Goal: Transaction & Acquisition: Book appointment/travel/reservation

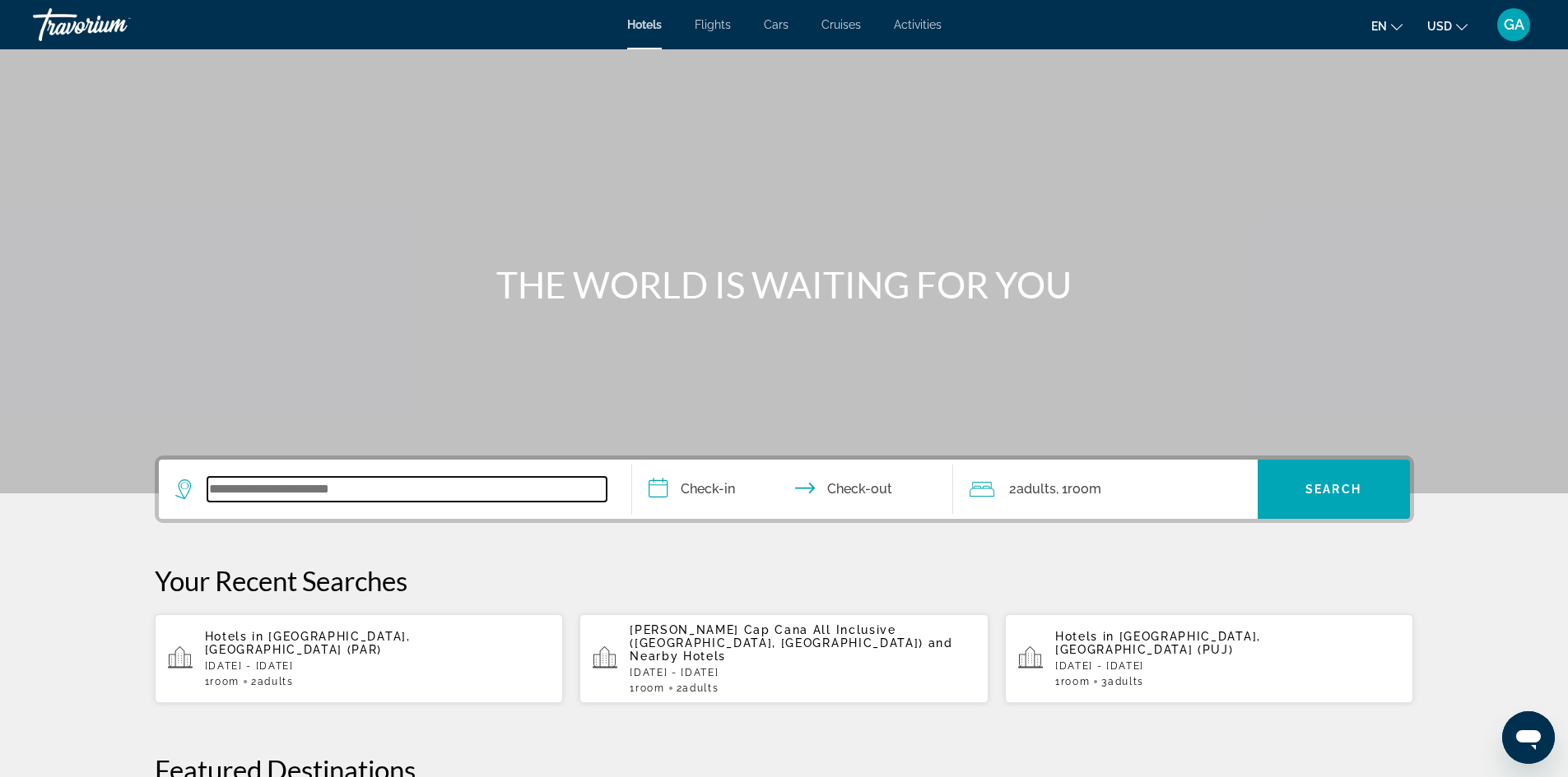
click at [403, 493] on input "Search widget" at bounding box center [407, 489] width 399 height 25
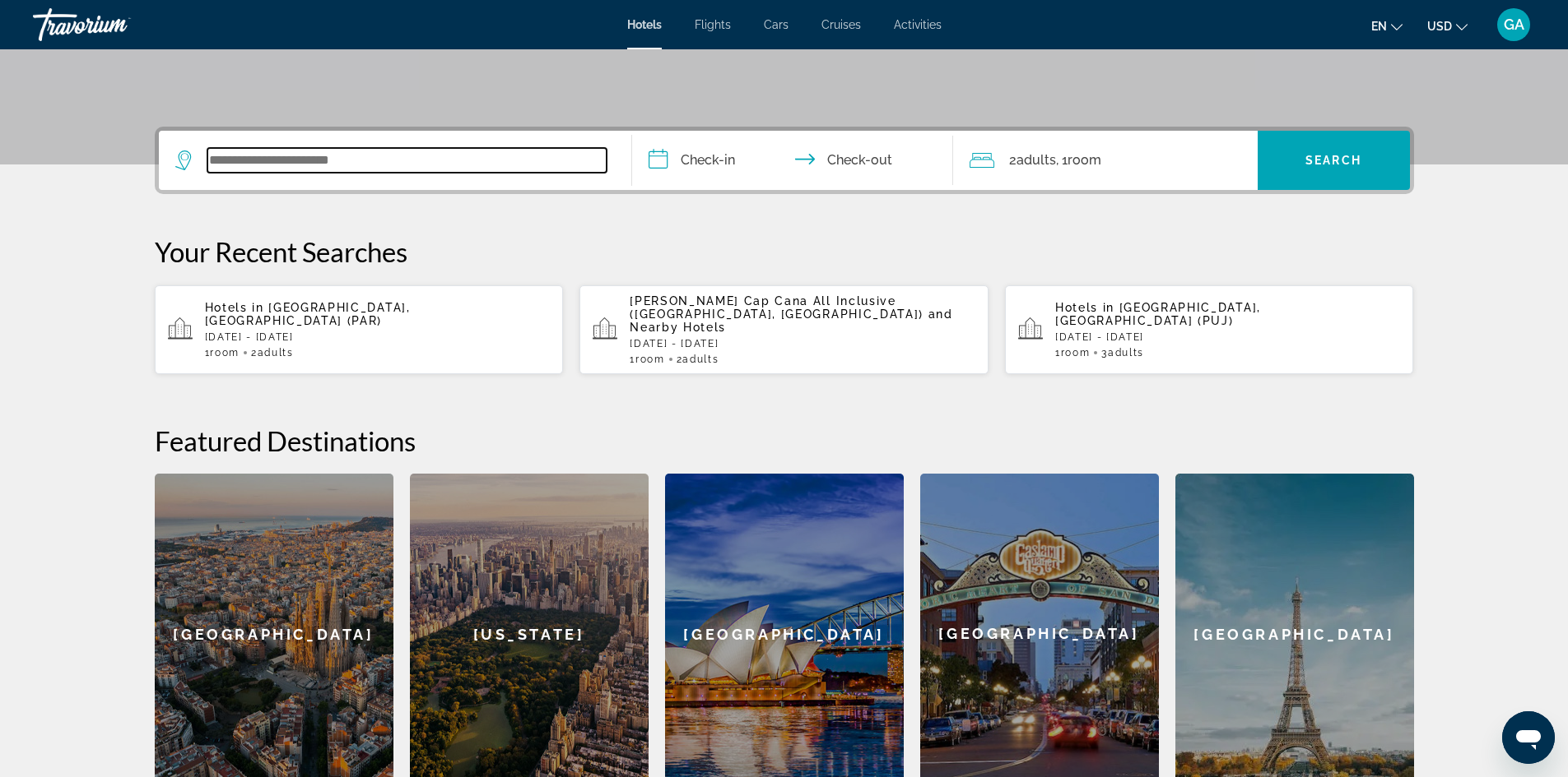
scroll to position [165, 0]
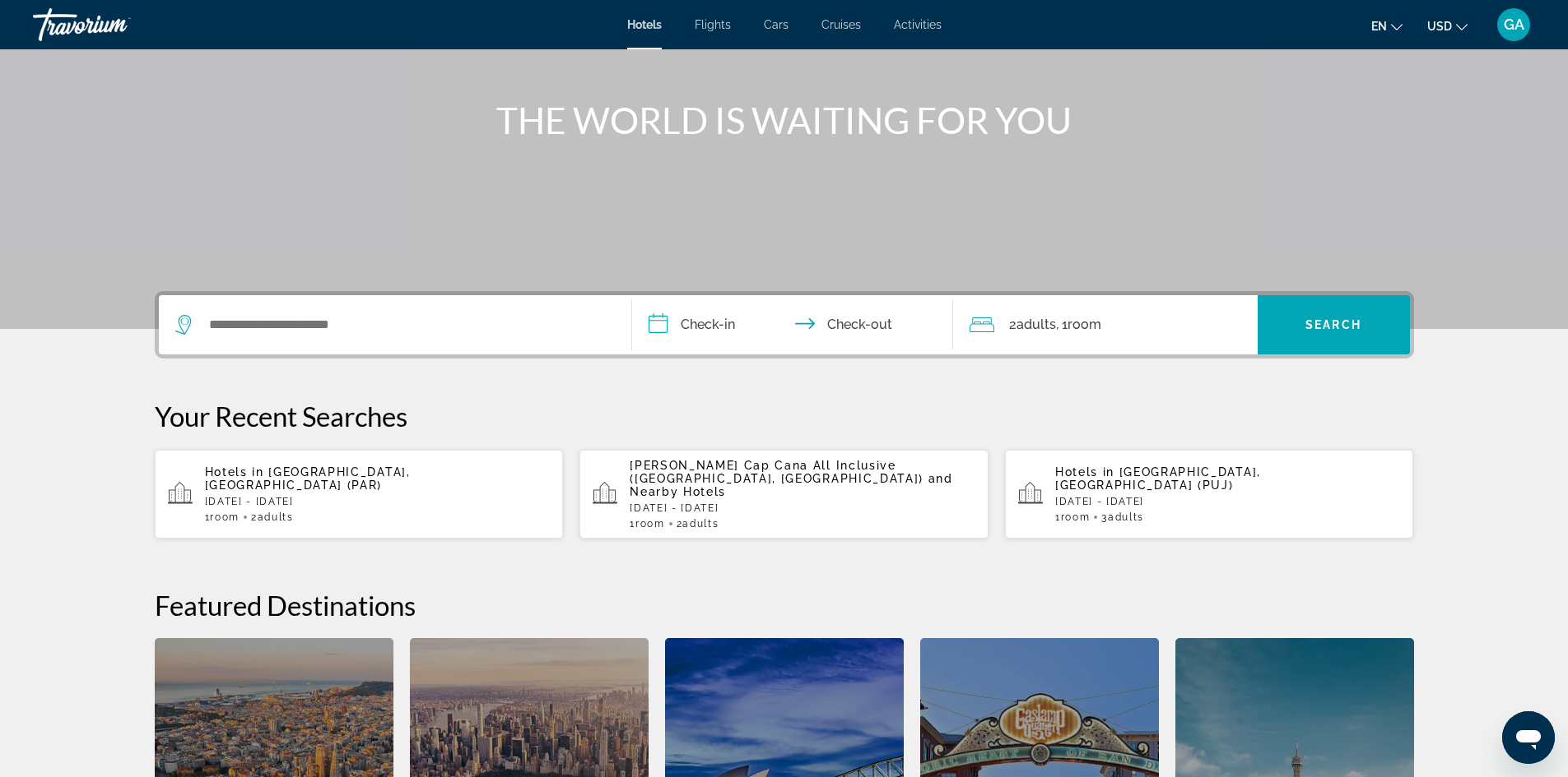
click at [277, 470] on span "[GEOGRAPHIC_DATA], [GEOGRAPHIC_DATA] (PAR)" at bounding box center [308, 479] width 206 height 27
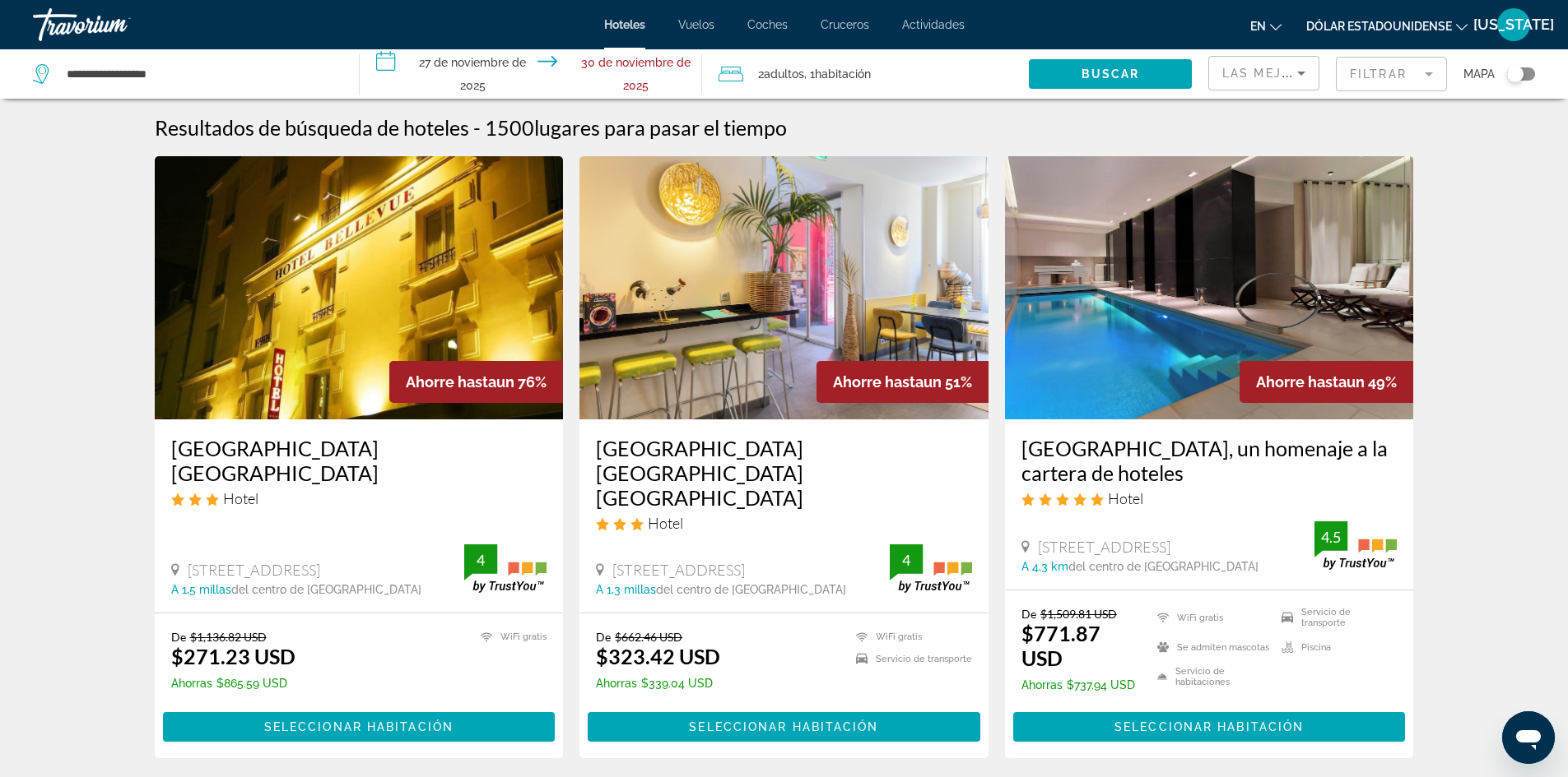
click at [1485, 72] on font "Mapa" at bounding box center [1479, 74] width 31 height 13
click at [1487, 70] on font "Mapa" at bounding box center [1479, 74] width 31 height 13
click at [1481, 74] on font "Mapa" at bounding box center [1479, 74] width 31 height 13
click at [1485, 70] on font "Mapa" at bounding box center [1479, 74] width 31 height 13
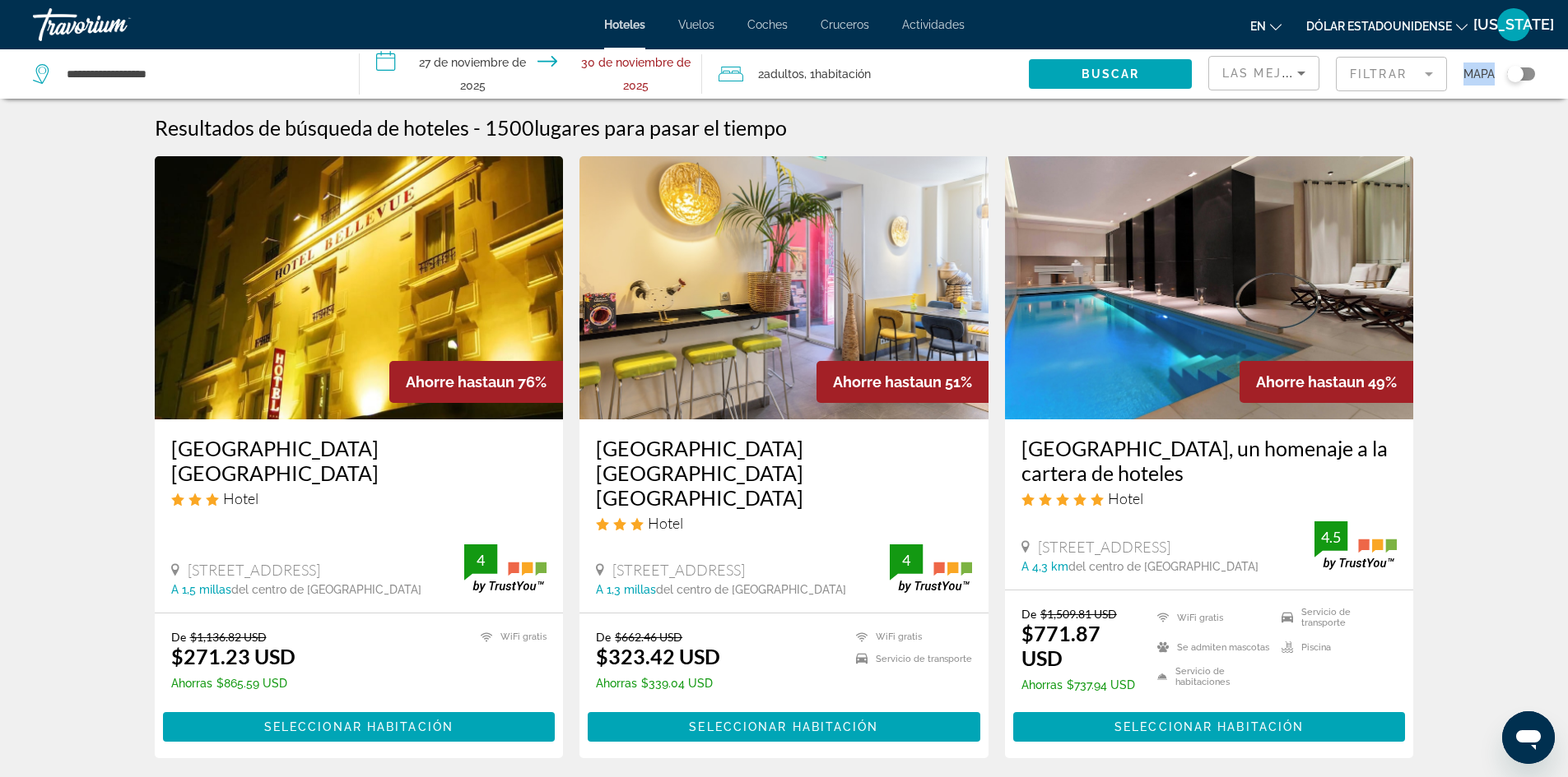
click at [1485, 70] on font "Mapa" at bounding box center [1479, 74] width 31 height 13
click at [1482, 72] on font "Mapa" at bounding box center [1479, 74] width 31 height 13
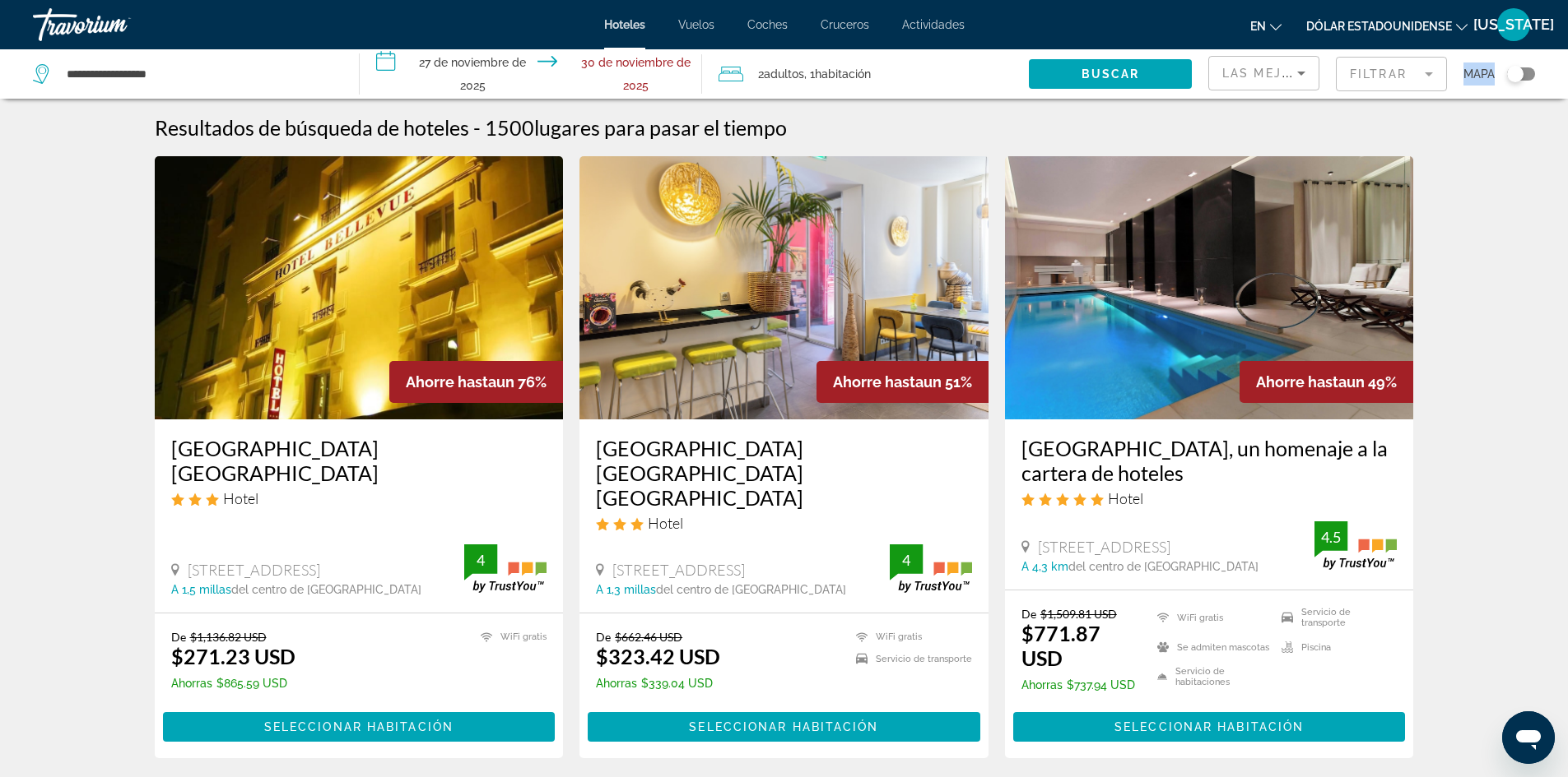
click at [1482, 72] on font "Mapa" at bounding box center [1479, 74] width 31 height 13
click at [1529, 74] on div "Cambiar mapa" at bounding box center [1520, 74] width 28 height 13
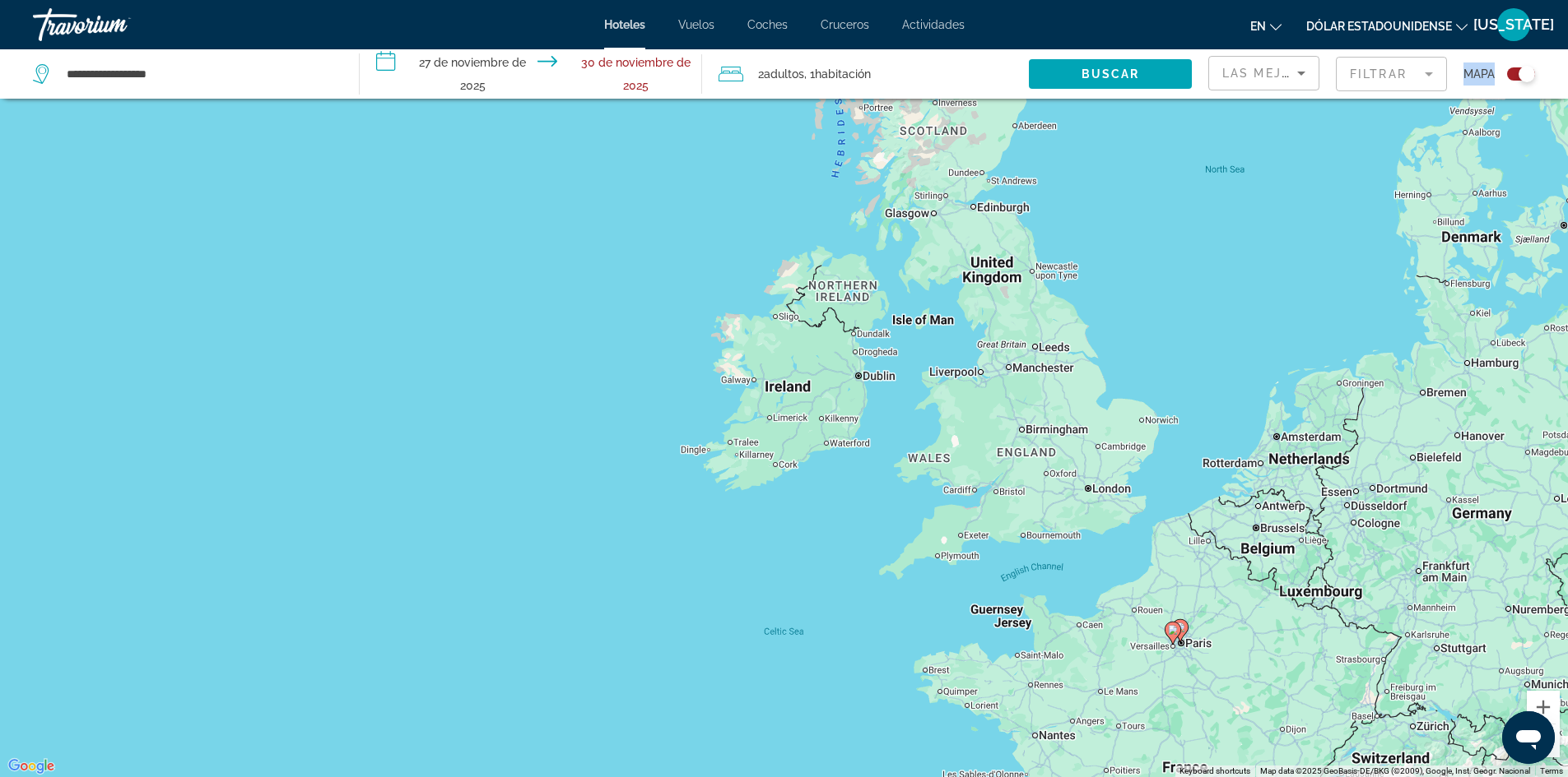
click at [1336, 725] on div "To activate drag with keyboard, press Alt + Enter. Once in keyboard drag state,…" at bounding box center [784, 388] width 1568 height 777
click at [1249, 720] on div "To activate drag with keyboard, press Alt + Enter. Once in keyboard drag state,…" at bounding box center [784, 388] width 1568 height 777
click at [1256, 647] on div "To activate drag with keyboard, press Alt + Enter. Once in keyboard drag state,…" at bounding box center [784, 388] width 1568 height 777
click at [1285, 606] on div "To activate drag with keyboard, press Alt + Enter. Once in keyboard drag state,…" at bounding box center [784, 388] width 1568 height 777
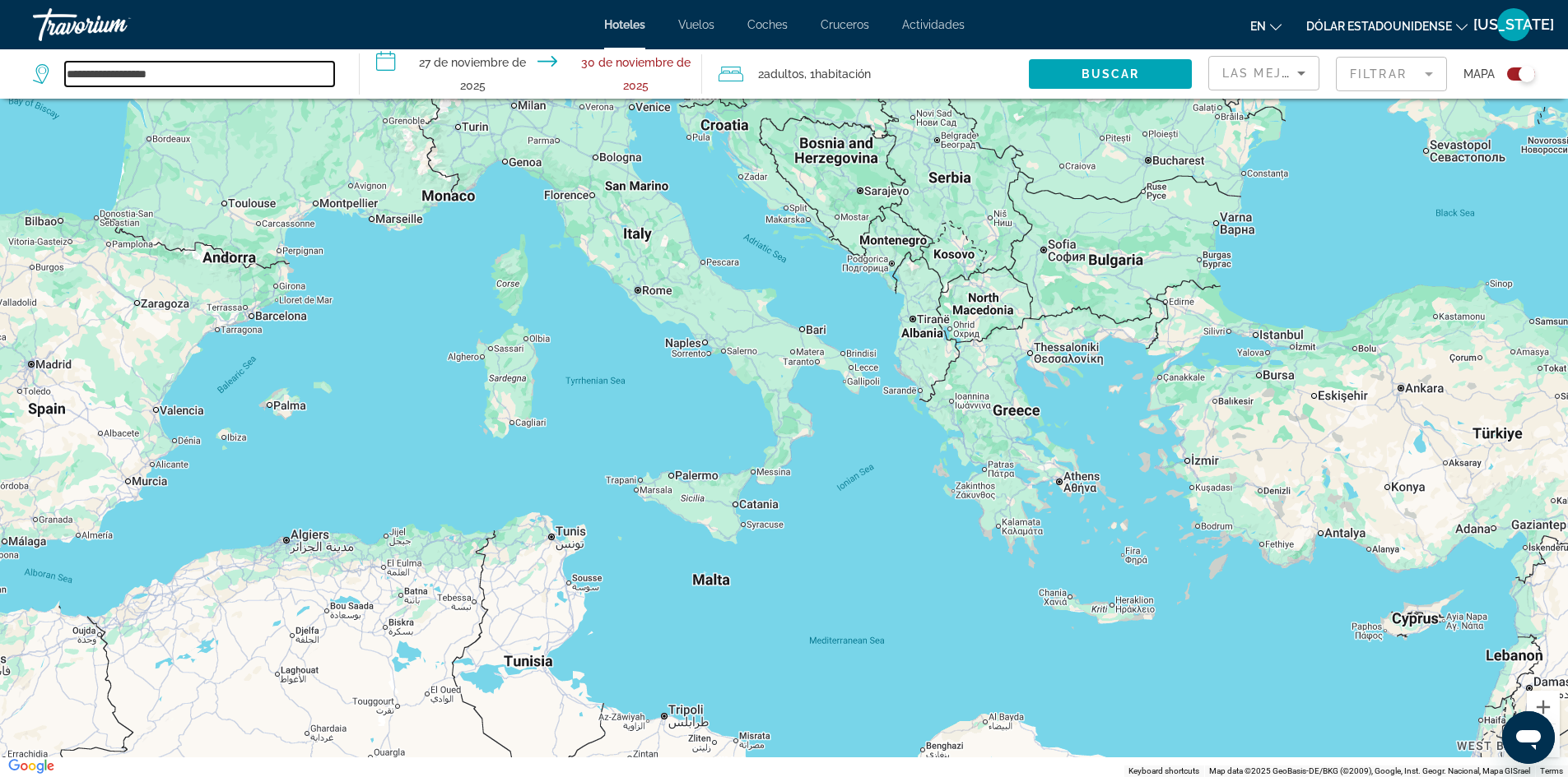
scroll to position [0, 0]
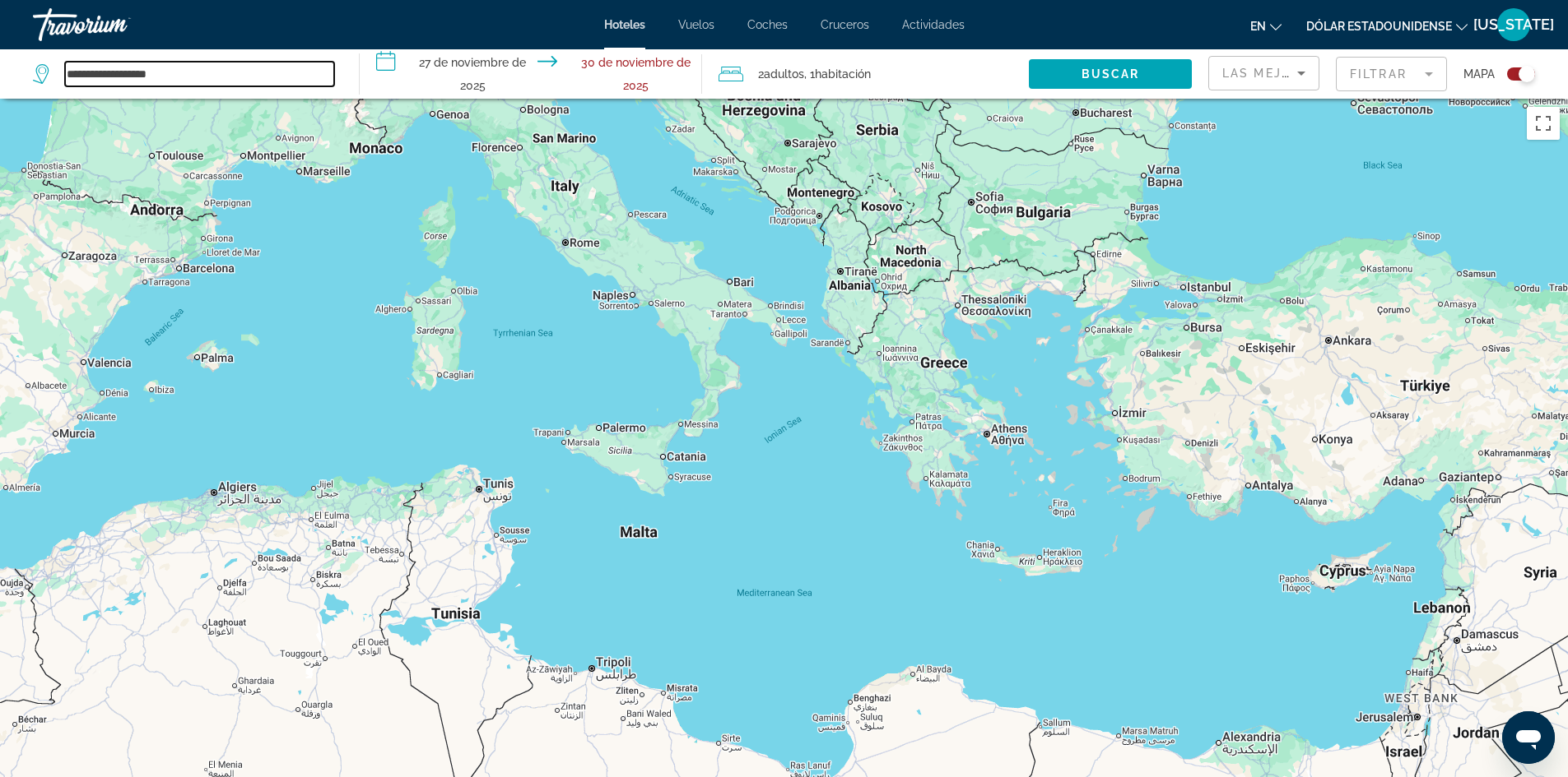
drag, startPoint x: 1175, startPoint y: 698, endPoint x: 185, endPoint y: -71, distance: 1253.6
click at [185, 0] on html "**********" at bounding box center [784, 388] width 1568 height 777
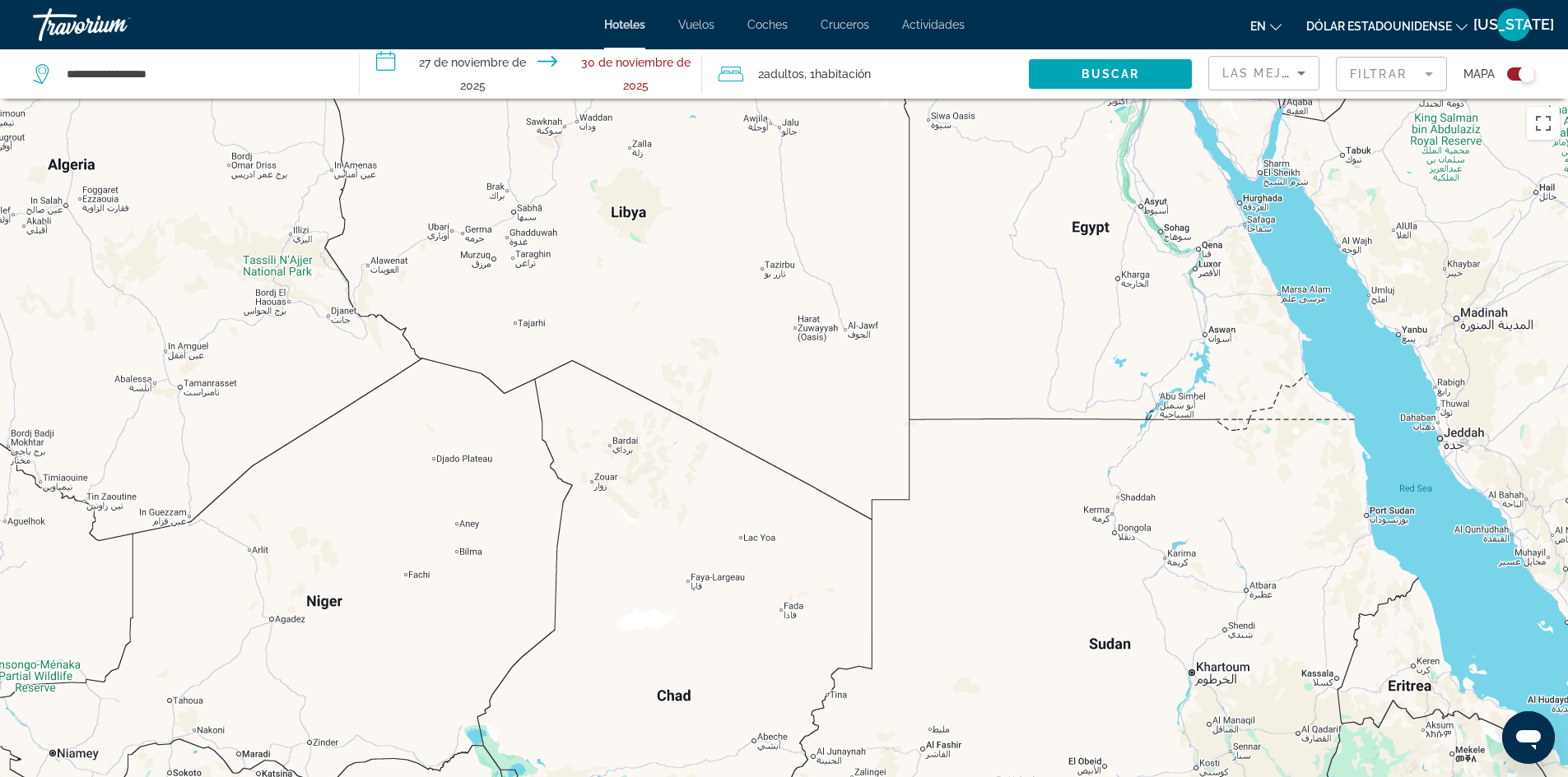
drag, startPoint x: 1217, startPoint y: 617, endPoint x: 1070, endPoint y: -71, distance: 703.5
click at [1070, 0] on html "**********" at bounding box center [784, 388] width 1568 height 777
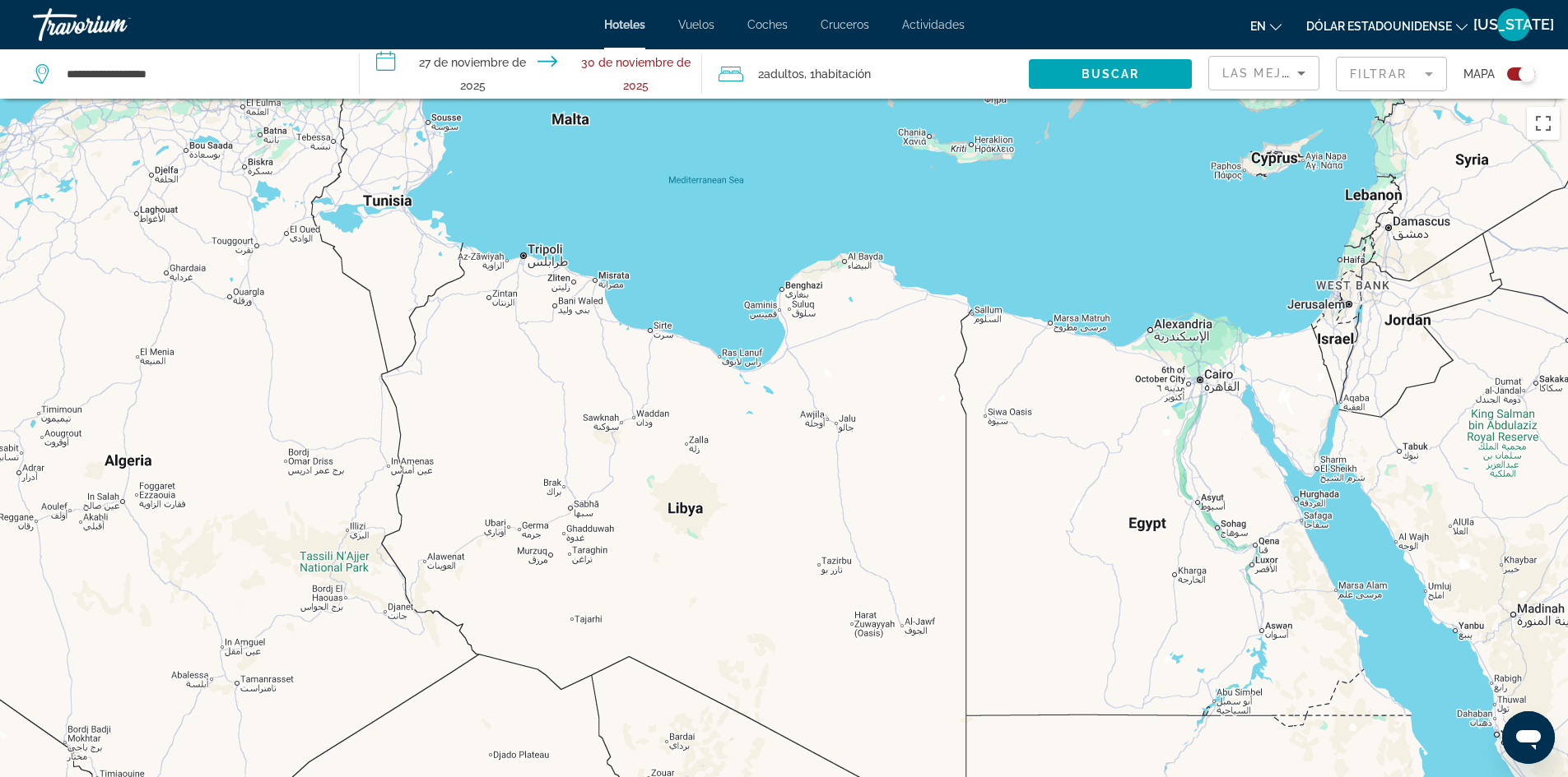
scroll to position [198, 0]
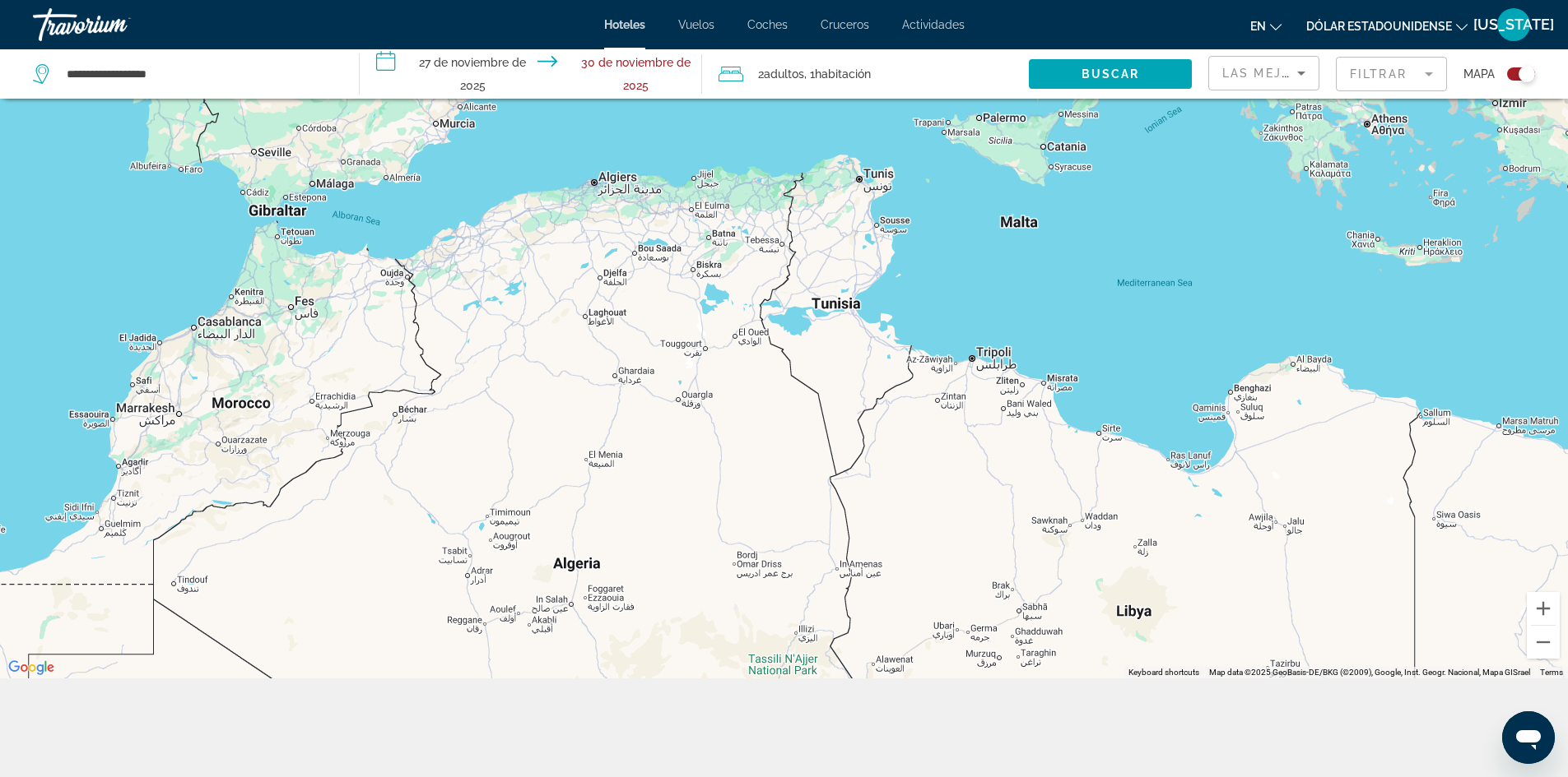
drag, startPoint x: 972, startPoint y: 410, endPoint x: 1498, endPoint y: 816, distance: 664.5
click at [1498, 580] on html "**********" at bounding box center [784, 191] width 1568 height 777
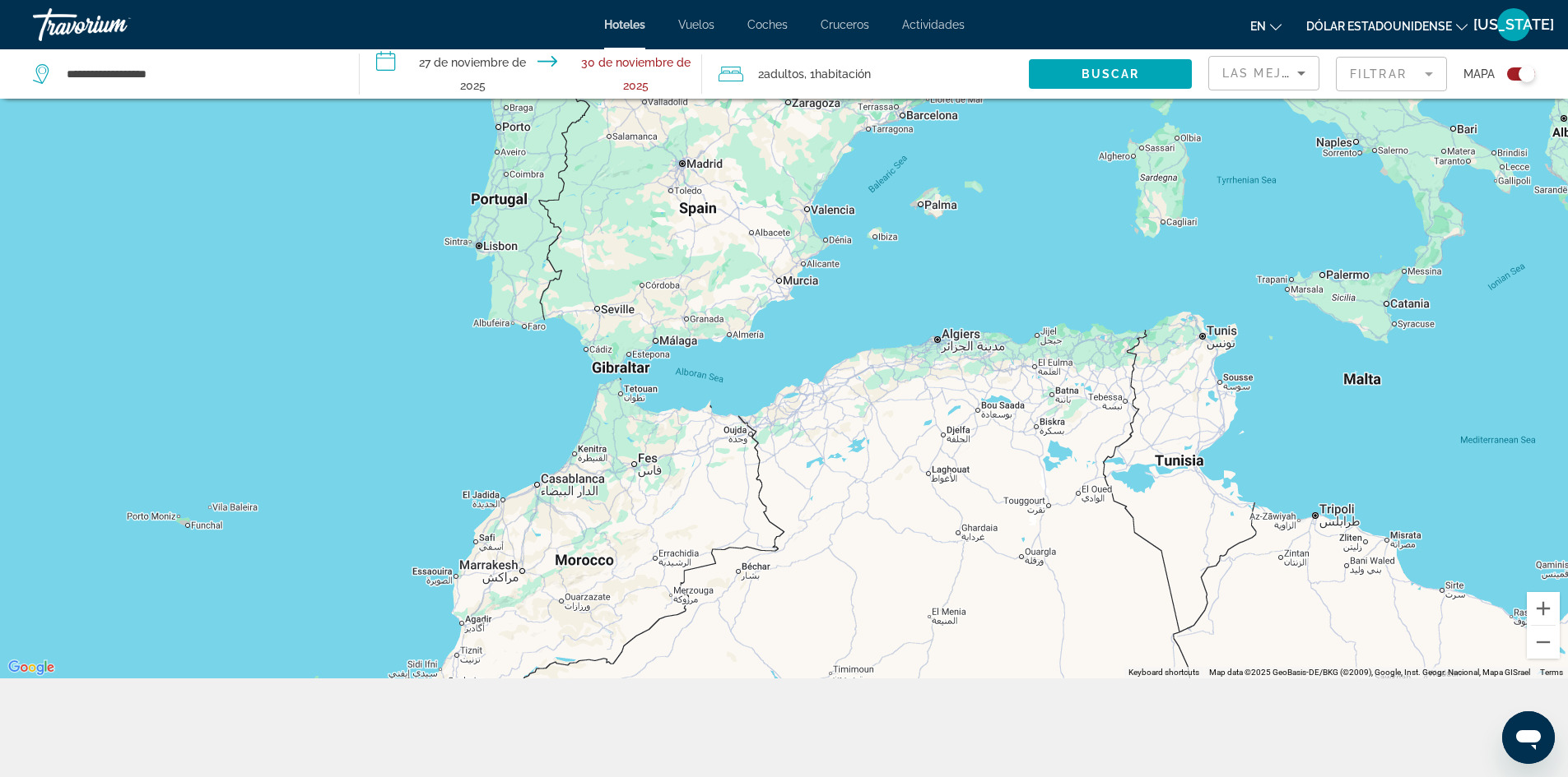
drag, startPoint x: 704, startPoint y: 612, endPoint x: 1135, endPoint y: 798, distance: 469.4
click at [1135, 580] on html "**********" at bounding box center [784, 191] width 1568 height 777
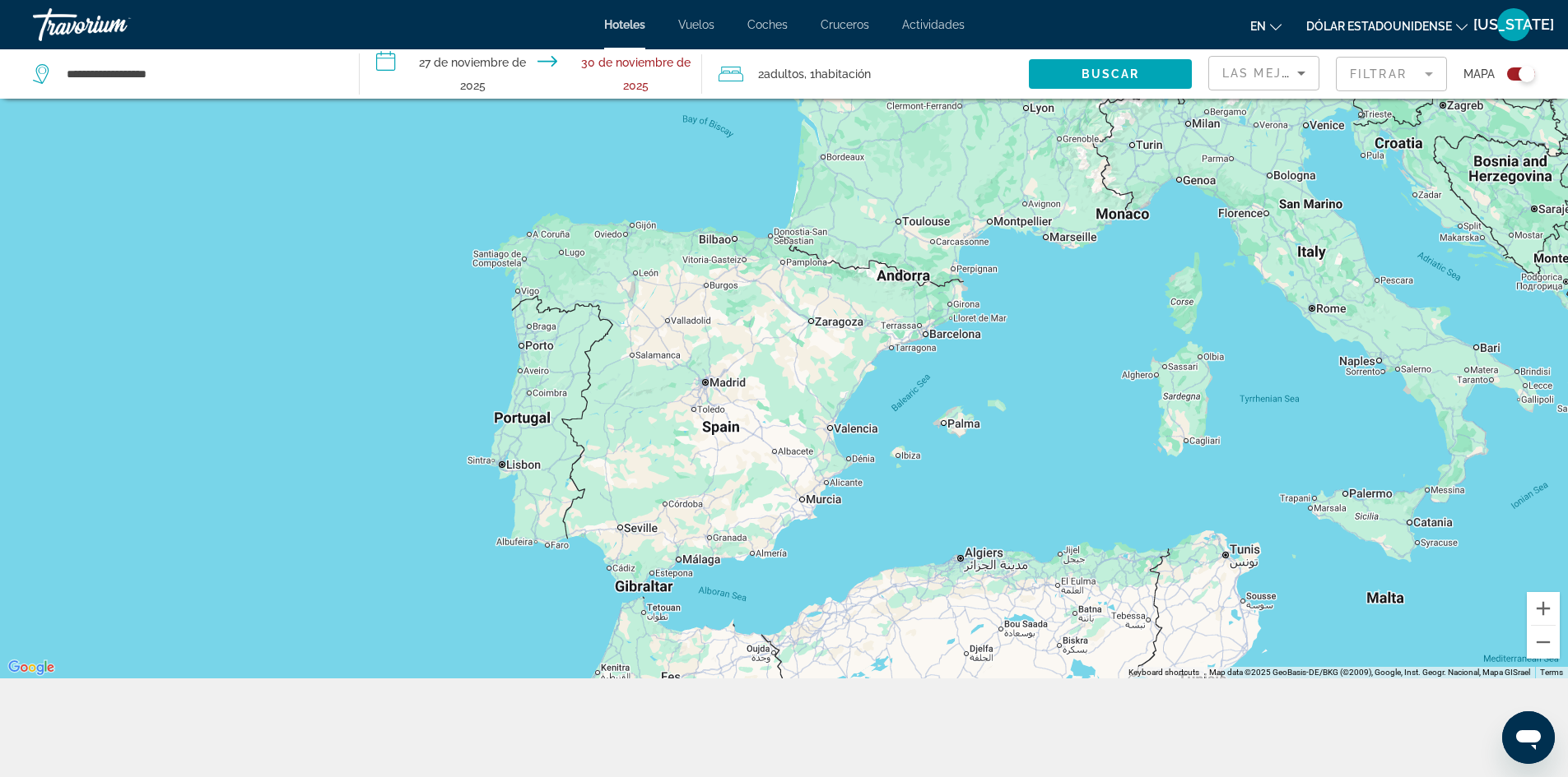
drag, startPoint x: 1078, startPoint y: 620, endPoint x: 1003, endPoint y: 816, distance: 209.9
click at [1003, 580] on html "**********" at bounding box center [784, 191] width 1568 height 777
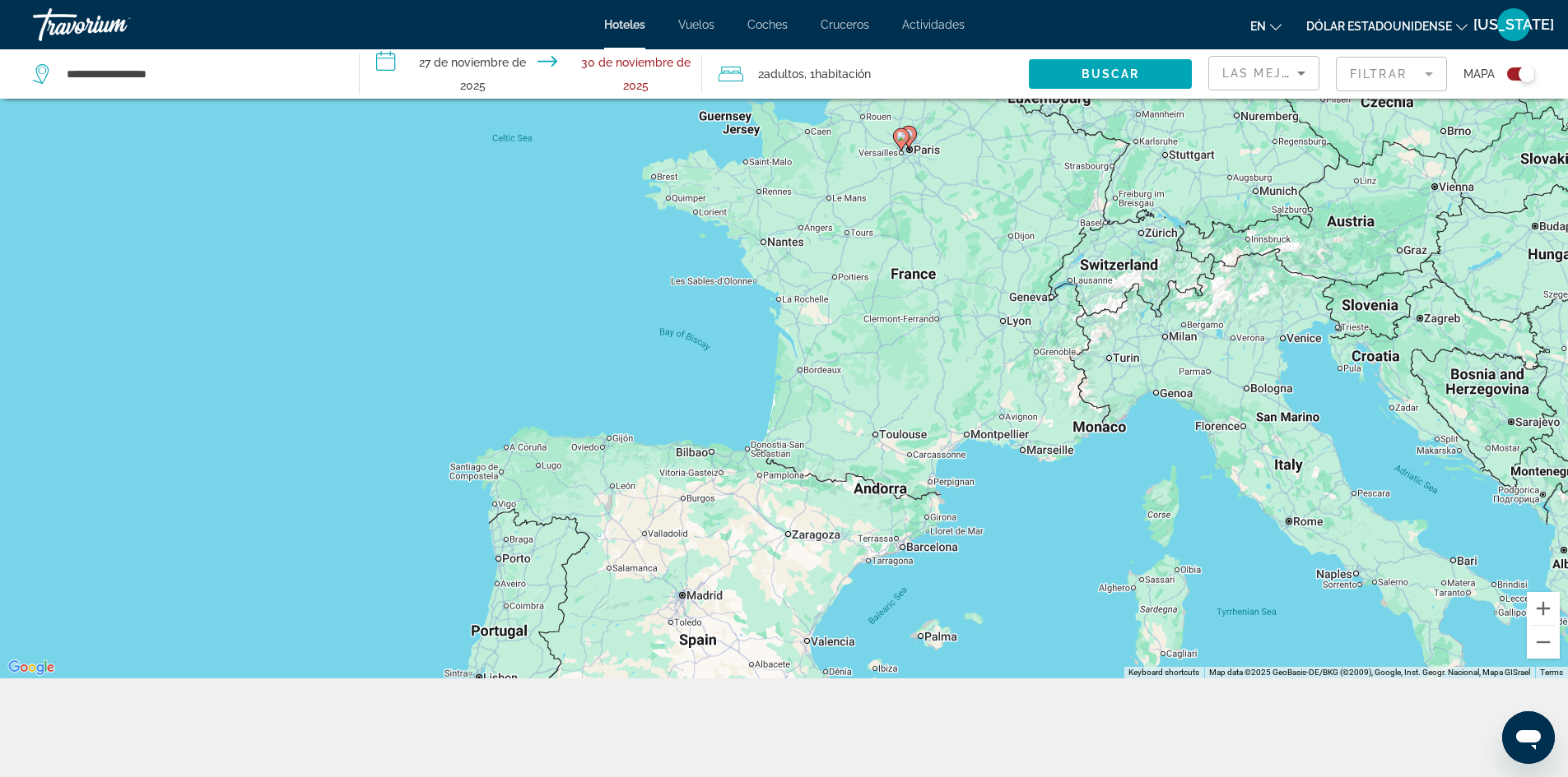
drag, startPoint x: 1041, startPoint y: 459, endPoint x: 1024, endPoint y: 679, distance: 220.7
click at [1024, 679] on div "**********" at bounding box center [784, 339] width 1568 height 876
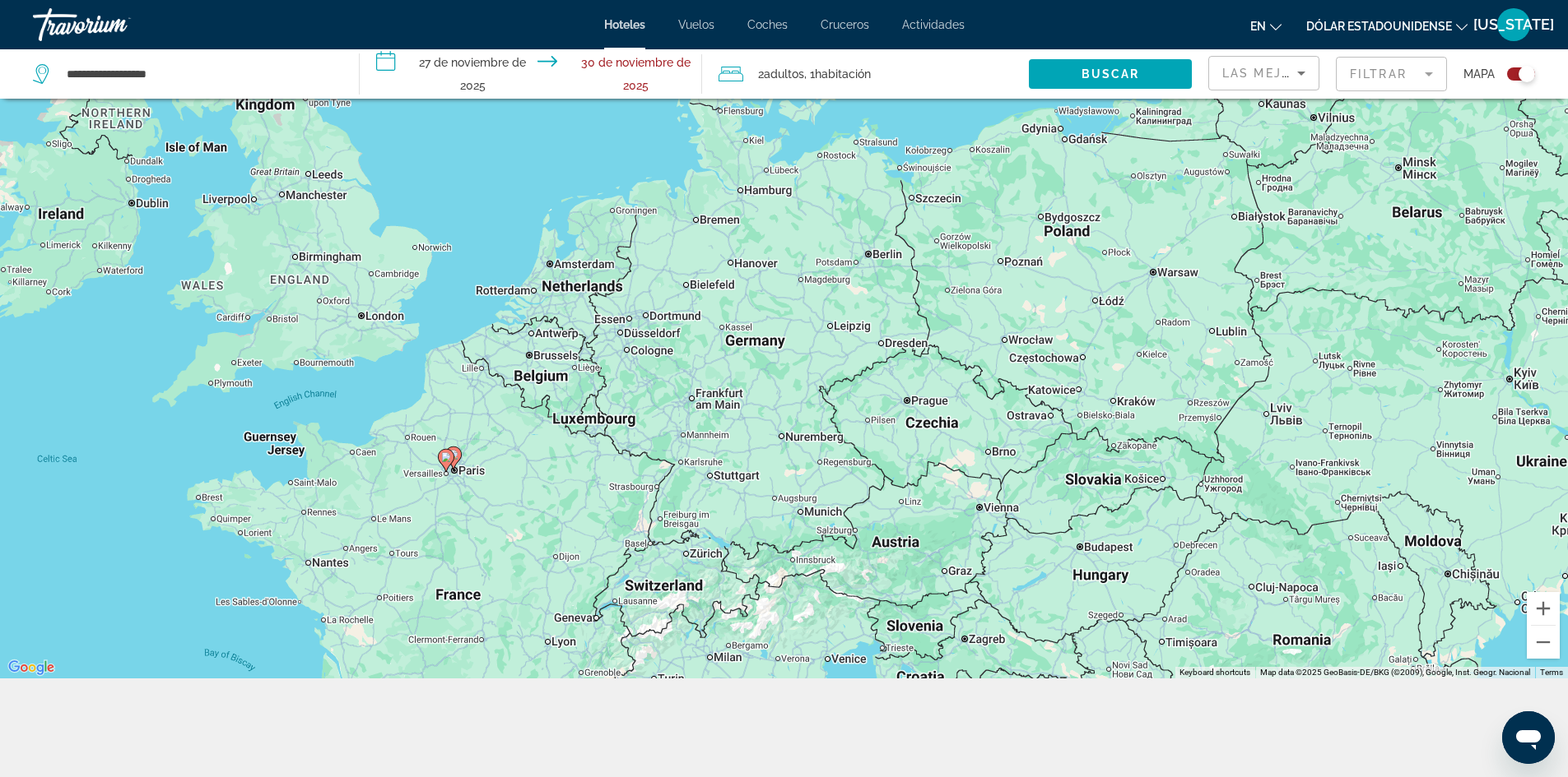
drag, startPoint x: 956, startPoint y: 455, endPoint x: 501, endPoint y: 780, distance: 559.2
click at [501, 580] on html "**********" at bounding box center [784, 191] width 1568 height 777
click at [469, 478] on div "To activate drag with keyboard, press Alt + Enter. Once in keyboard drag state,…" at bounding box center [784, 290] width 1568 height 777
click at [468, 478] on div "To activate drag with keyboard, press Alt + Enter. Once in keyboard drag state,…" at bounding box center [784, 290] width 1568 height 777
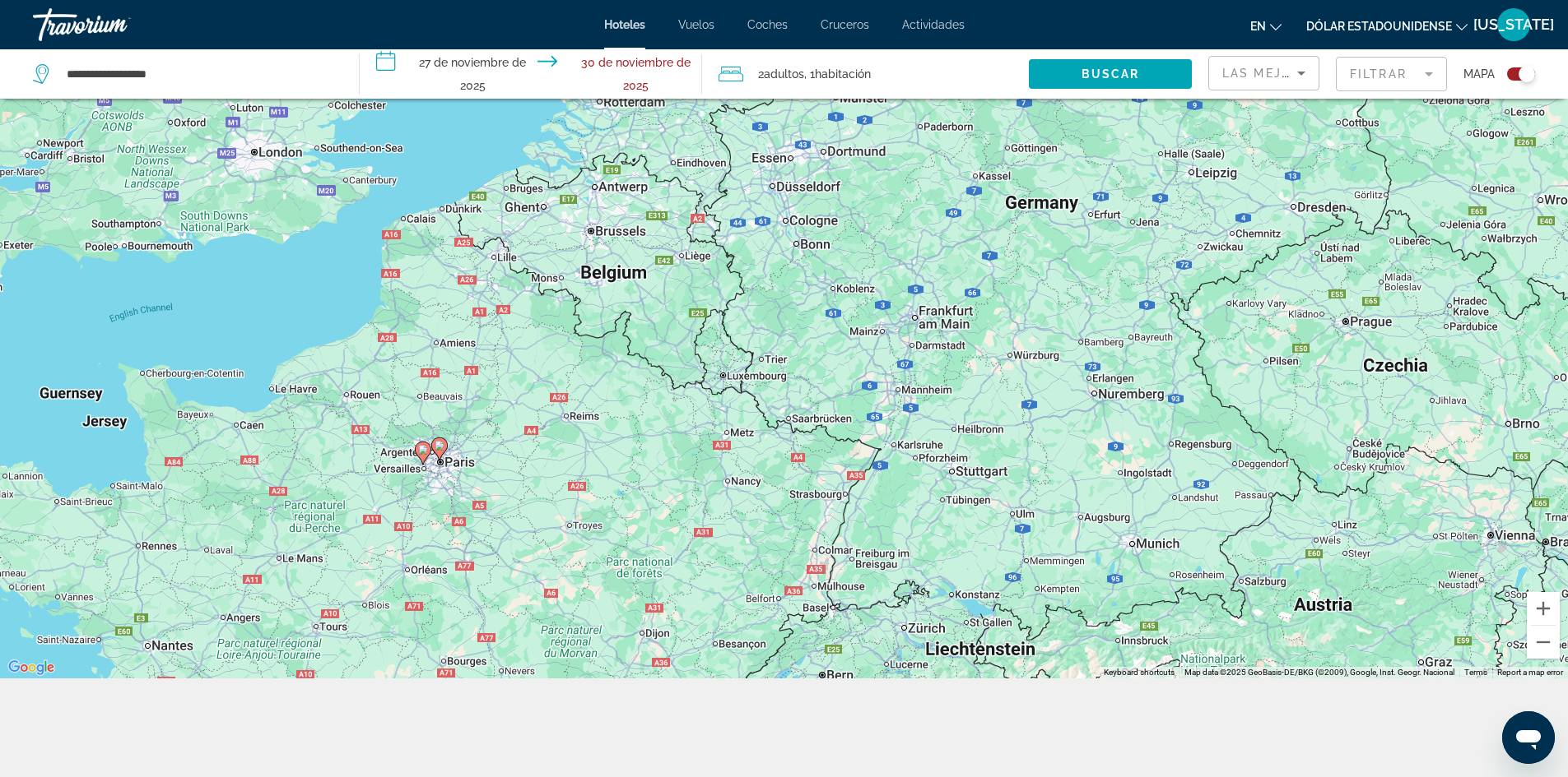
click at [1529, 733] on icon "Abrir ventana de mensajería" at bounding box center [1529, 740] width 25 height 20
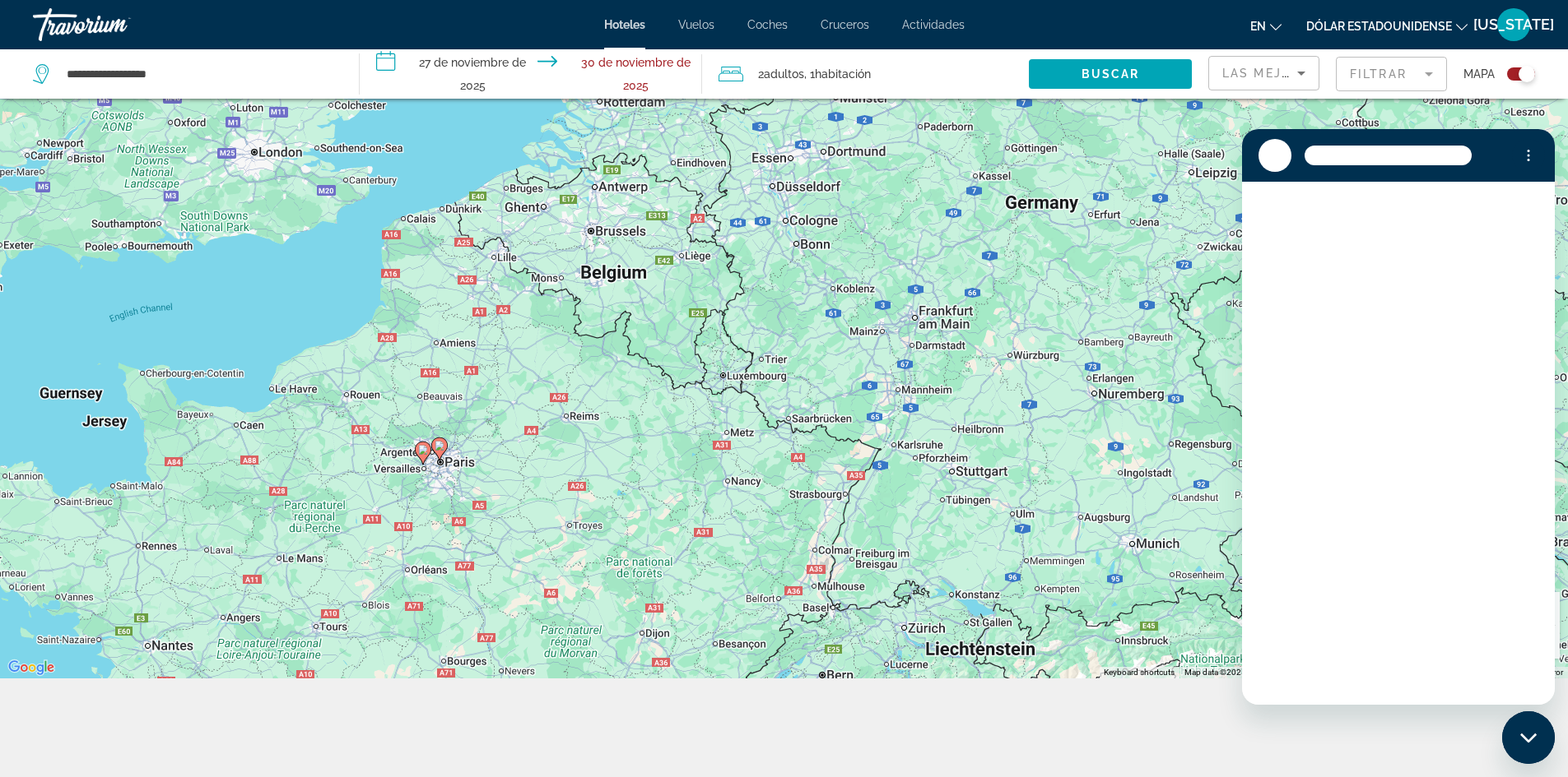
scroll to position [0, 0]
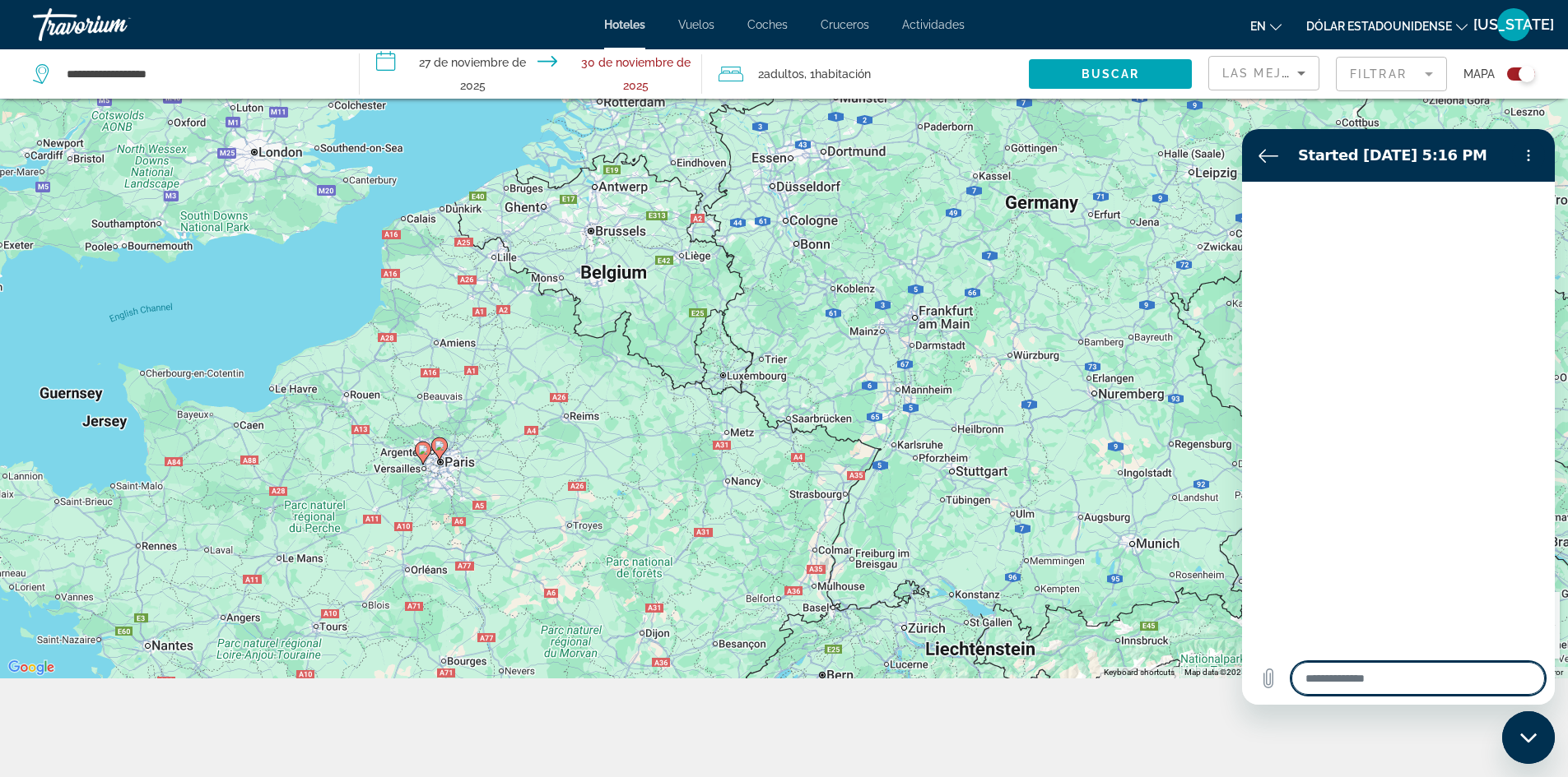
type textarea "*"
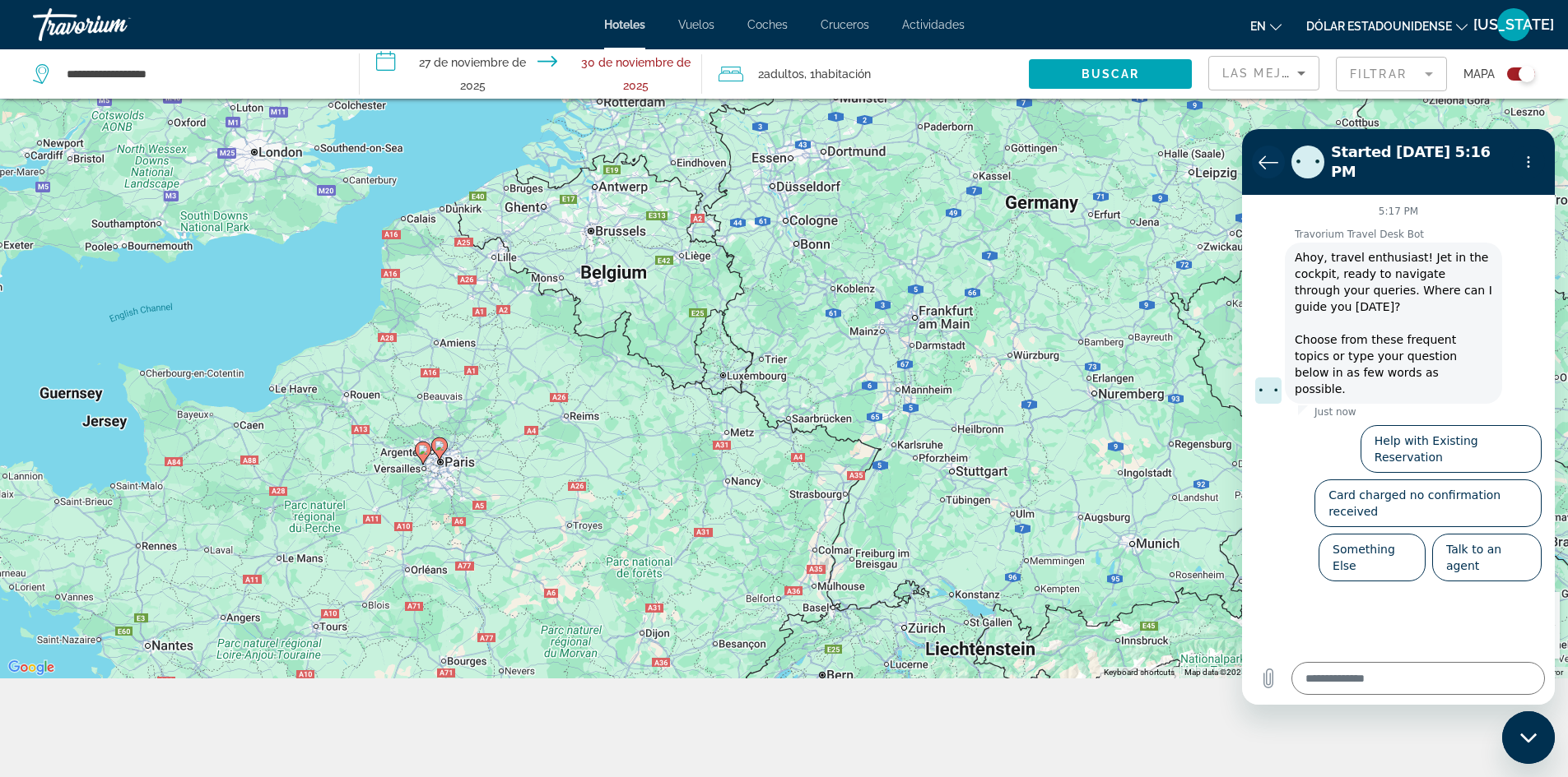
click at [1260, 152] on icon "Back to the conversation list" at bounding box center [1268, 162] width 20 height 20
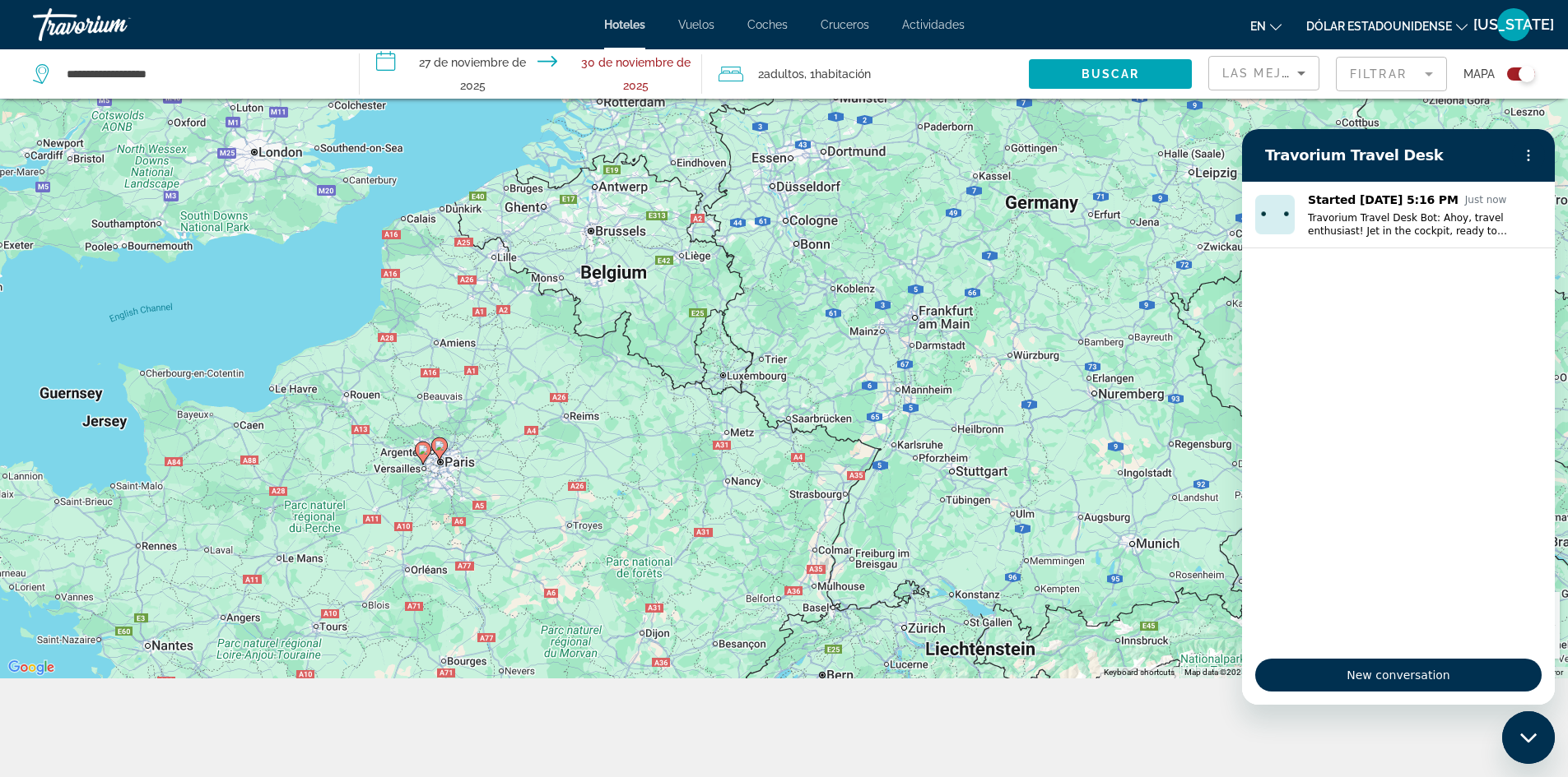
click at [1055, 212] on div "To activate drag with keyboard, press Alt + Enter. Once in keyboard drag state,…" at bounding box center [784, 290] width 1568 height 777
click at [1218, 215] on div "To activate drag with keyboard, press Alt + Enter. Once in keyboard drag state,…" at bounding box center [784, 290] width 1568 height 777
click at [1221, 198] on div "To activate drag with keyboard, press Alt + Enter. Once in keyboard drag state,…" at bounding box center [784, 290] width 1568 height 777
click at [1563, 125] on div "To activate drag with keyboard, press Alt + Enter. Once in keyboard drag state,…" at bounding box center [784, 290] width 1568 height 777
click at [1383, 678] on span "New conversation" at bounding box center [1399, 675] width 259 height 20
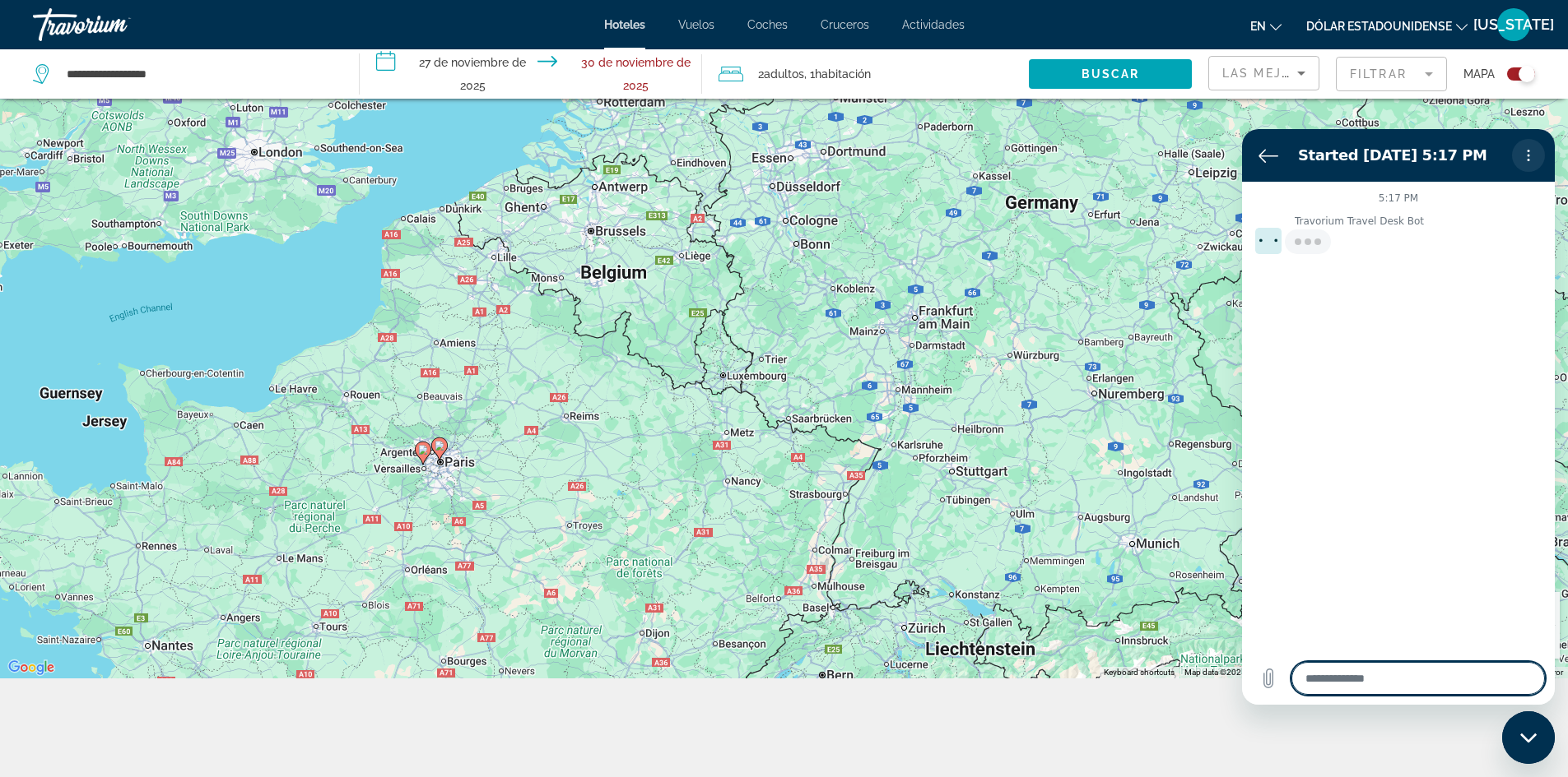
type textarea "*"
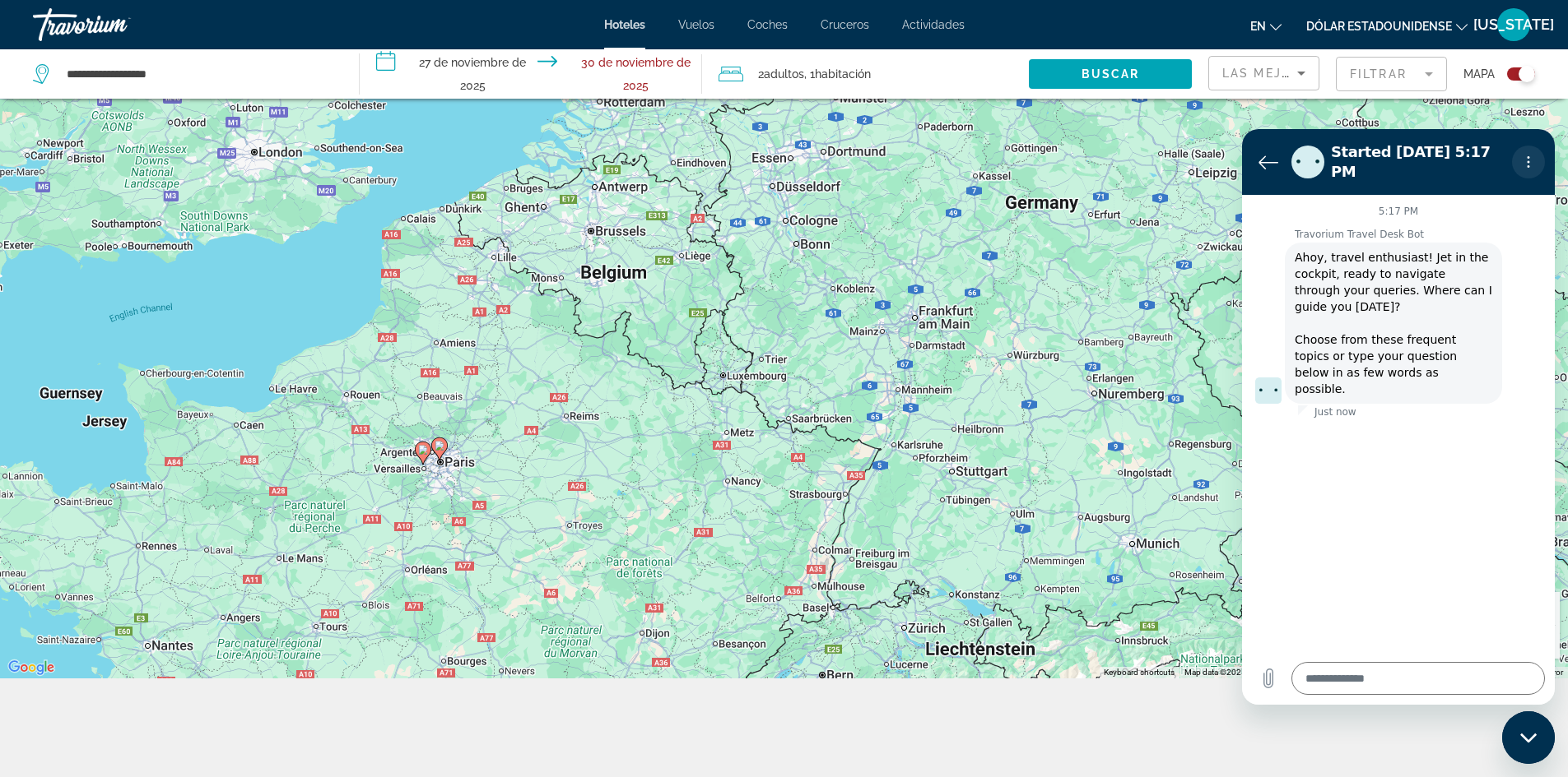
click at [1527, 155] on icon "Options menu" at bounding box center [1528, 161] width 13 height 13
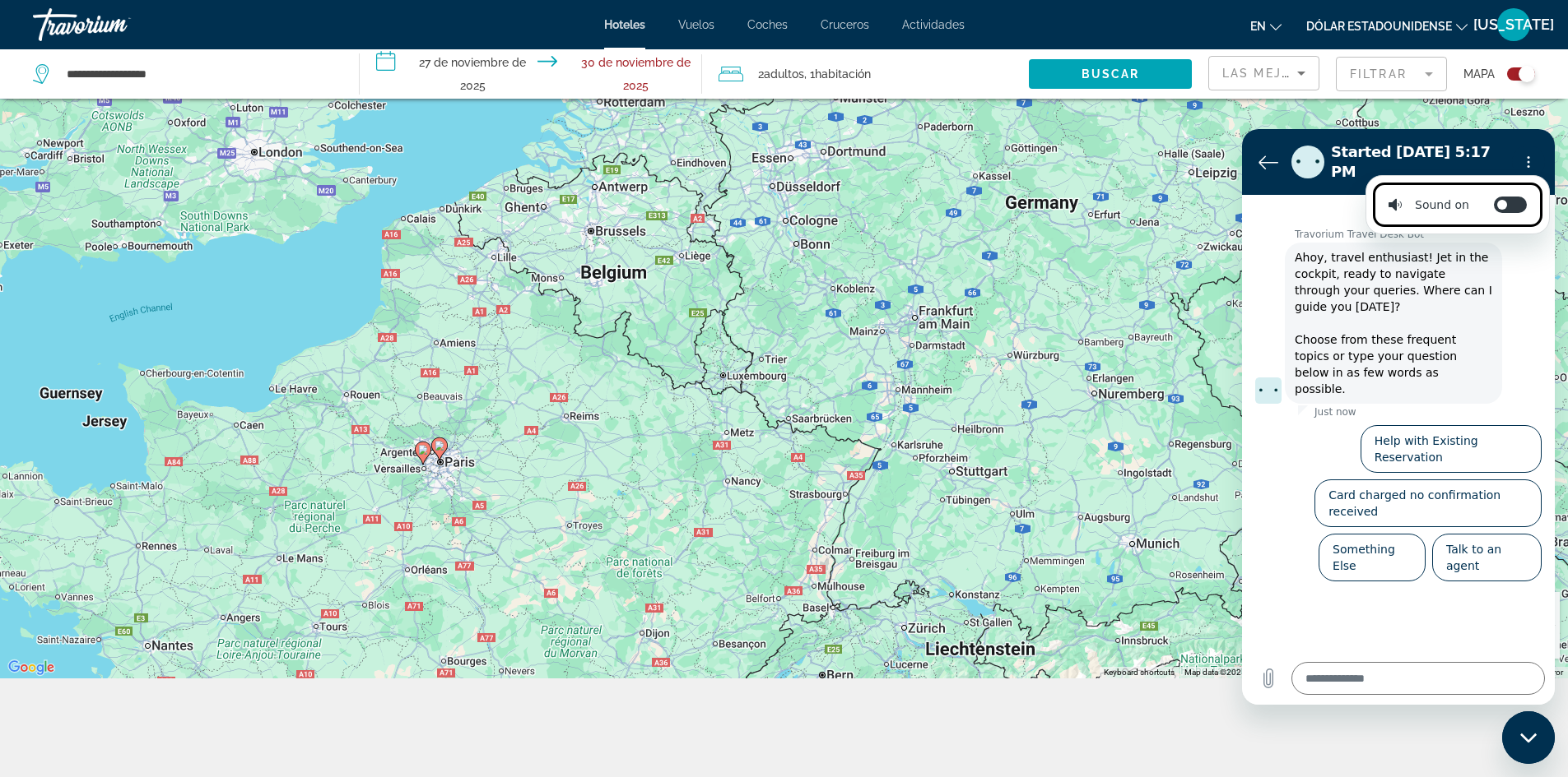
click at [1497, 194] on li "Sound on Toggle sound notifications" at bounding box center [1457, 205] width 169 height 45
click at [1265, 152] on icon "Back to the conversation list" at bounding box center [1268, 162] width 20 height 20
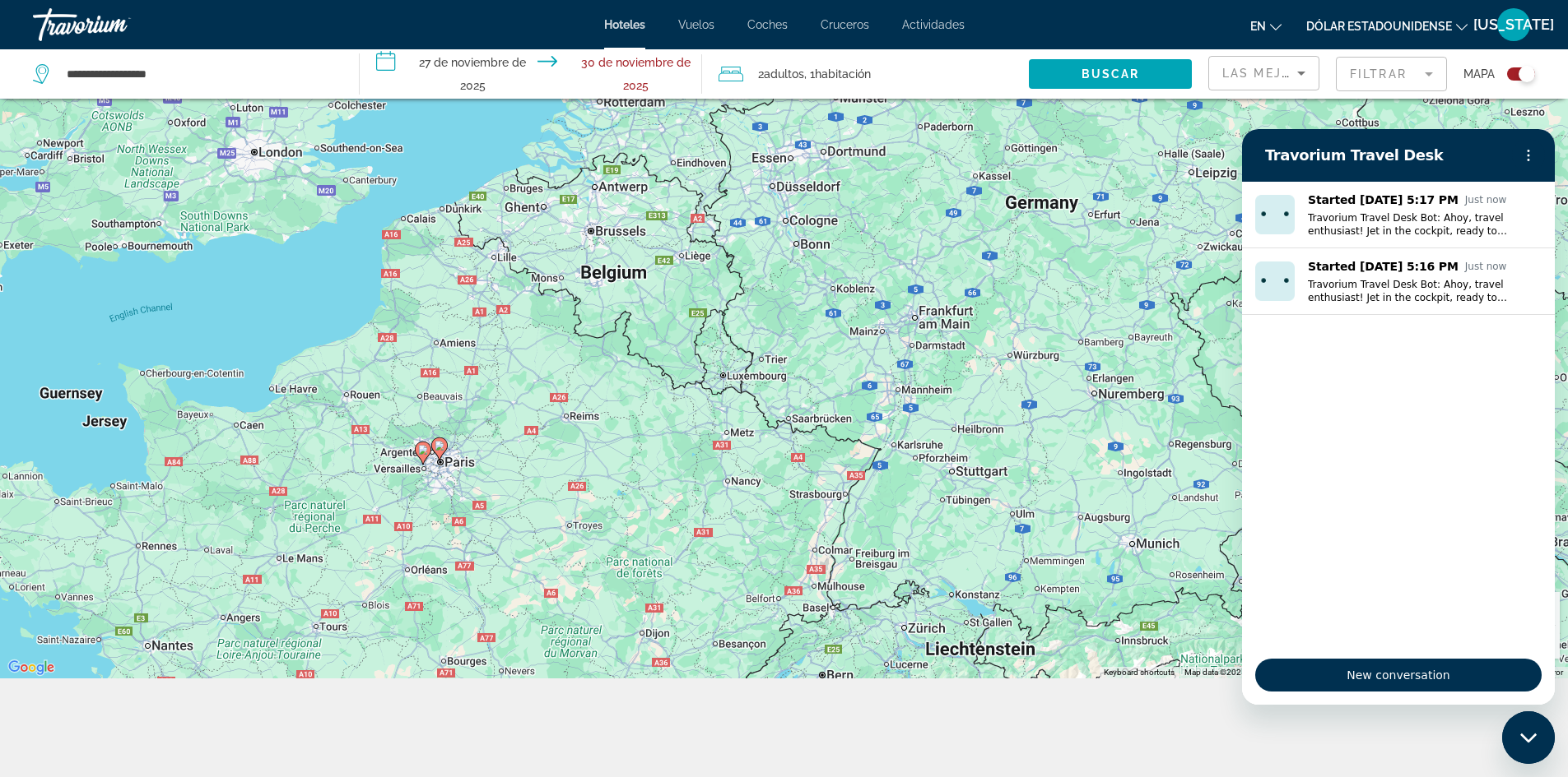
click at [1198, 205] on div "To activate drag with keyboard, press Alt + Enter. Once in keyboard drag state,…" at bounding box center [784, 290] width 1568 height 777
click at [1204, 196] on div "To activate drag with keyboard, press Alt + Enter. Once in keyboard drag state,…" at bounding box center [784, 290] width 1568 height 777
click at [1212, 121] on div "To activate drag with keyboard, press Alt + Enter. Once in keyboard drag state,…" at bounding box center [784, 290] width 1568 height 777
click at [1213, 121] on div "To activate drag with keyboard, press Alt + Enter. Once in keyboard drag state,…" at bounding box center [784, 290] width 1568 height 777
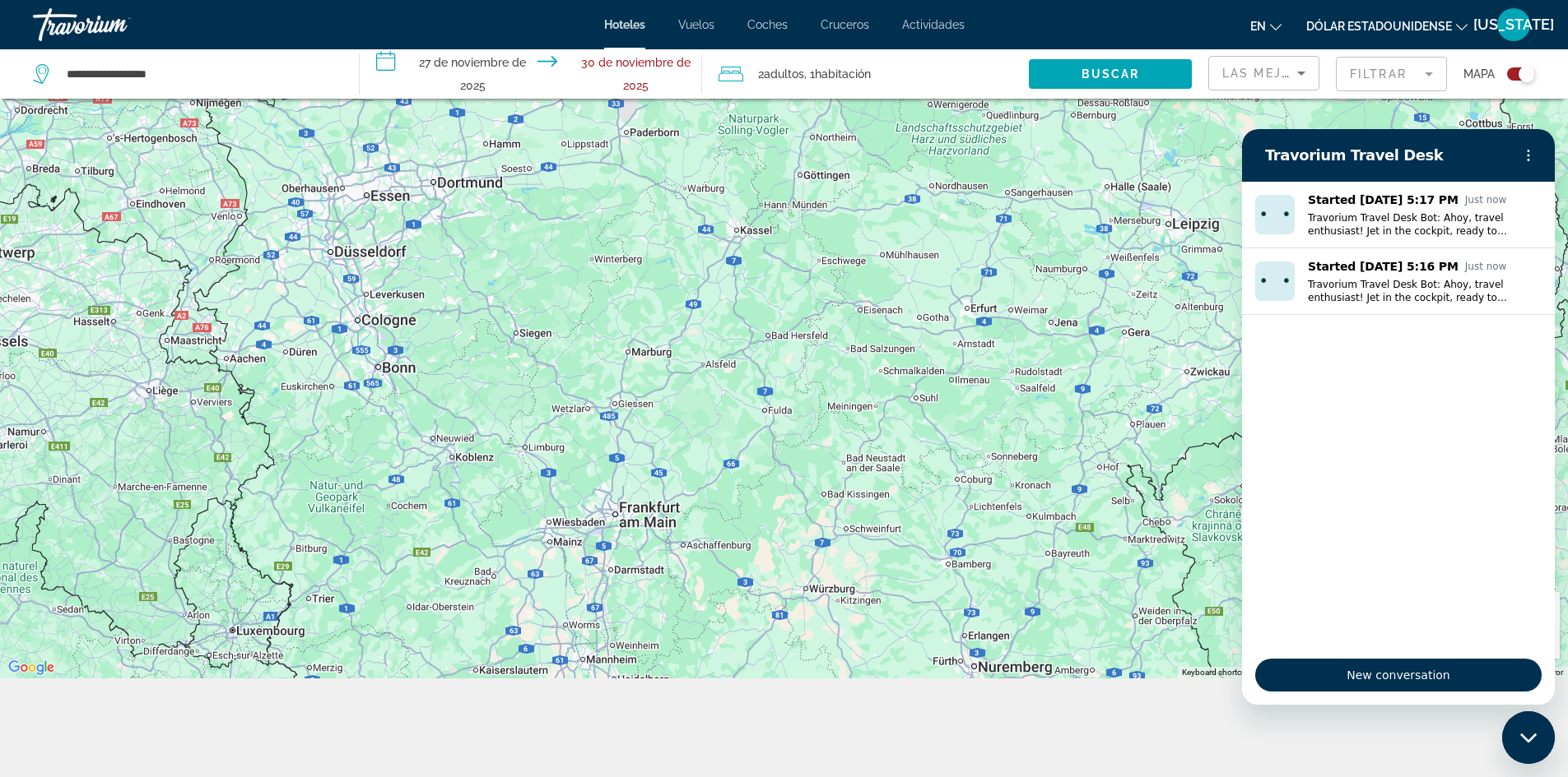
click at [1209, 153] on div "Contenido principal" at bounding box center [784, 290] width 1568 height 777
click at [1202, 167] on div "Contenido principal" at bounding box center [784, 290] width 1568 height 777
click at [1538, 736] on div "Close messaging window" at bounding box center [1528, 737] width 49 height 49
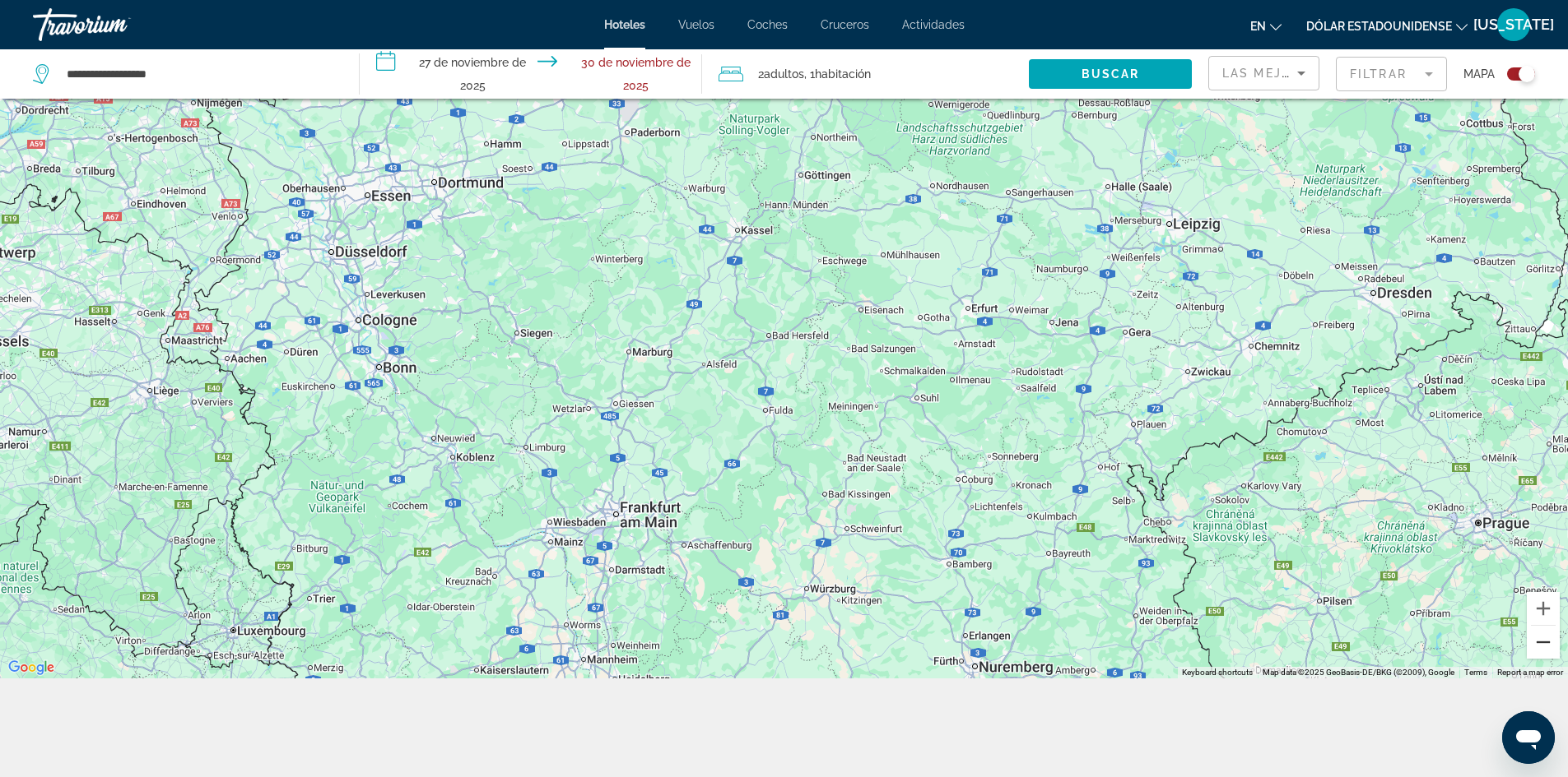
click at [1539, 638] on button "Zoom out" at bounding box center [1543, 642] width 33 height 33
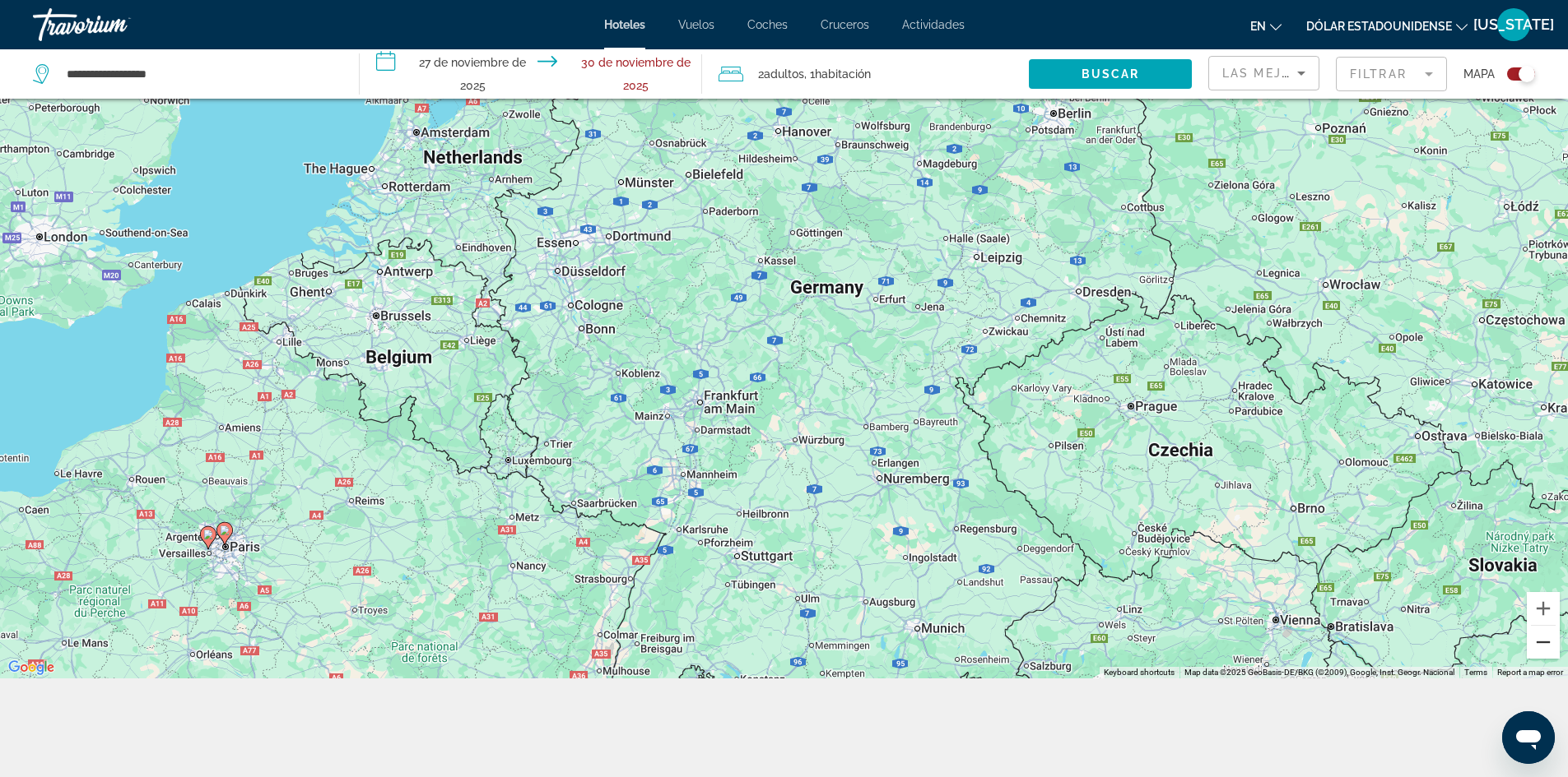
click at [1539, 638] on button "Zoom out" at bounding box center [1543, 642] width 33 height 33
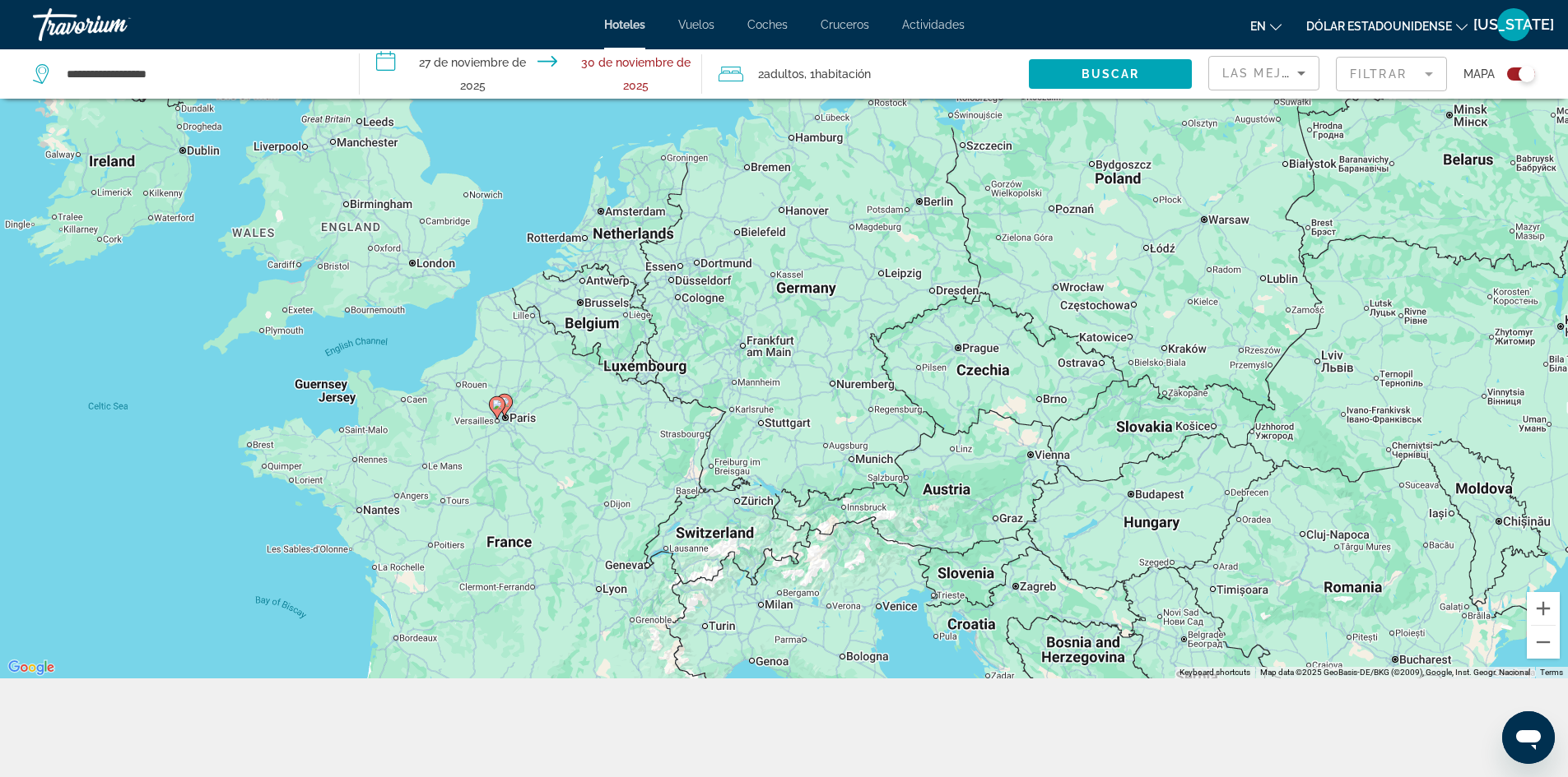
click at [563, 443] on div "To activate drag with keyboard, press Alt + Enter. Once in keyboard drag state,…" at bounding box center [784, 290] width 1568 height 777
click at [506, 437] on div "To activate drag with keyboard, press Alt + Enter. Once in keyboard drag state,…" at bounding box center [784, 290] width 1568 height 777
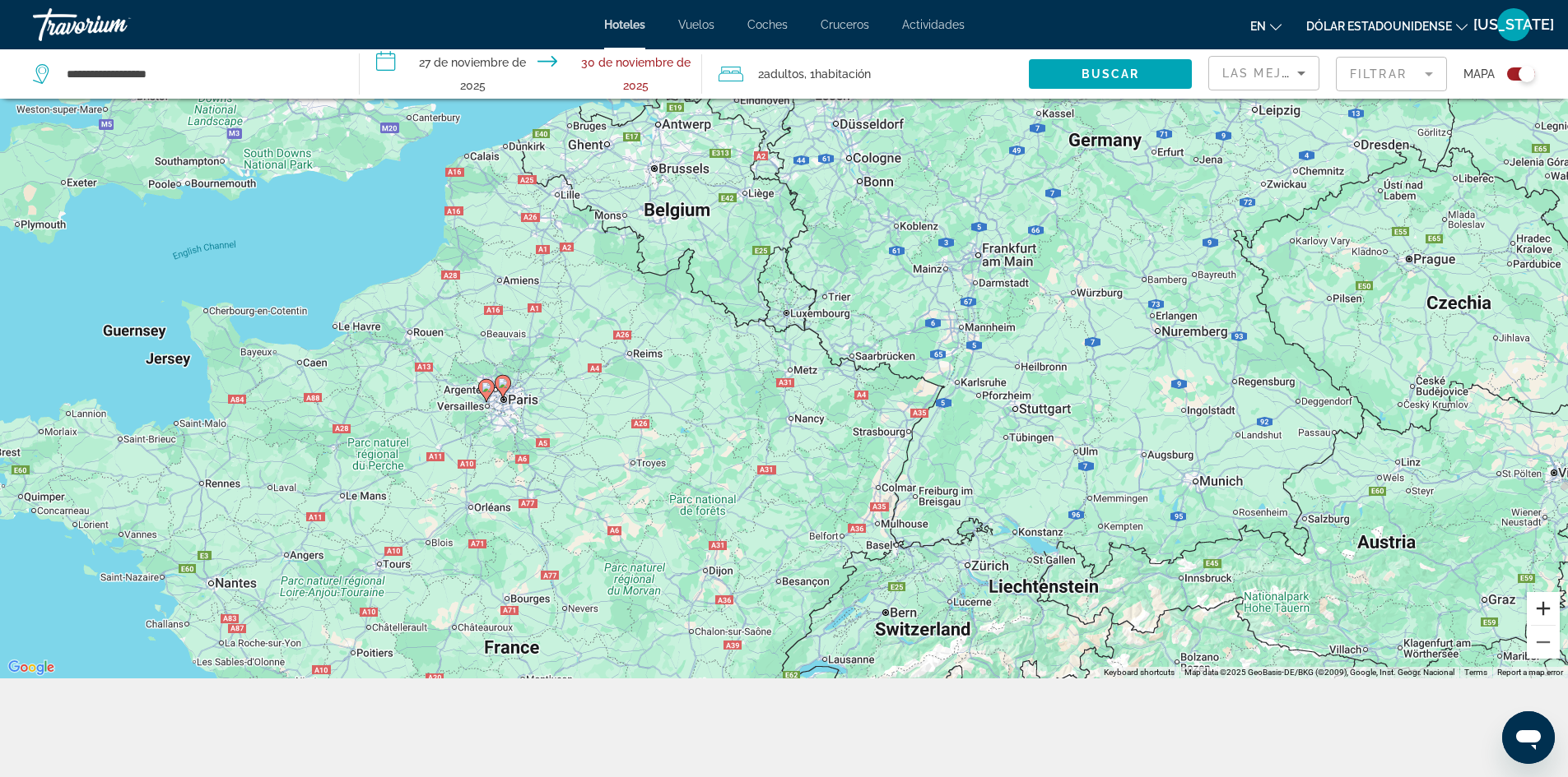
click at [1540, 611] on button "Zoom in" at bounding box center [1543, 609] width 33 height 33
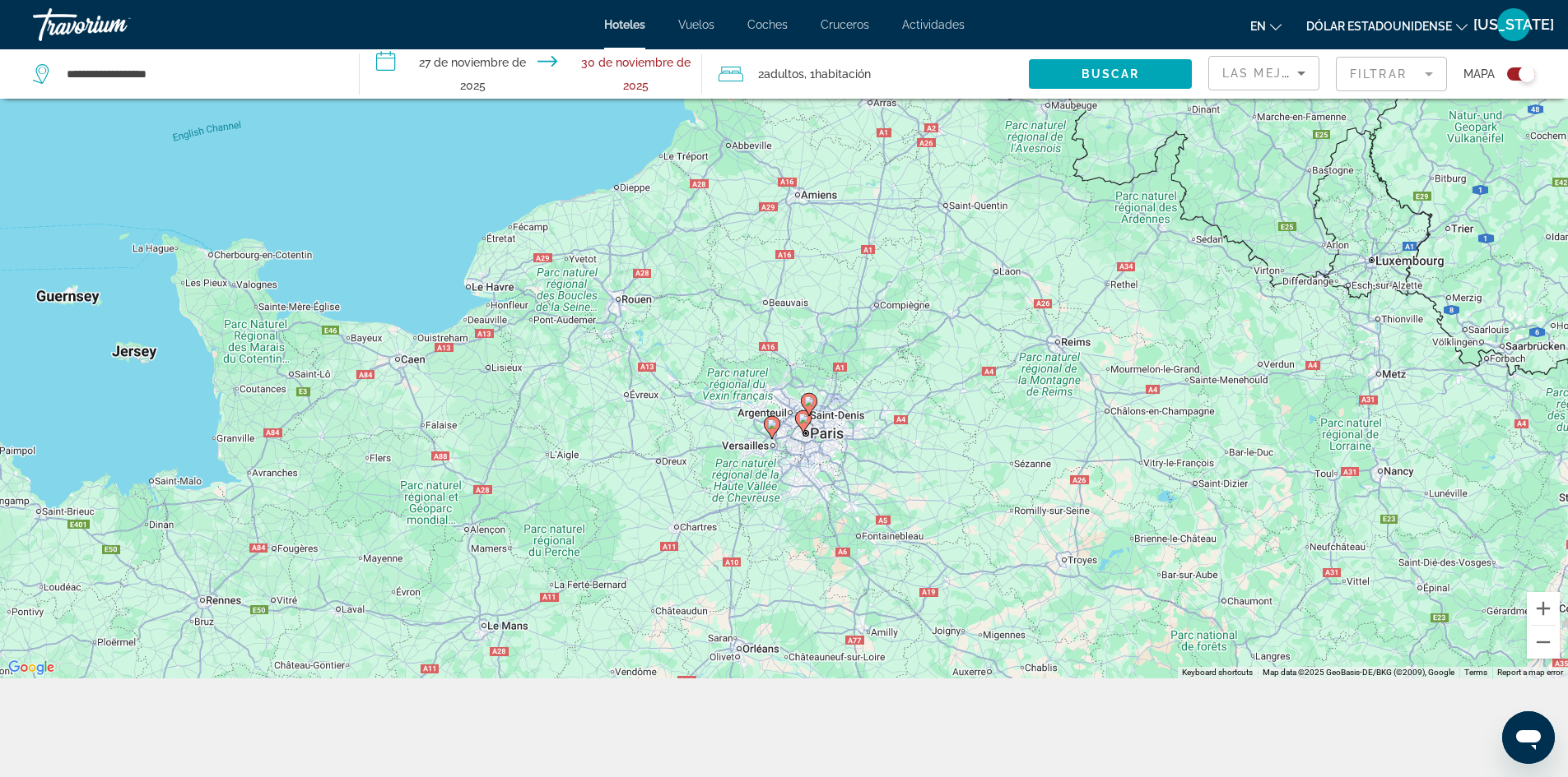
drag, startPoint x: 252, startPoint y: 505, endPoint x: 834, endPoint y: 429, distance: 586.9
click at [834, 429] on div "To activate drag with keyboard, press Alt + Enter. Once in keyboard drag state,…" at bounding box center [784, 290] width 1568 height 777
click at [1545, 605] on button "Zoom in" at bounding box center [1543, 609] width 33 height 33
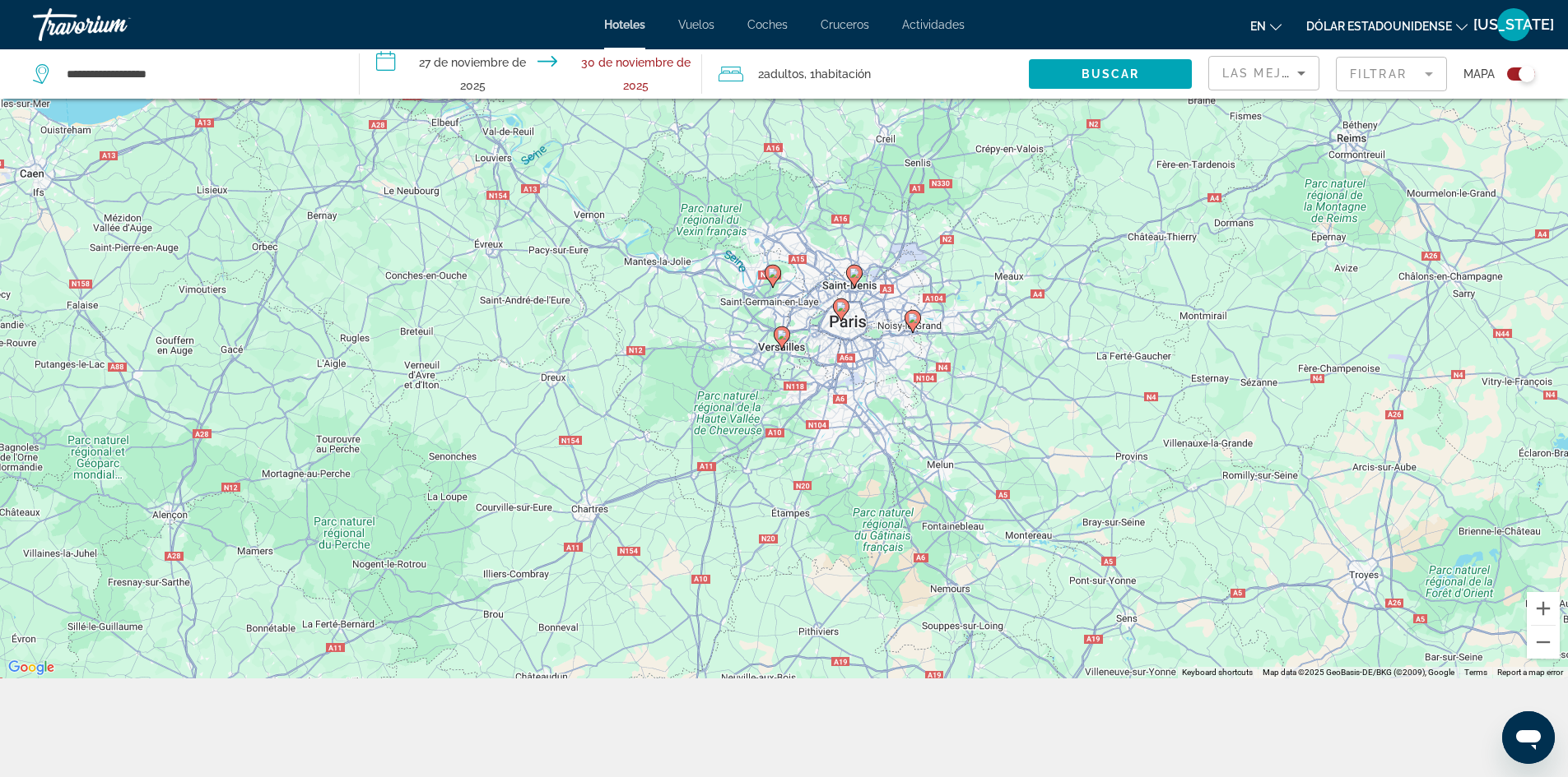
drag, startPoint x: 957, startPoint y: 545, endPoint x: 978, endPoint y: 289, distance: 256.9
click at [978, 289] on div "To activate drag with keyboard, press Alt + Enter. Once in keyboard drag state,…" at bounding box center [784, 290] width 1568 height 777
click at [1539, 604] on button "Zoom in" at bounding box center [1543, 609] width 33 height 33
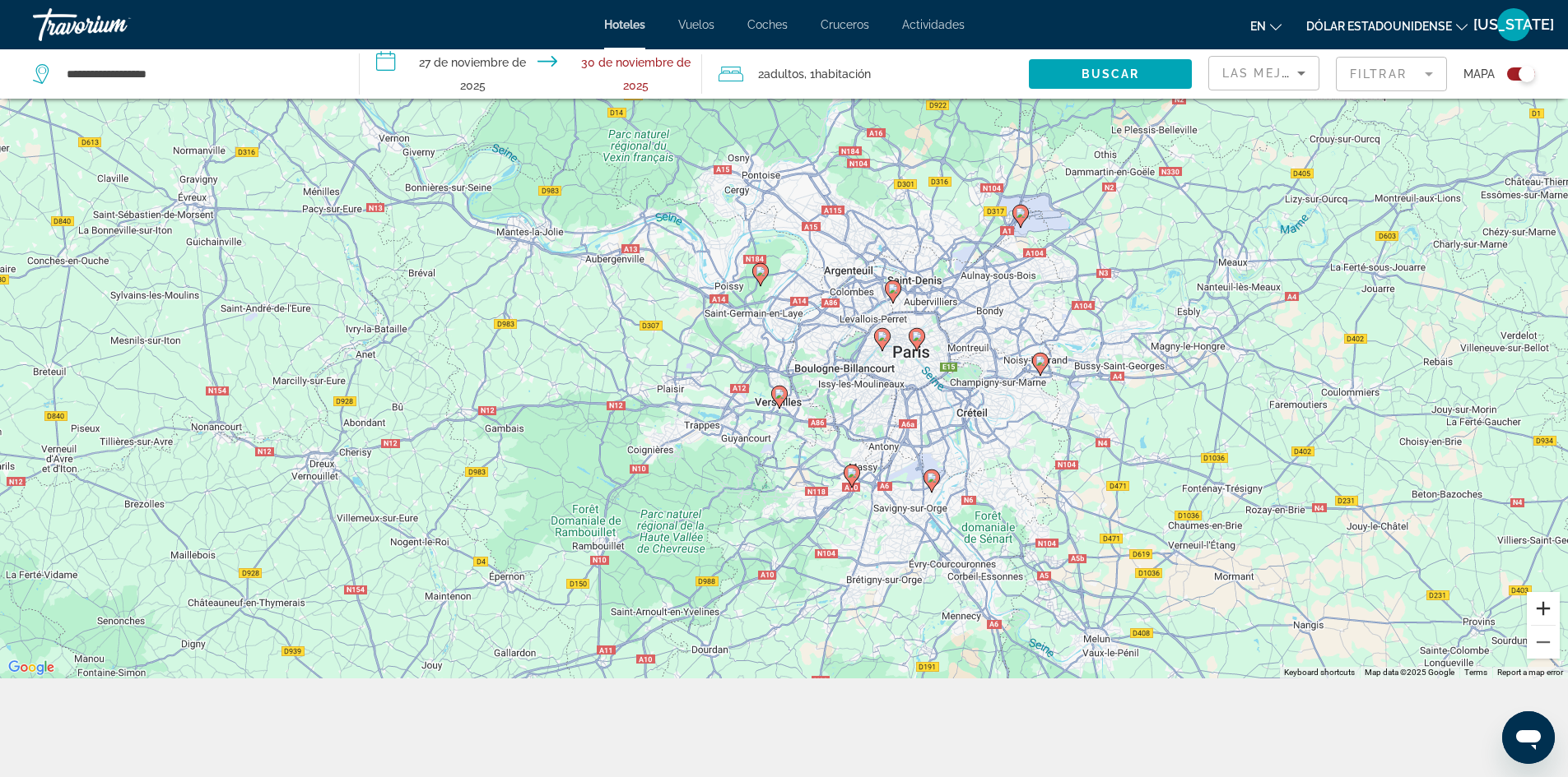
click at [1539, 604] on button "Zoom in" at bounding box center [1543, 609] width 33 height 33
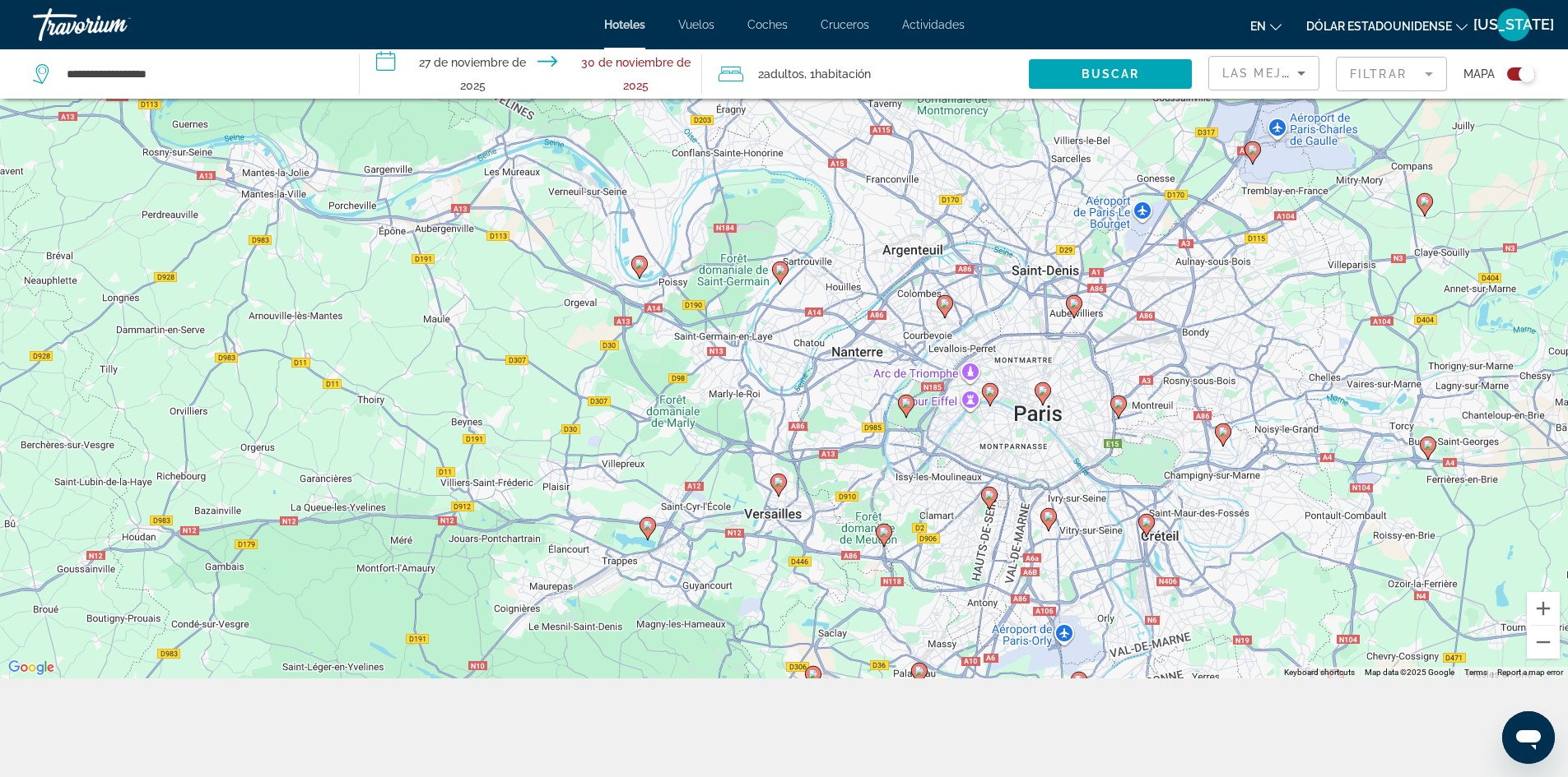
click at [932, 367] on div "To activate drag with keyboard, press Alt + Enter. Once in keyboard drag state,…" at bounding box center [784, 290] width 1568 height 777
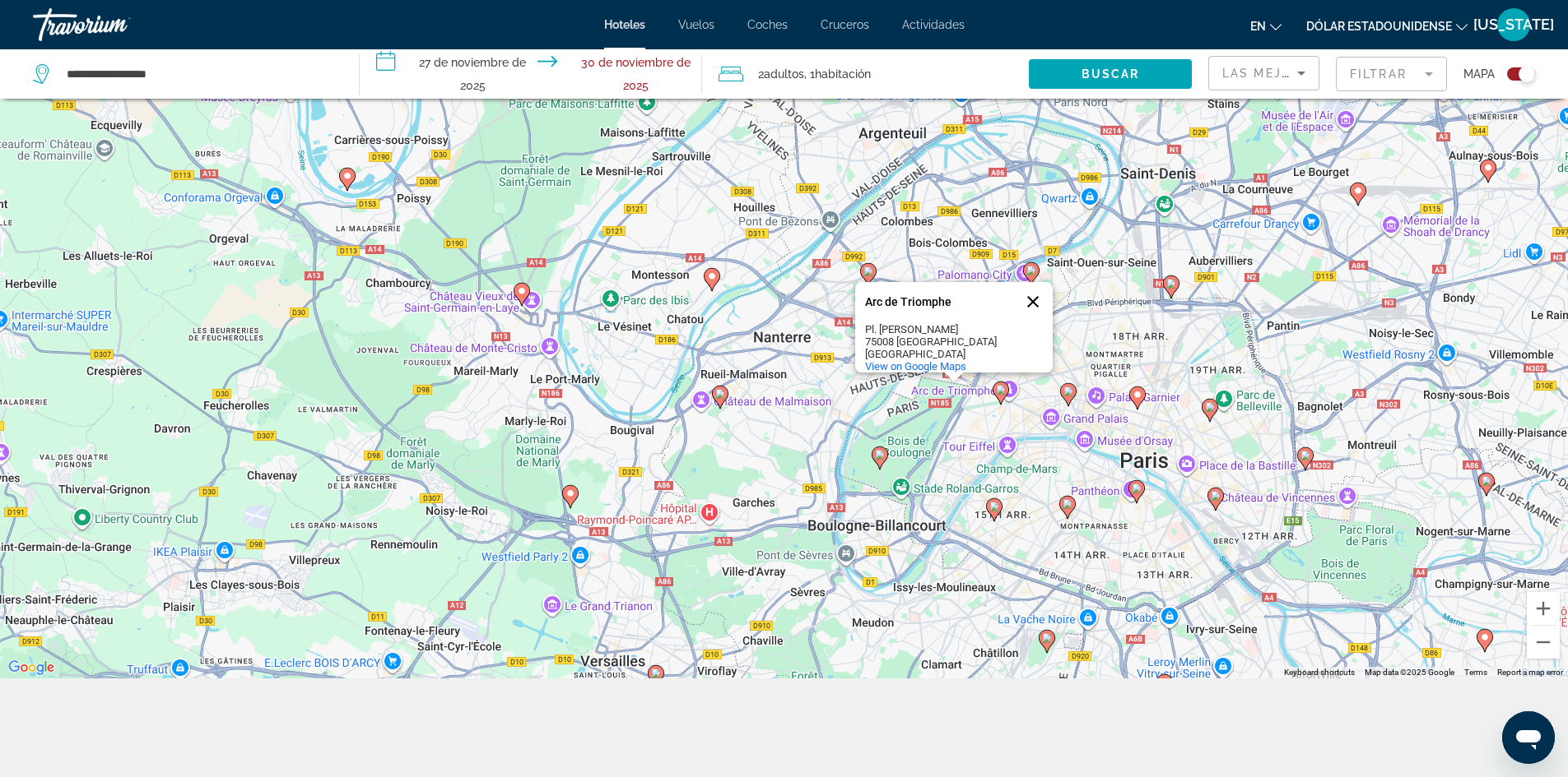
click at [1035, 289] on button "Close" at bounding box center [1033, 302] width 39 height 39
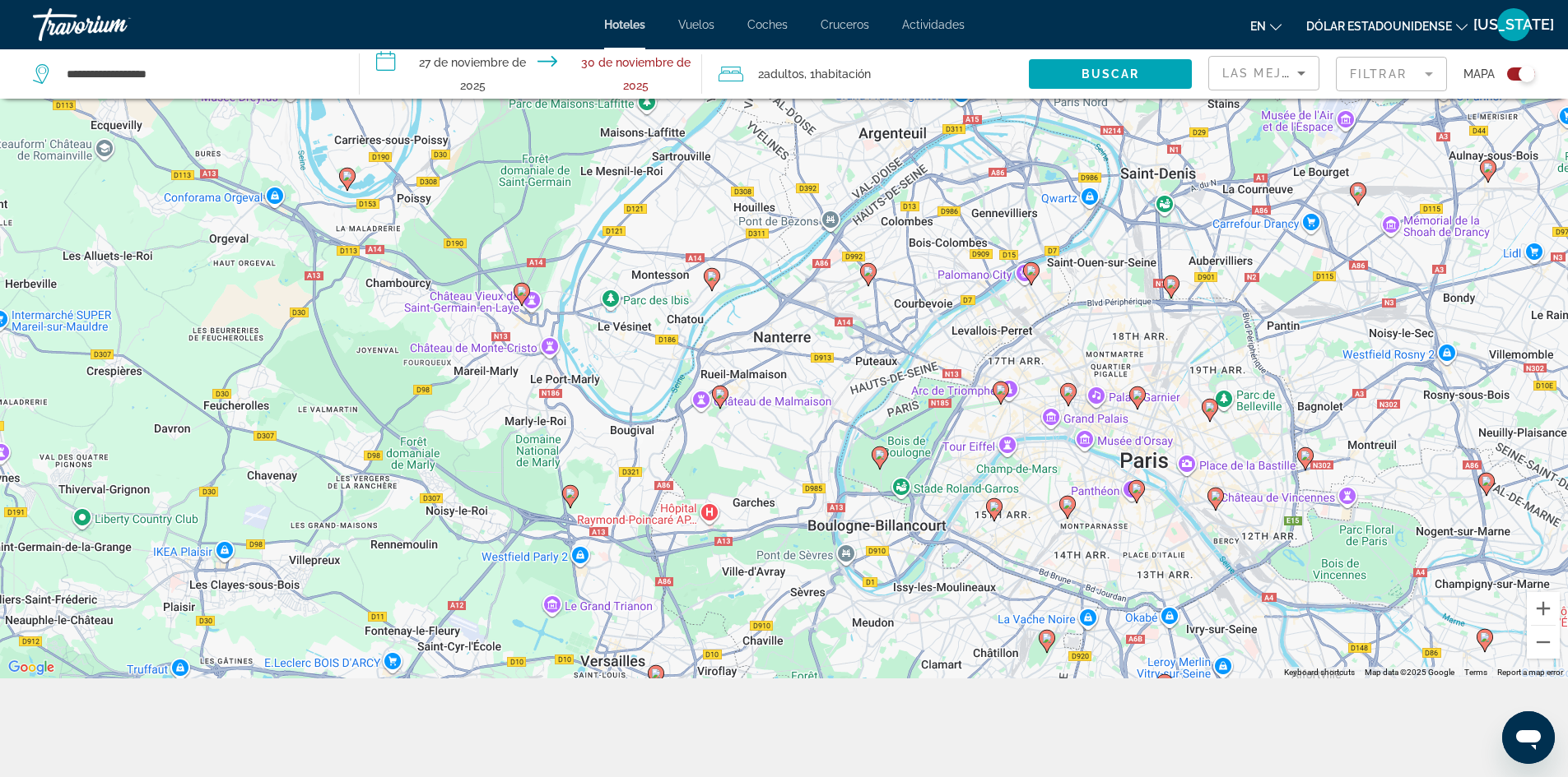
click at [1003, 384] on icon "Contenido principal" at bounding box center [999, 392] width 15 height 21
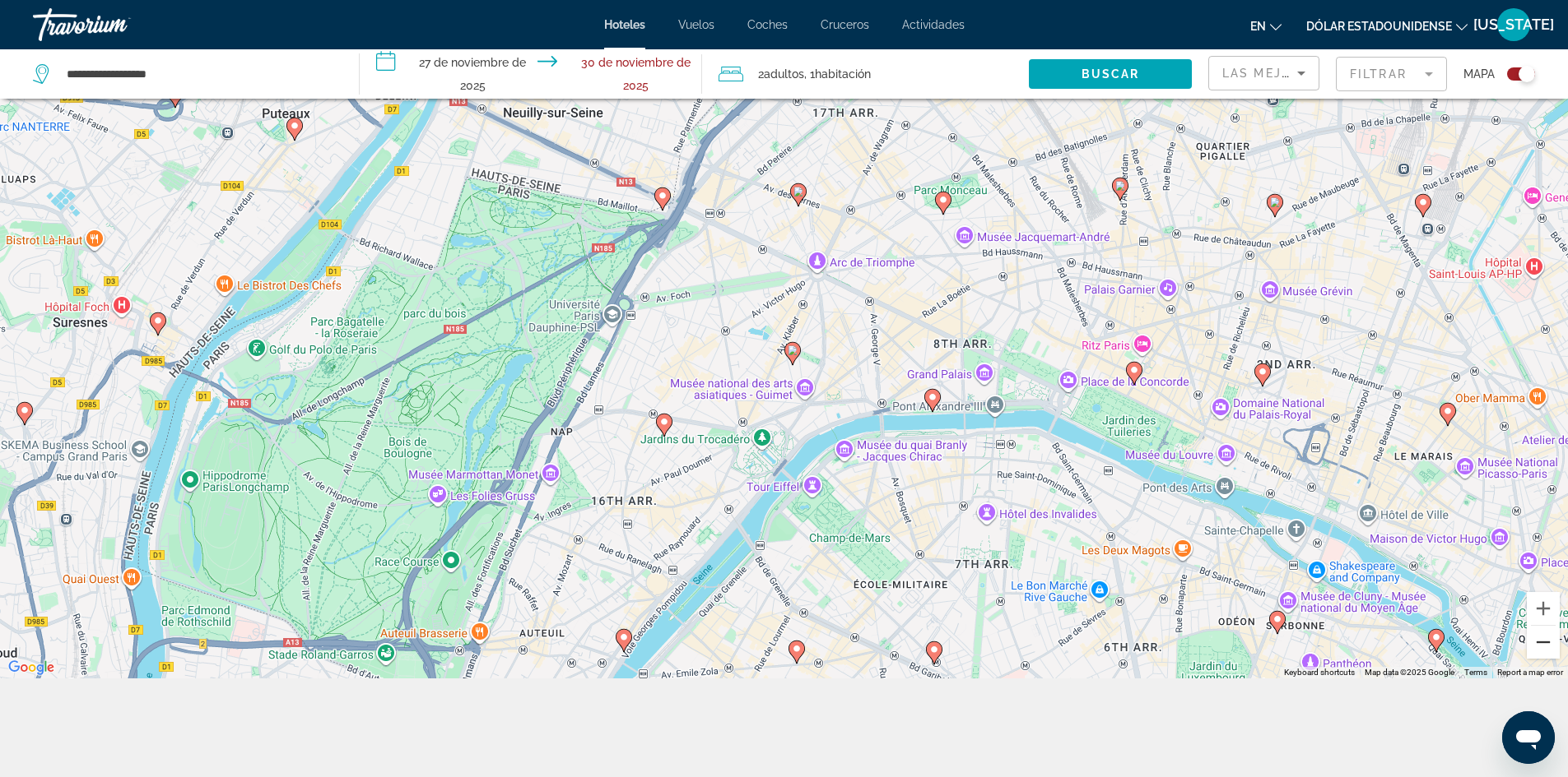
click at [1543, 643] on button "Zoom out" at bounding box center [1543, 642] width 33 height 33
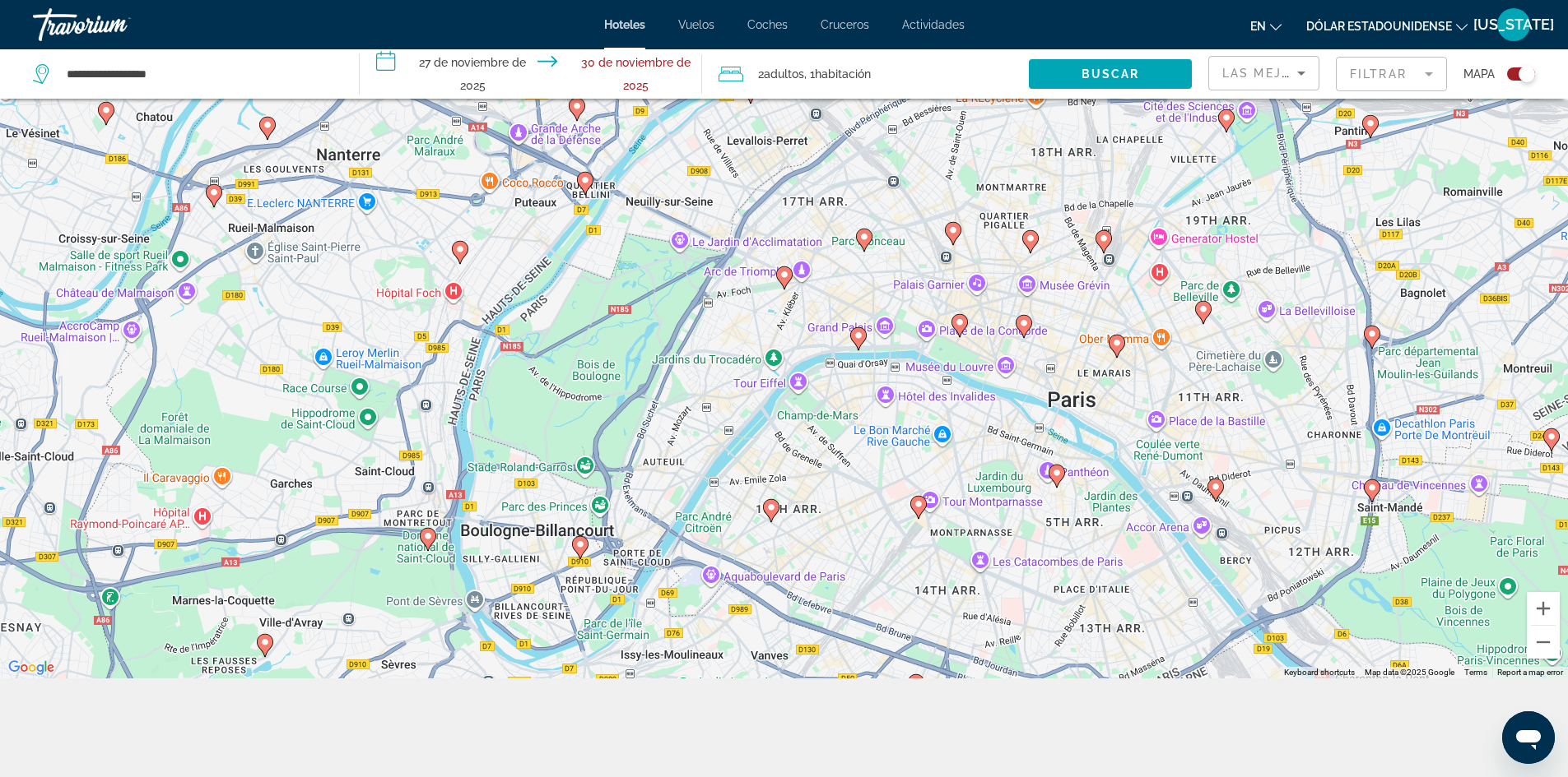
click at [866, 235] on image "Contenido principal" at bounding box center [864, 236] width 10 height 10
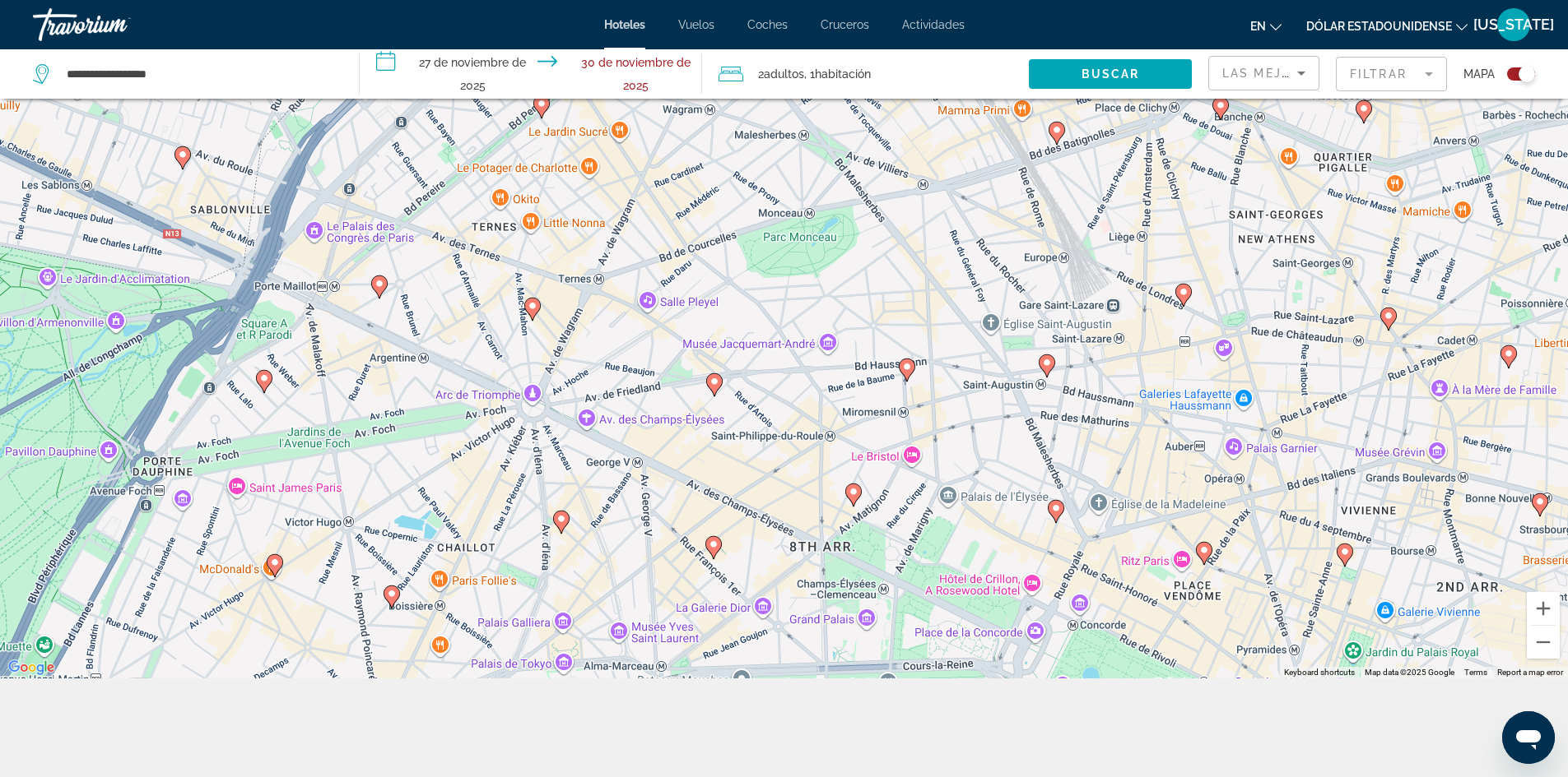
click at [531, 301] on icon "Contenido principal" at bounding box center [531, 308] width 15 height 21
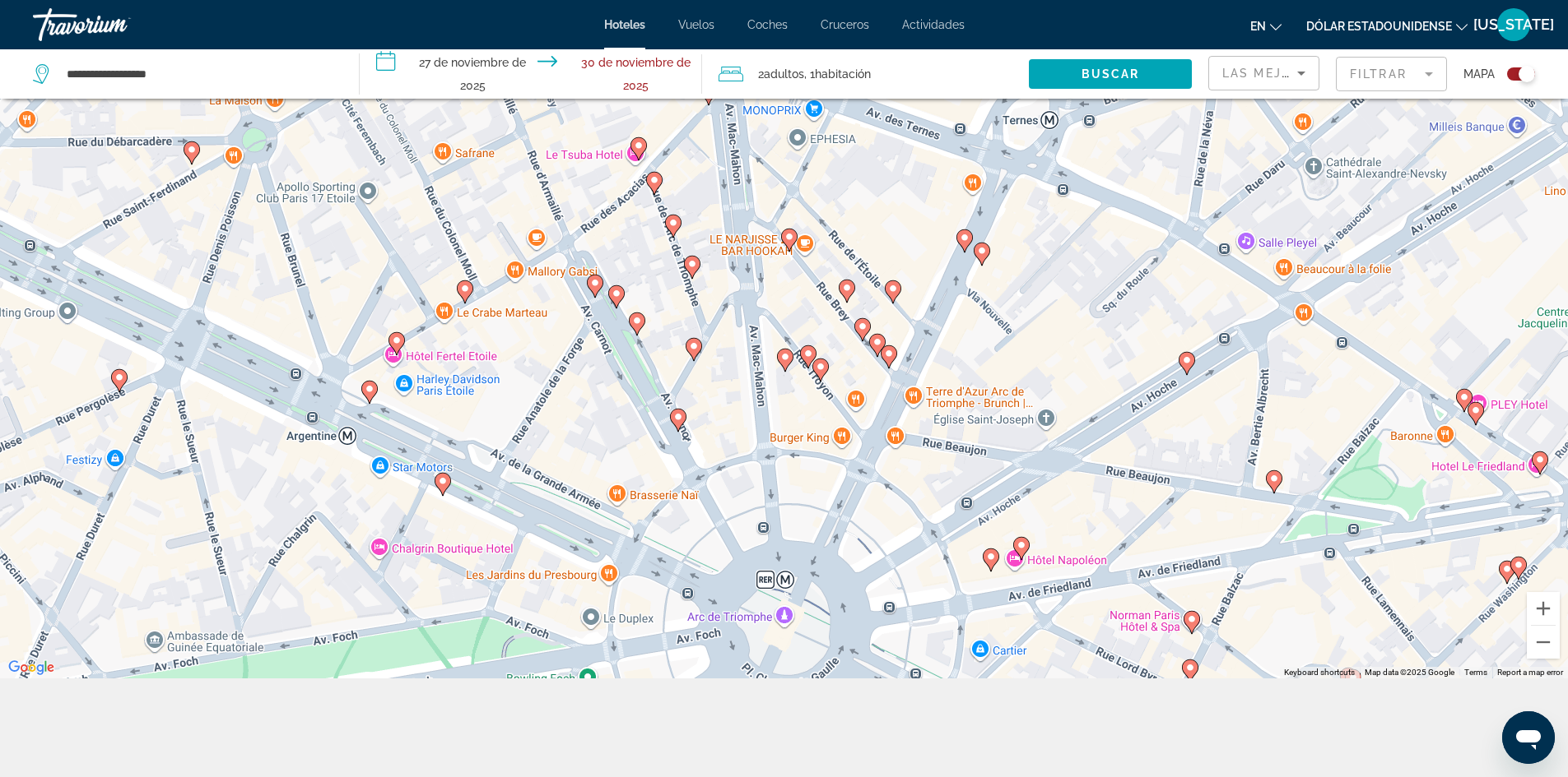
drag, startPoint x: 1513, startPoint y: 70, endPoint x: 1531, endPoint y: 70, distance: 18.0
click at [1531, 70] on div "Cambiar mapa" at bounding box center [1520, 74] width 28 height 13
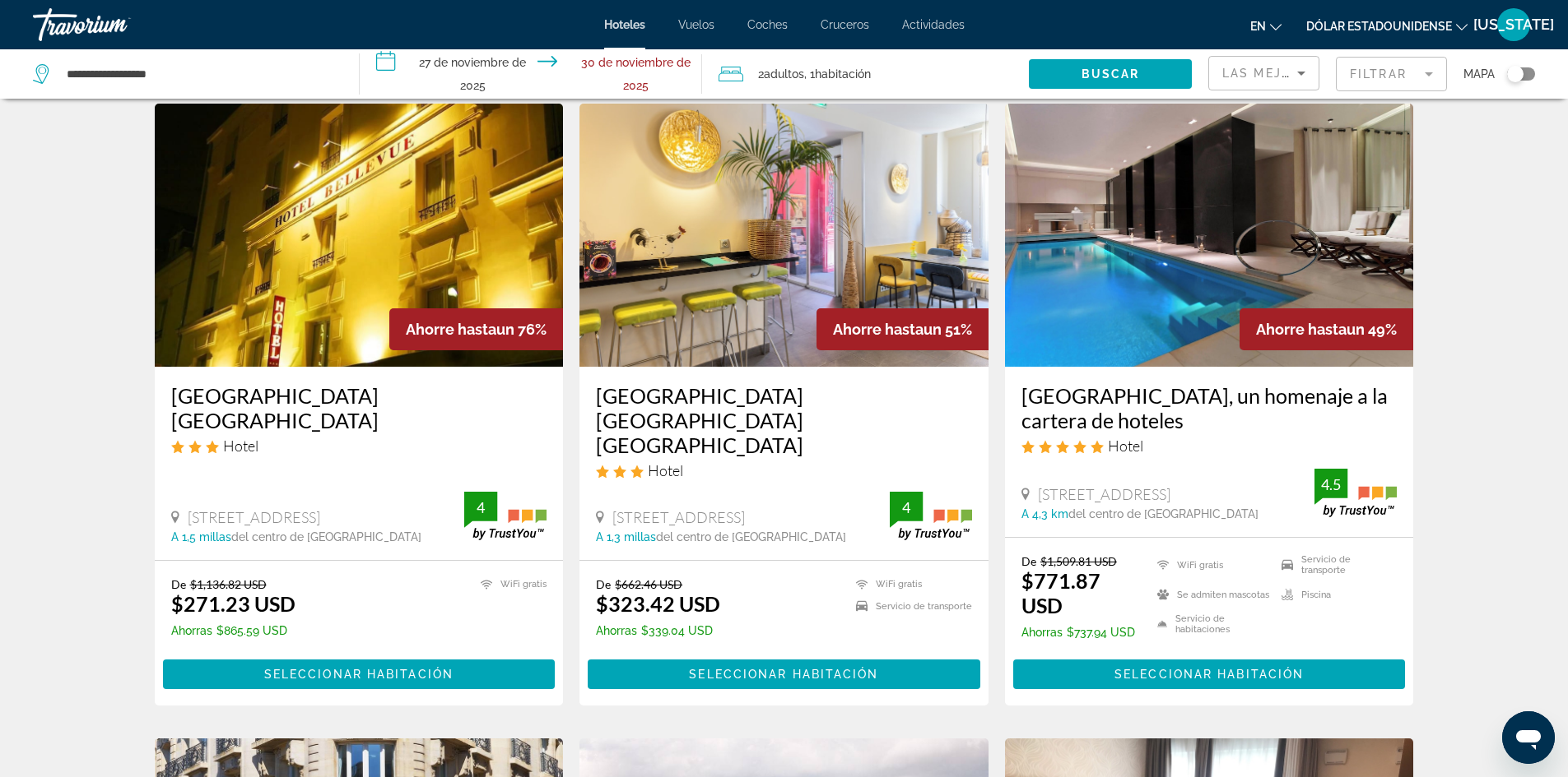
scroll to position [49, 0]
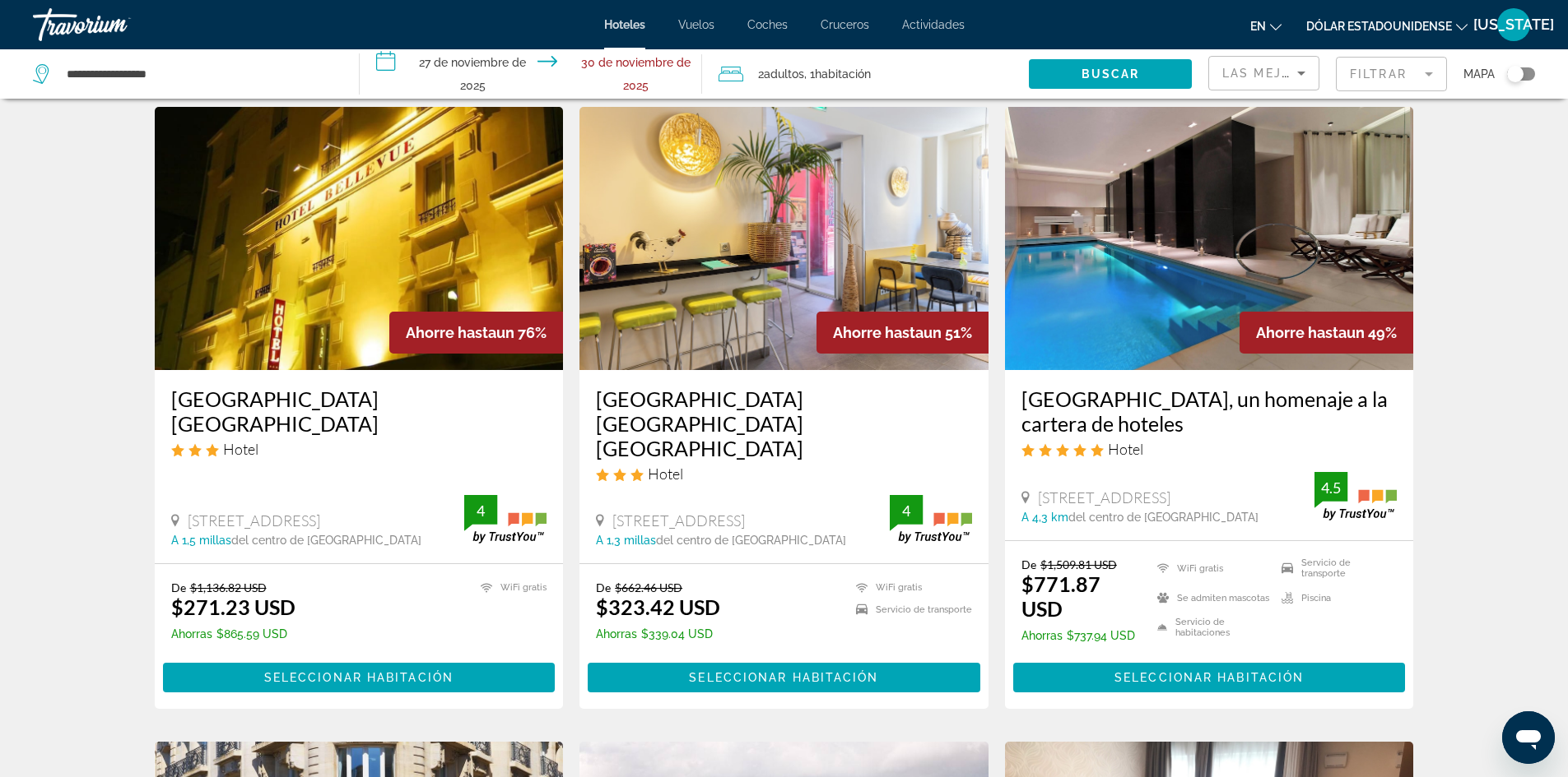
click at [1426, 78] on mat-form-field "Filtrar" at bounding box center [1391, 74] width 111 height 35
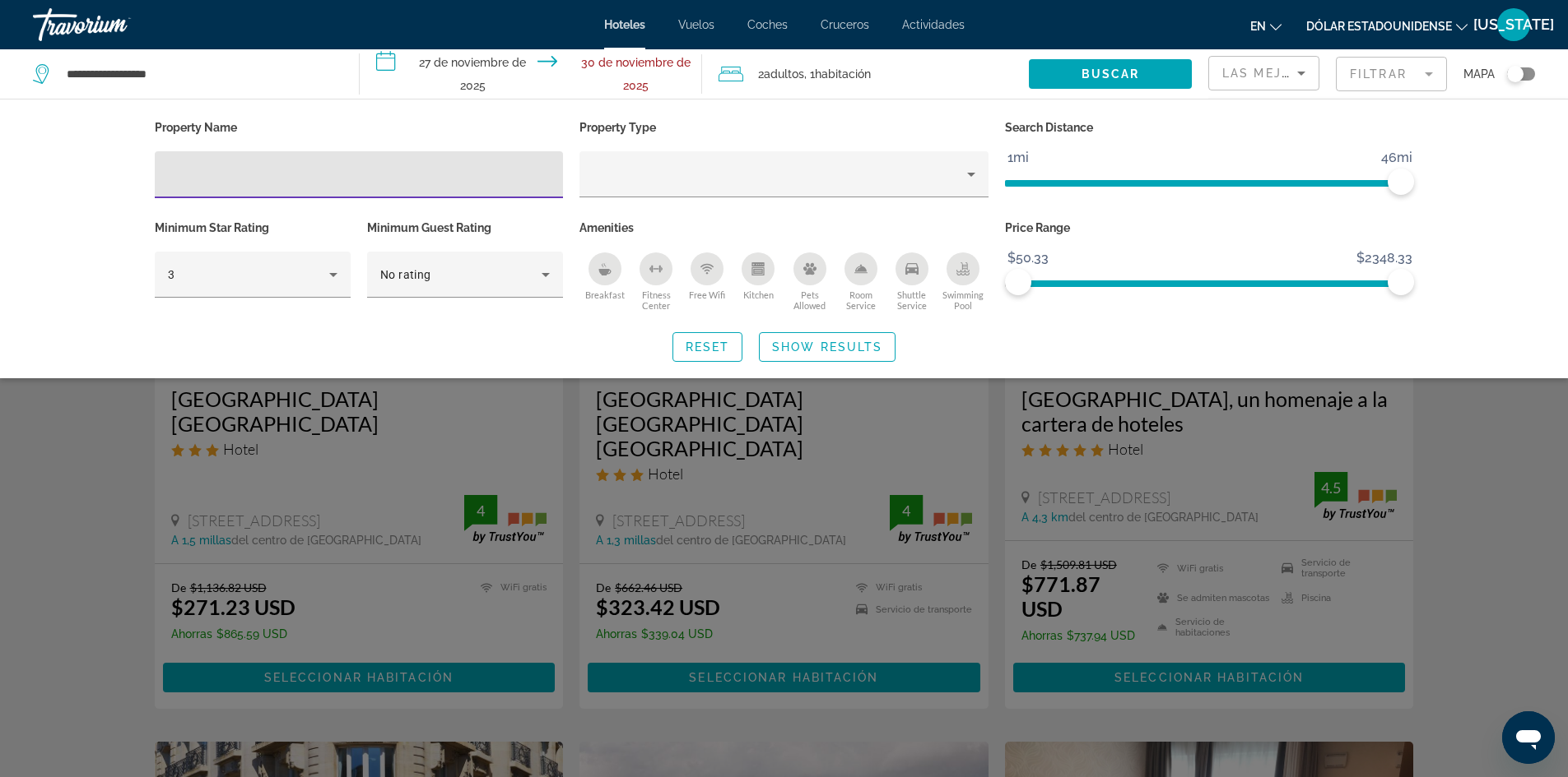
click at [1341, 211] on div "Search Distance 1mi 46mi 46mi" at bounding box center [1209, 166] width 425 height 101
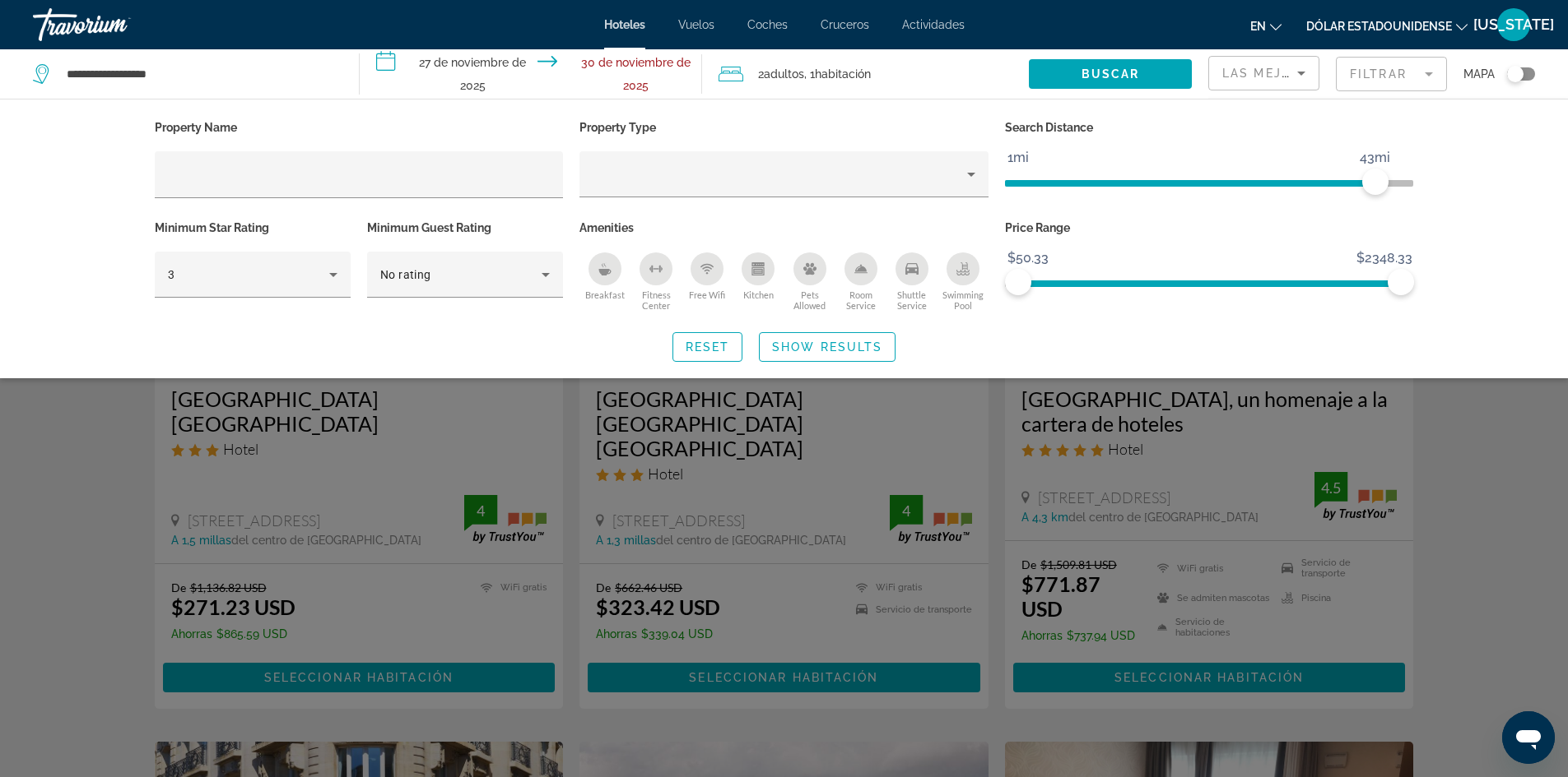
drag, startPoint x: 1375, startPoint y: 183, endPoint x: 1312, endPoint y: 178, distance: 63.2
click at [1312, 178] on span "ngx-slider" at bounding box center [1189, 180] width 370 height 27
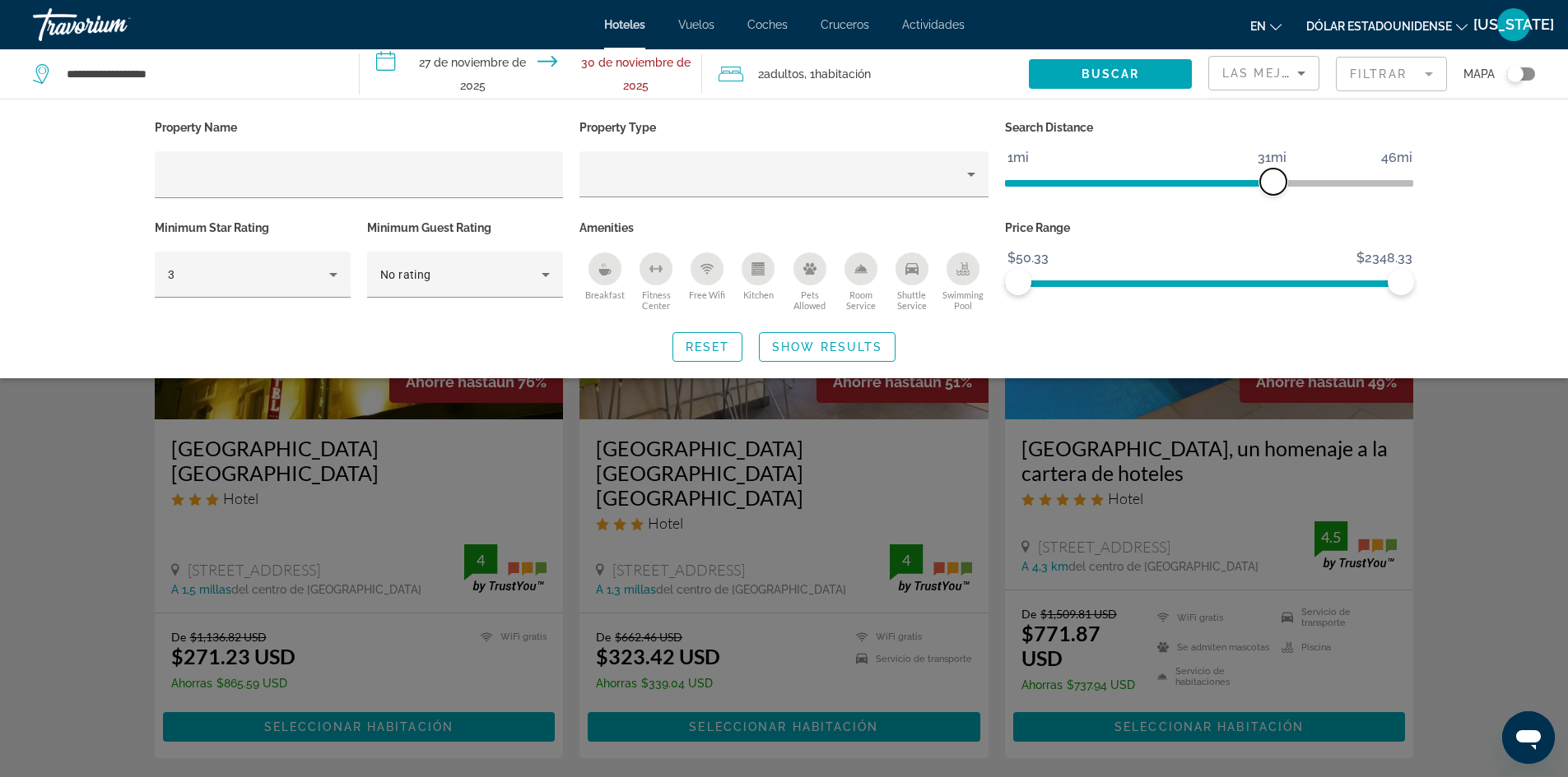
drag, startPoint x: 1381, startPoint y: 173, endPoint x: 1271, endPoint y: 172, distance: 110.0
click at [1271, 172] on span "ngx-slider" at bounding box center [1274, 182] width 27 height 27
drag, startPoint x: 1274, startPoint y: 177, endPoint x: 1197, endPoint y: 174, distance: 77.1
click at [1197, 174] on span "ngx-slider" at bounding box center [1197, 182] width 27 height 27
drag, startPoint x: 1199, startPoint y: 173, endPoint x: 1083, endPoint y: 177, distance: 116.1
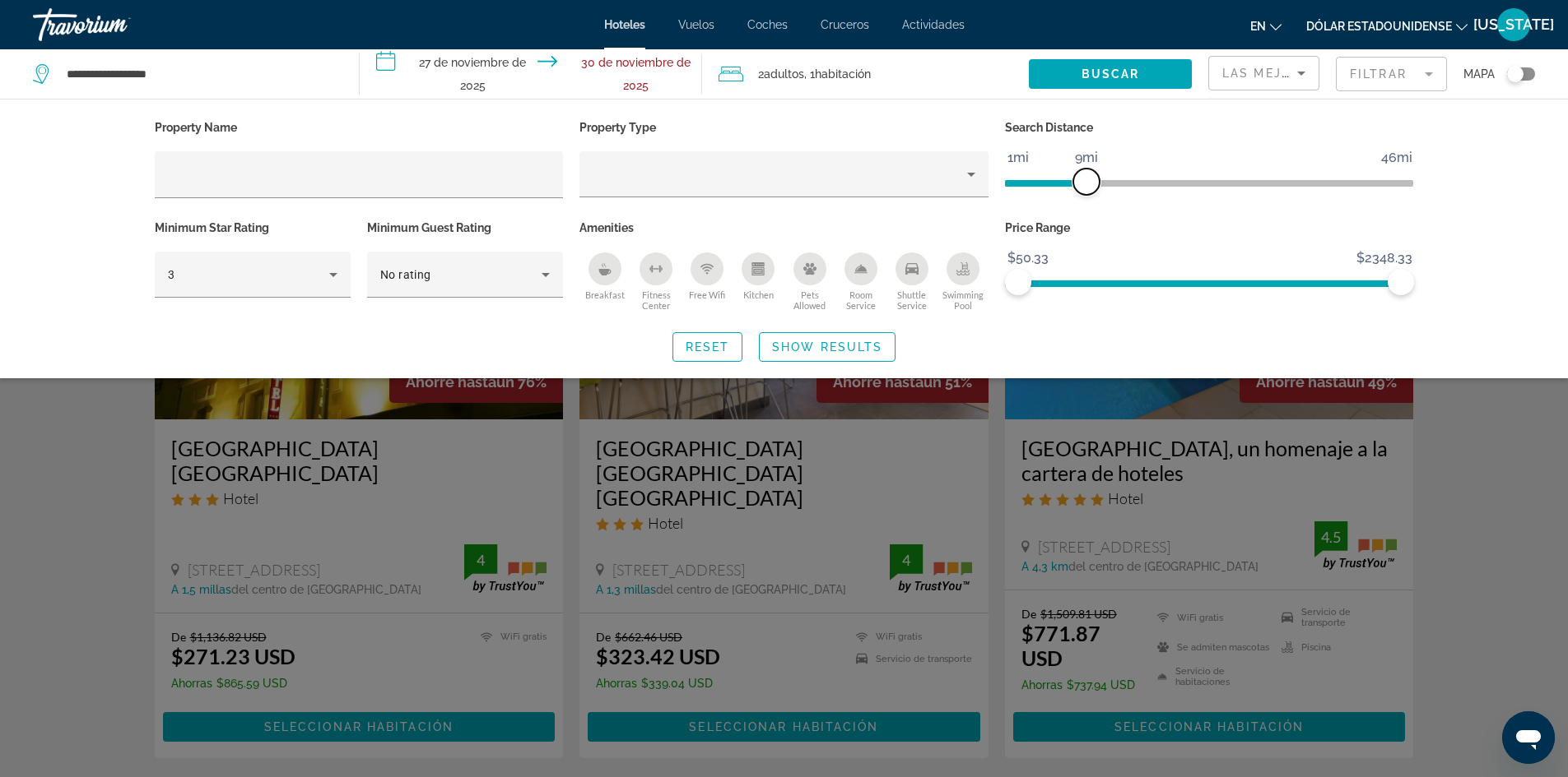
click at [1083, 177] on span "ngx-slider" at bounding box center [1087, 182] width 27 height 27
drag, startPoint x: 1088, startPoint y: 176, endPoint x: 1048, endPoint y: 179, distance: 40.1
click at [1048, 179] on span "ngx-slider" at bounding box center [1052, 182] width 27 height 27
drag, startPoint x: 1393, startPoint y: 278, endPoint x: 1096, endPoint y: 250, distance: 298.3
click at [1096, 281] on ngx-slider "$50.33 $2348.33 $50.33 $521.00" at bounding box center [1209, 282] width 409 height 4
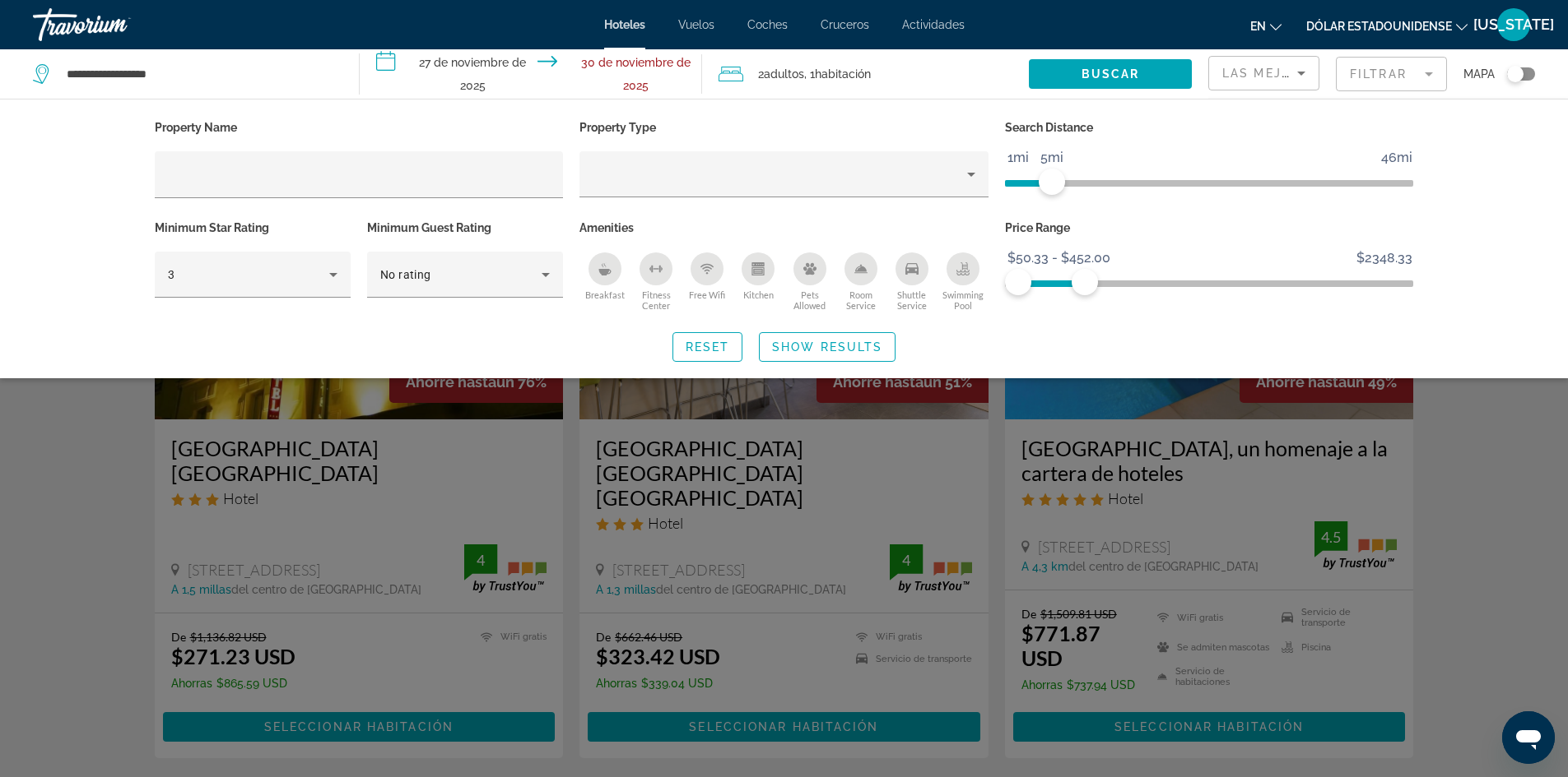
drag, startPoint x: 1085, startPoint y: 267, endPoint x: 1047, endPoint y: 267, distance: 38.0
click at [1047, 267] on span "ngx-slider" at bounding box center [1051, 281] width 67 height 27
click at [332, 274] on icon "Hotel Filters" at bounding box center [332, 275] width 8 height 4
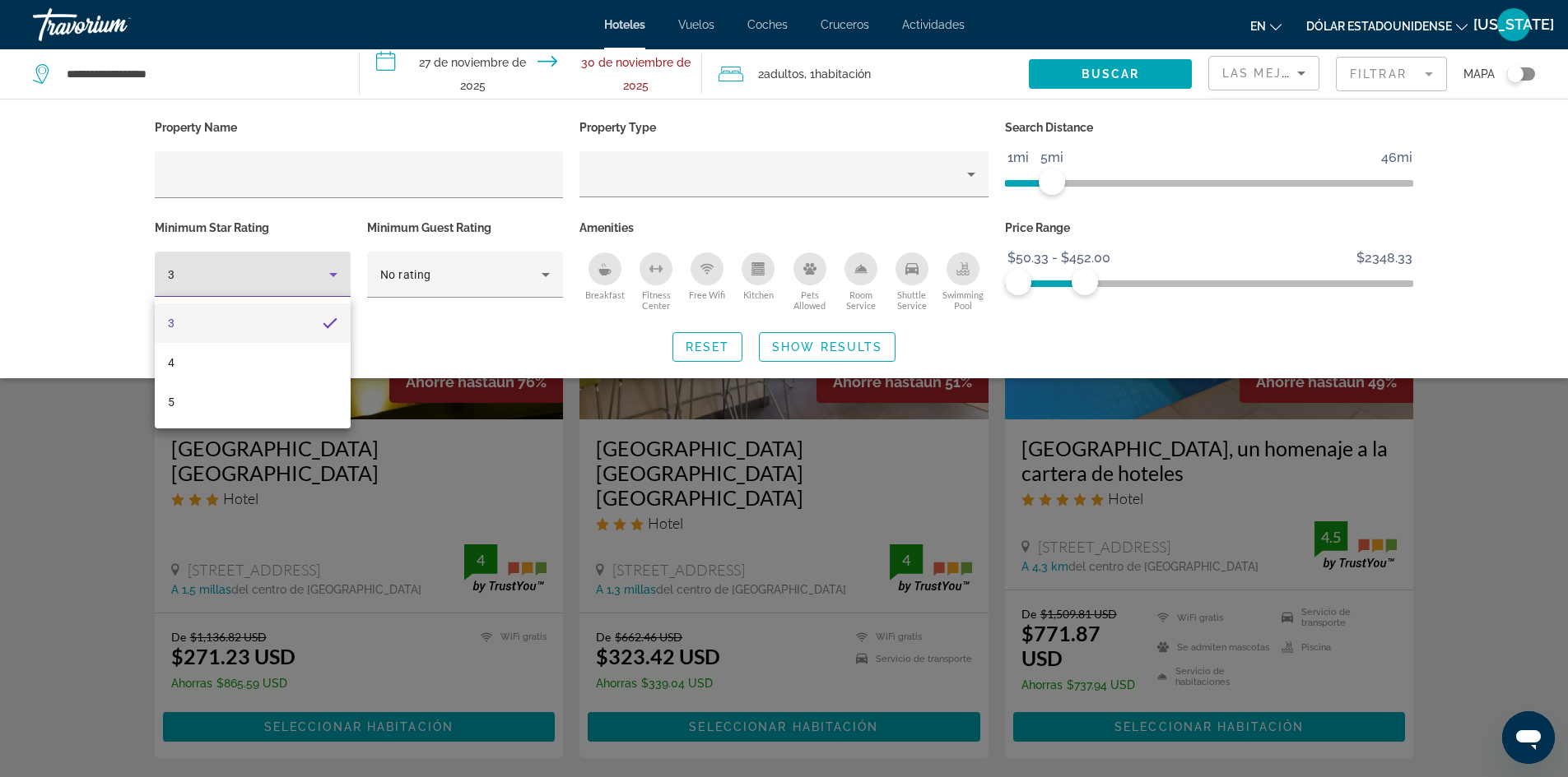
click at [332, 274] on div at bounding box center [784, 388] width 1568 height 777
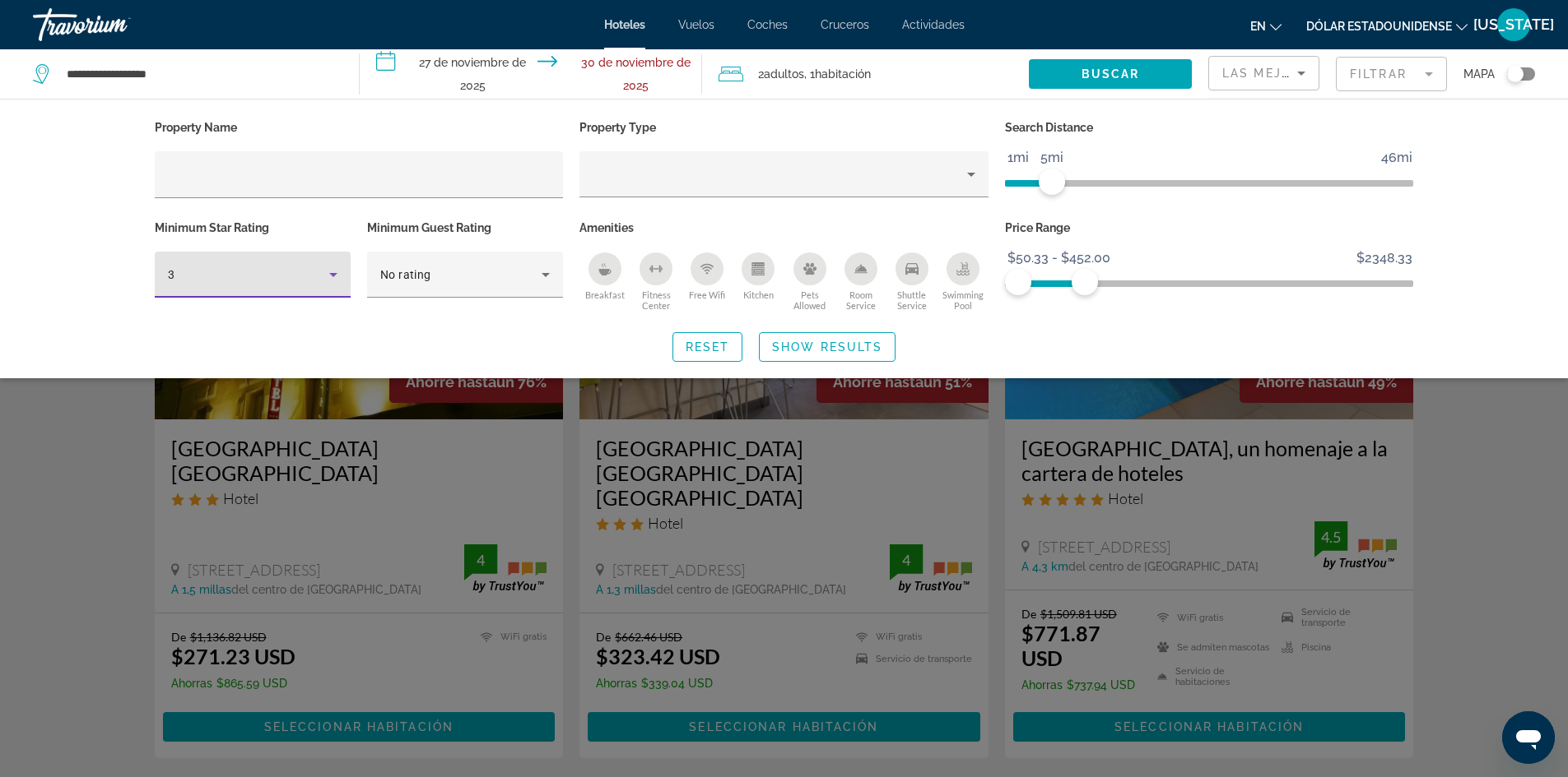
click at [334, 271] on icon "Hotel Filters" at bounding box center [333, 274] width 20 height 20
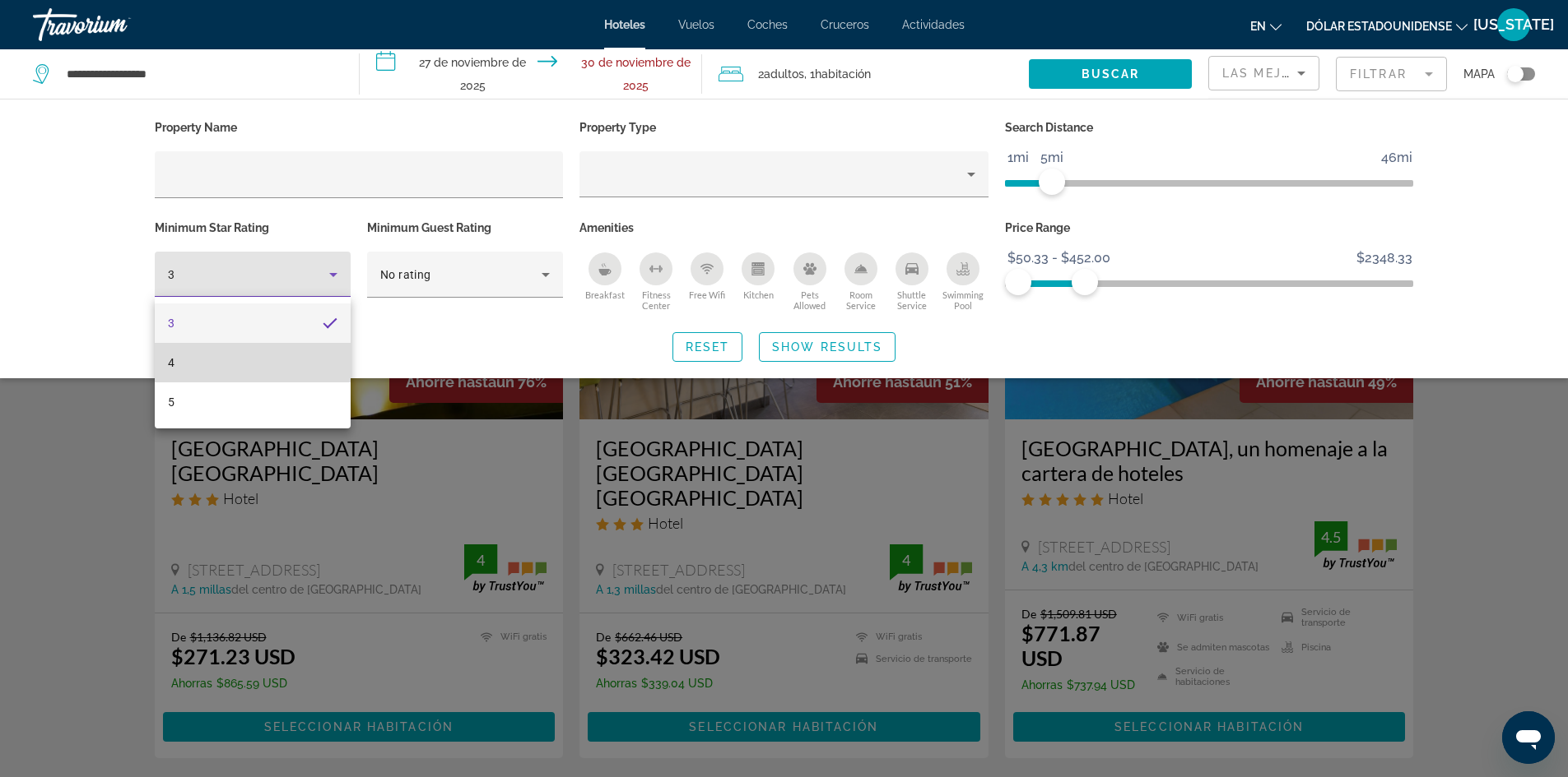
click at [240, 355] on mat-option "4" at bounding box center [253, 363] width 196 height 39
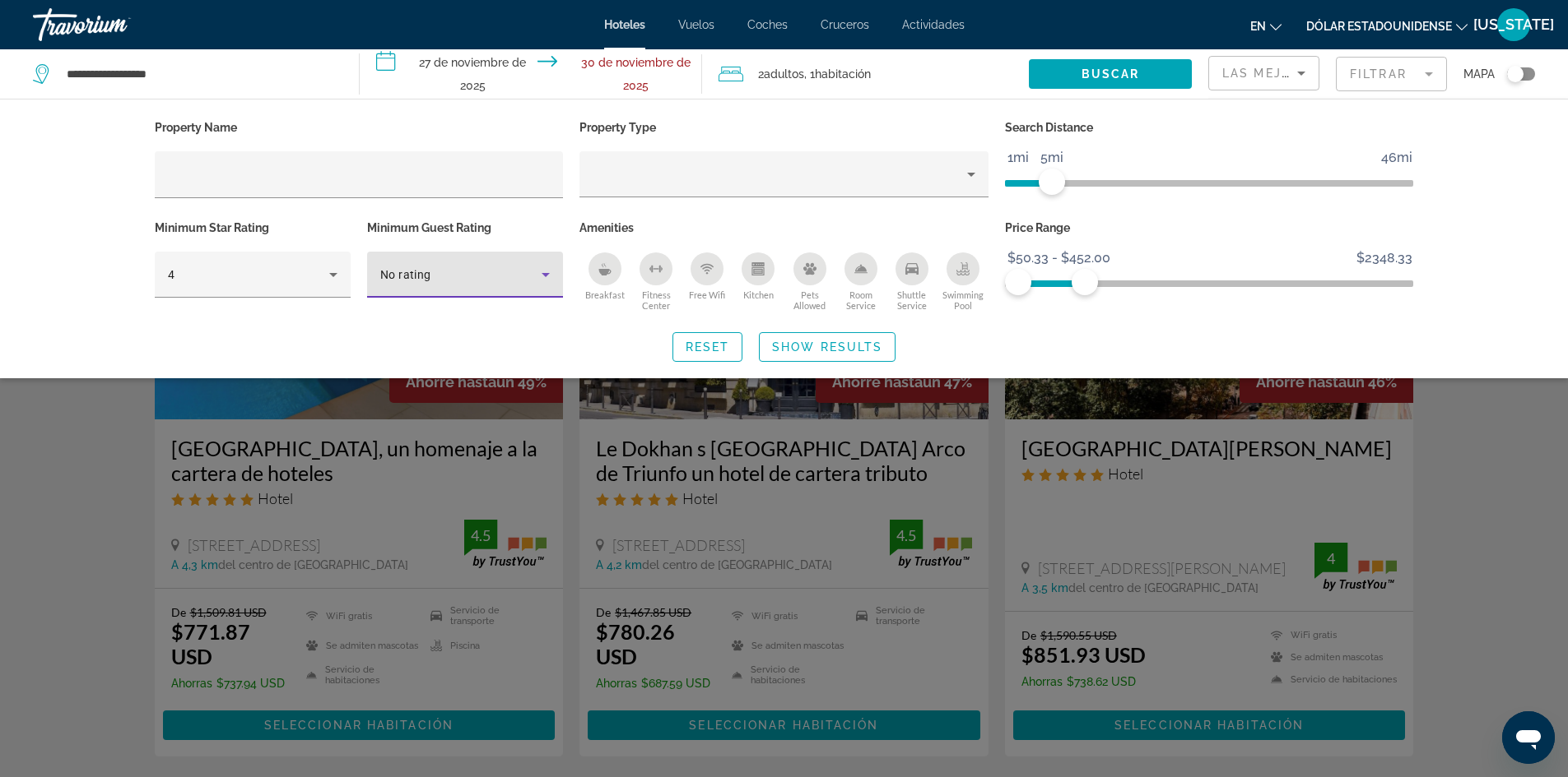
click at [544, 274] on icon "Hotel Filters" at bounding box center [546, 274] width 20 height 20
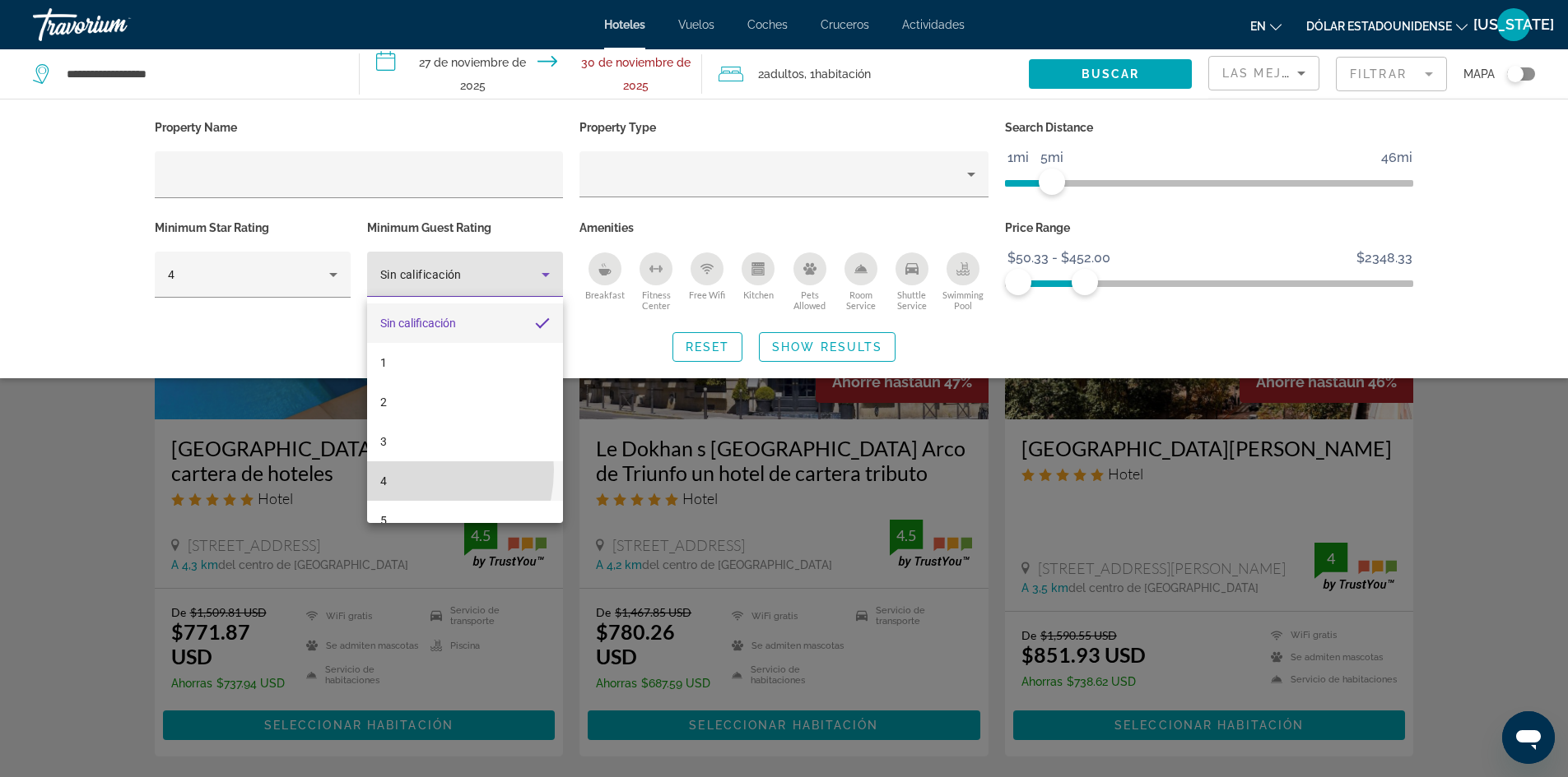
click at [403, 472] on mat-option "4" at bounding box center [465, 481] width 196 height 39
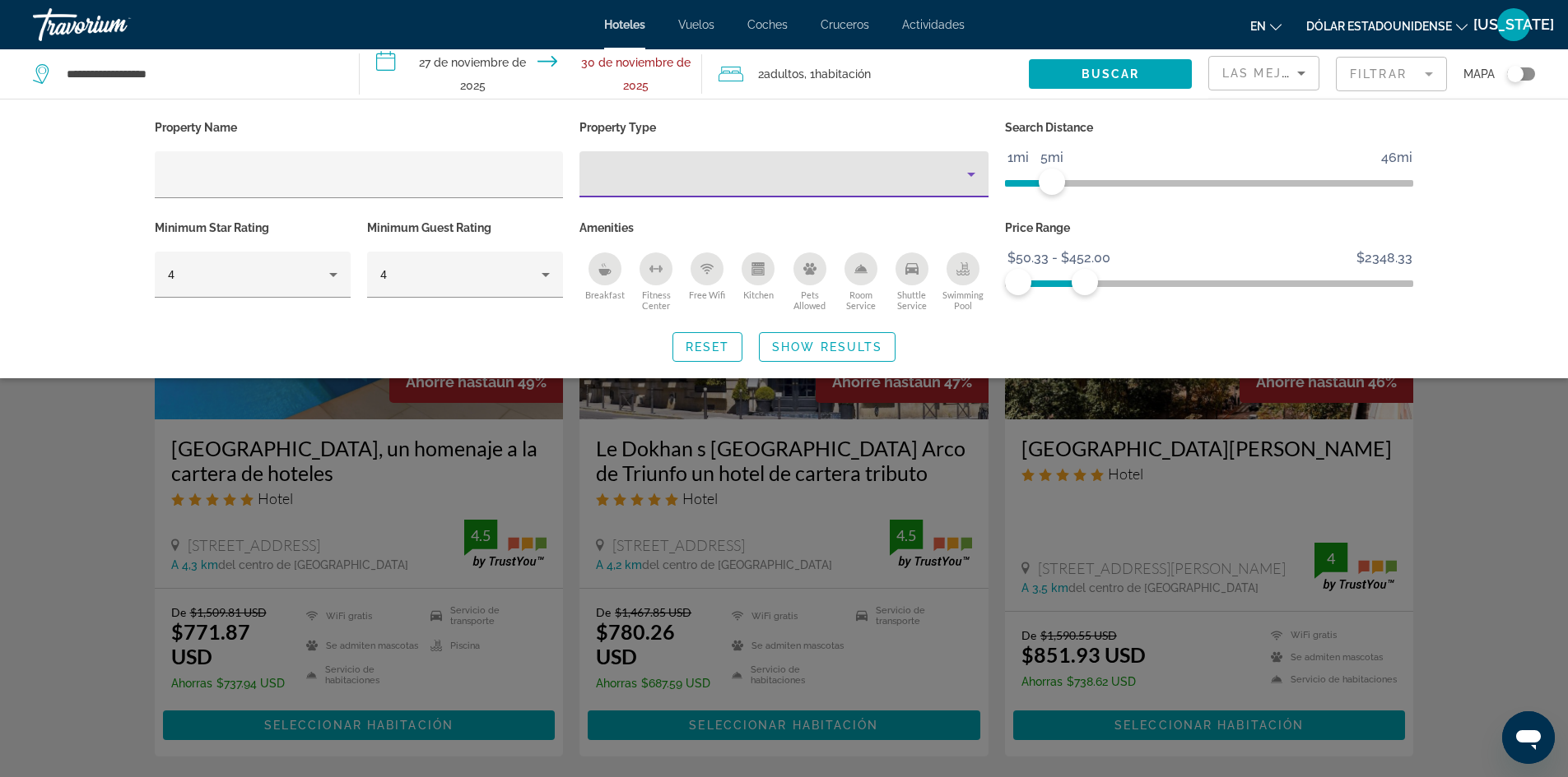
click at [673, 170] on div "Property type" at bounding box center [780, 175] width 374 height 20
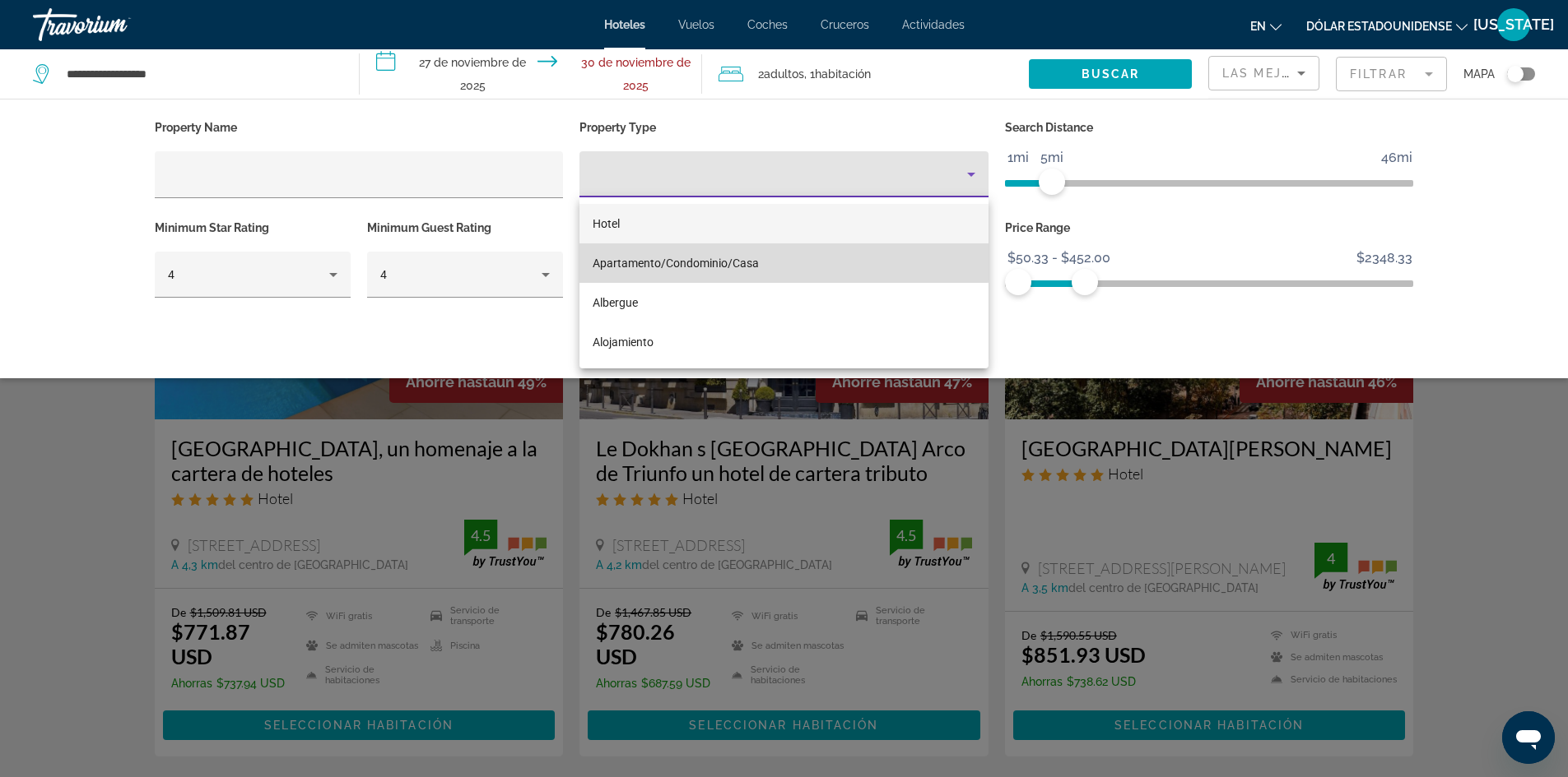
click at [659, 258] on font "Apartamento/Condominio/Casa" at bounding box center [676, 263] width 166 height 13
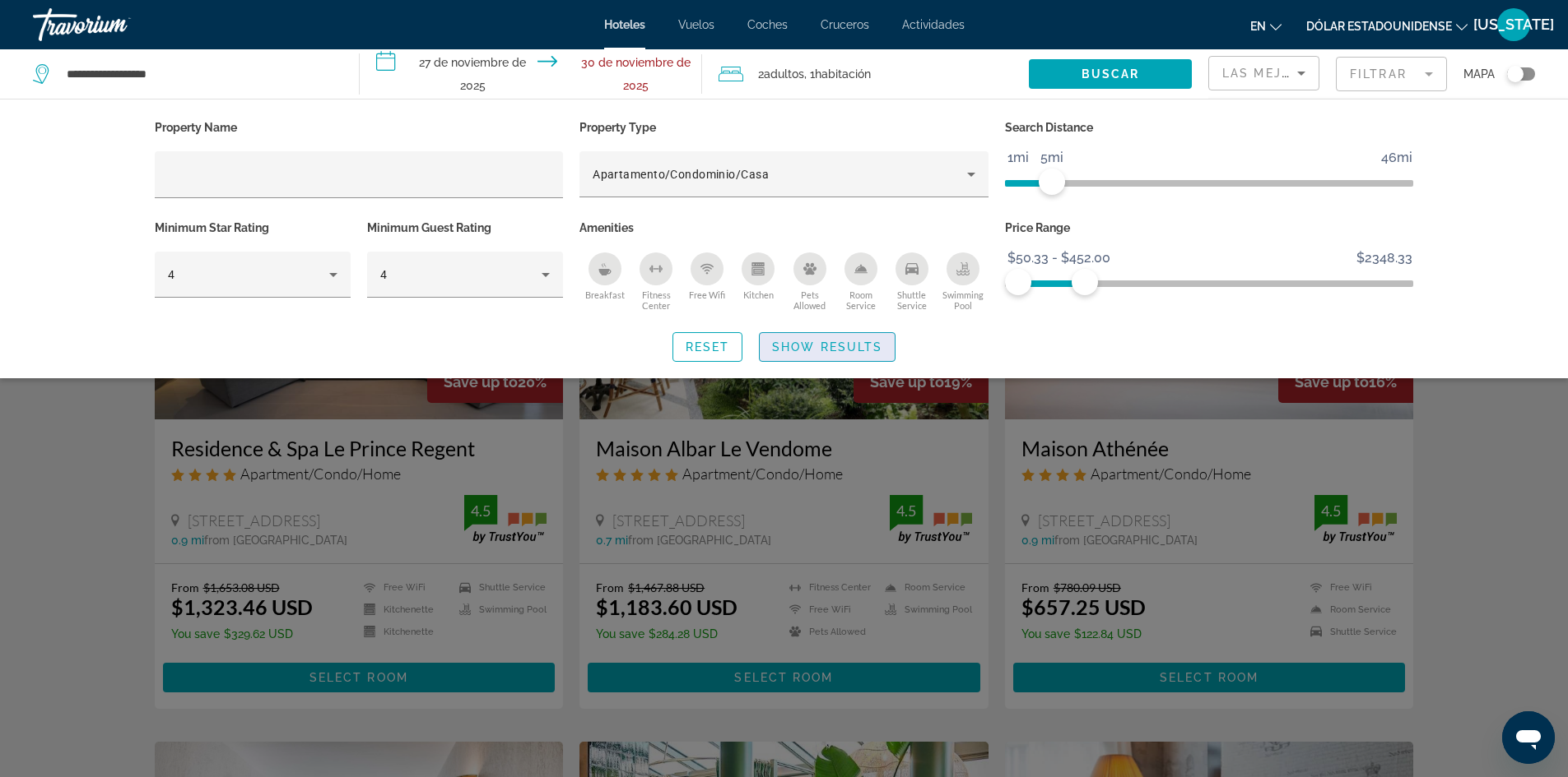
click at [812, 342] on span "Show Results" at bounding box center [827, 347] width 111 height 13
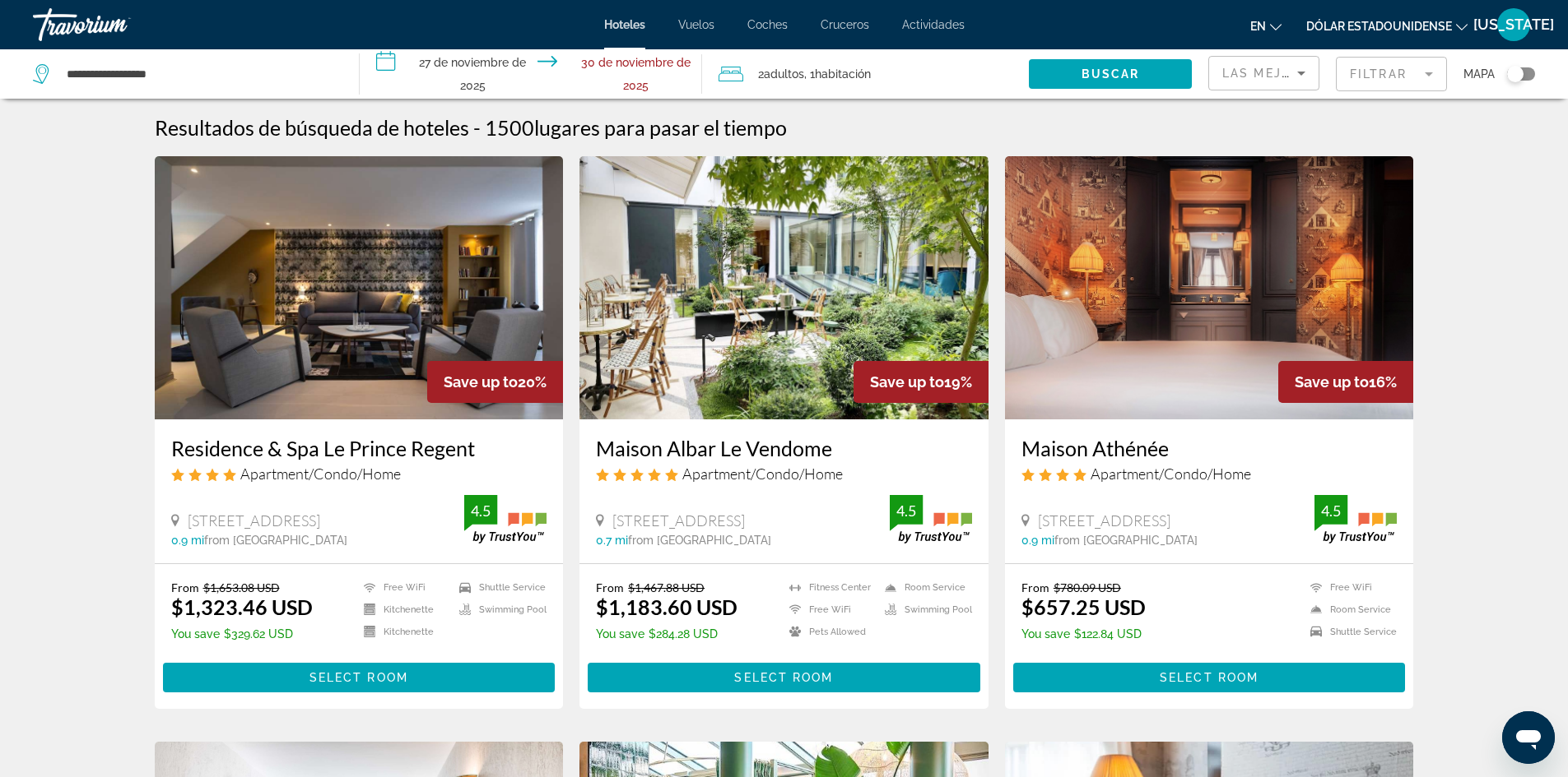
click at [733, 76] on icon "Viajeros: 2 adultos, 0 niños" at bounding box center [731, 74] width 25 height 20
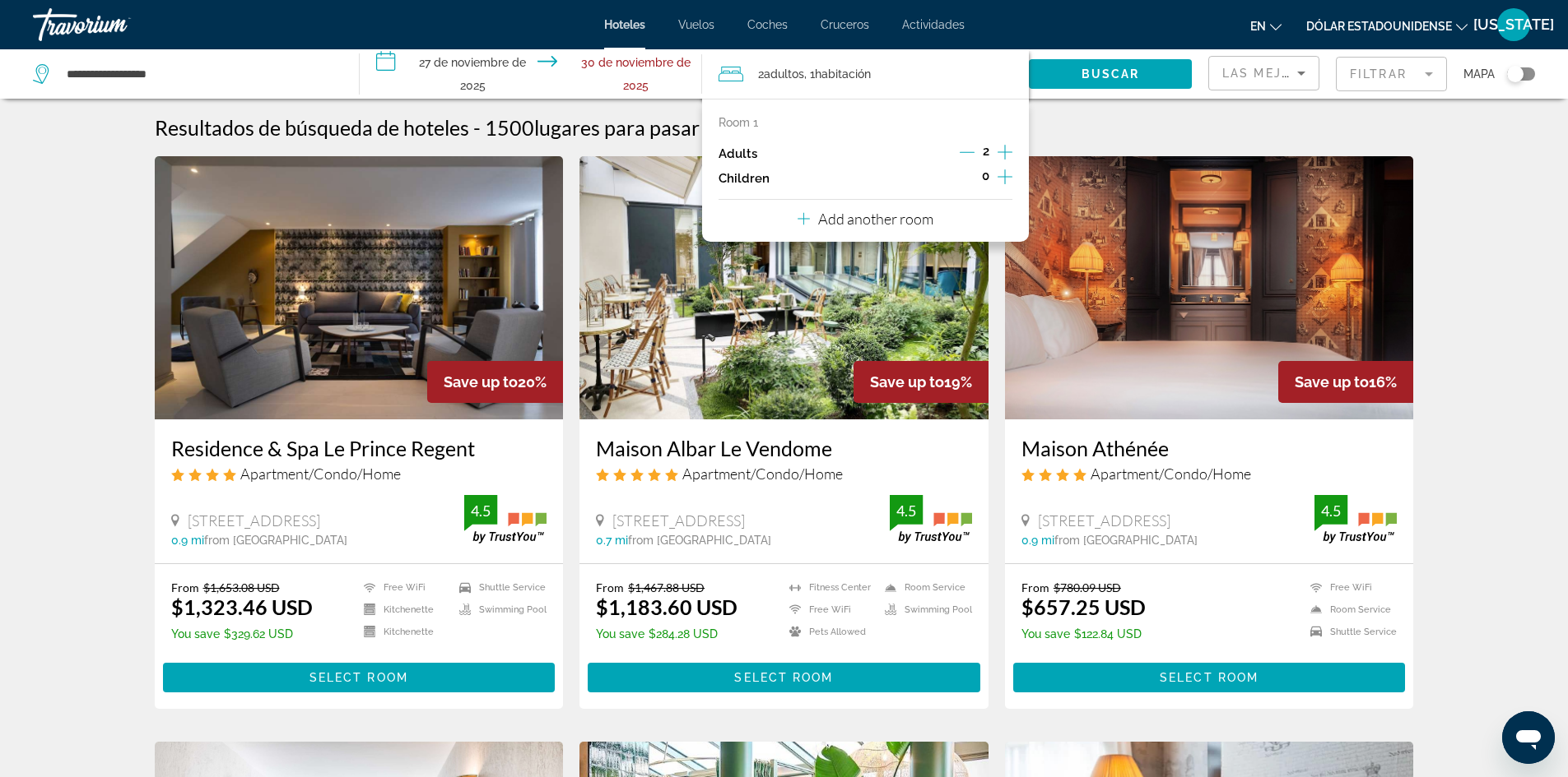
click at [1003, 151] on icon "Increment adults" at bounding box center [1005, 152] width 15 height 20
click at [1076, 122] on div "Resultados de búsqueda de hoteles - 1500 lugares para pasar el tiempo" at bounding box center [784, 127] width 1260 height 25
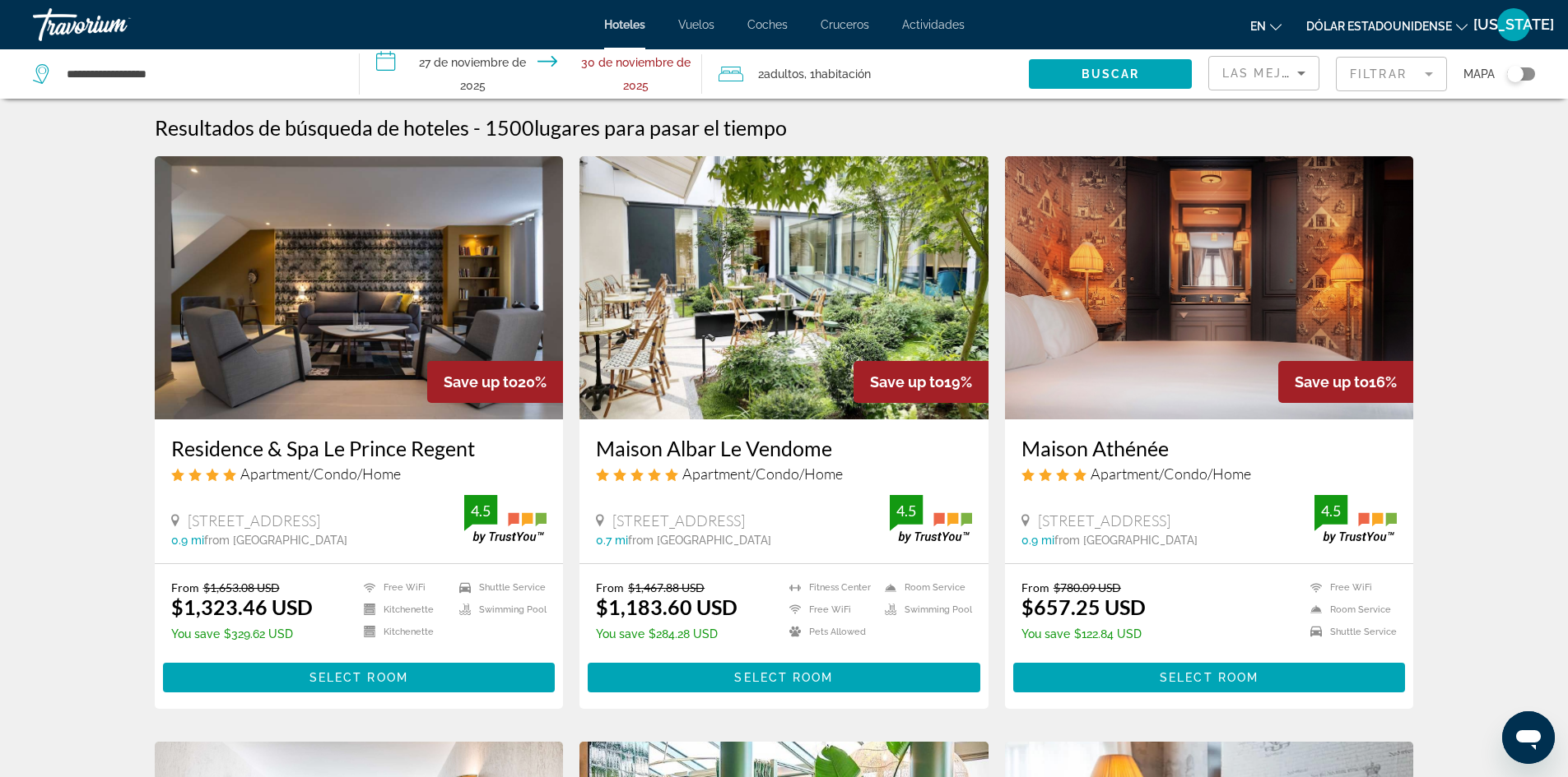
click at [774, 70] on font "adultos" at bounding box center [784, 74] width 40 height 13
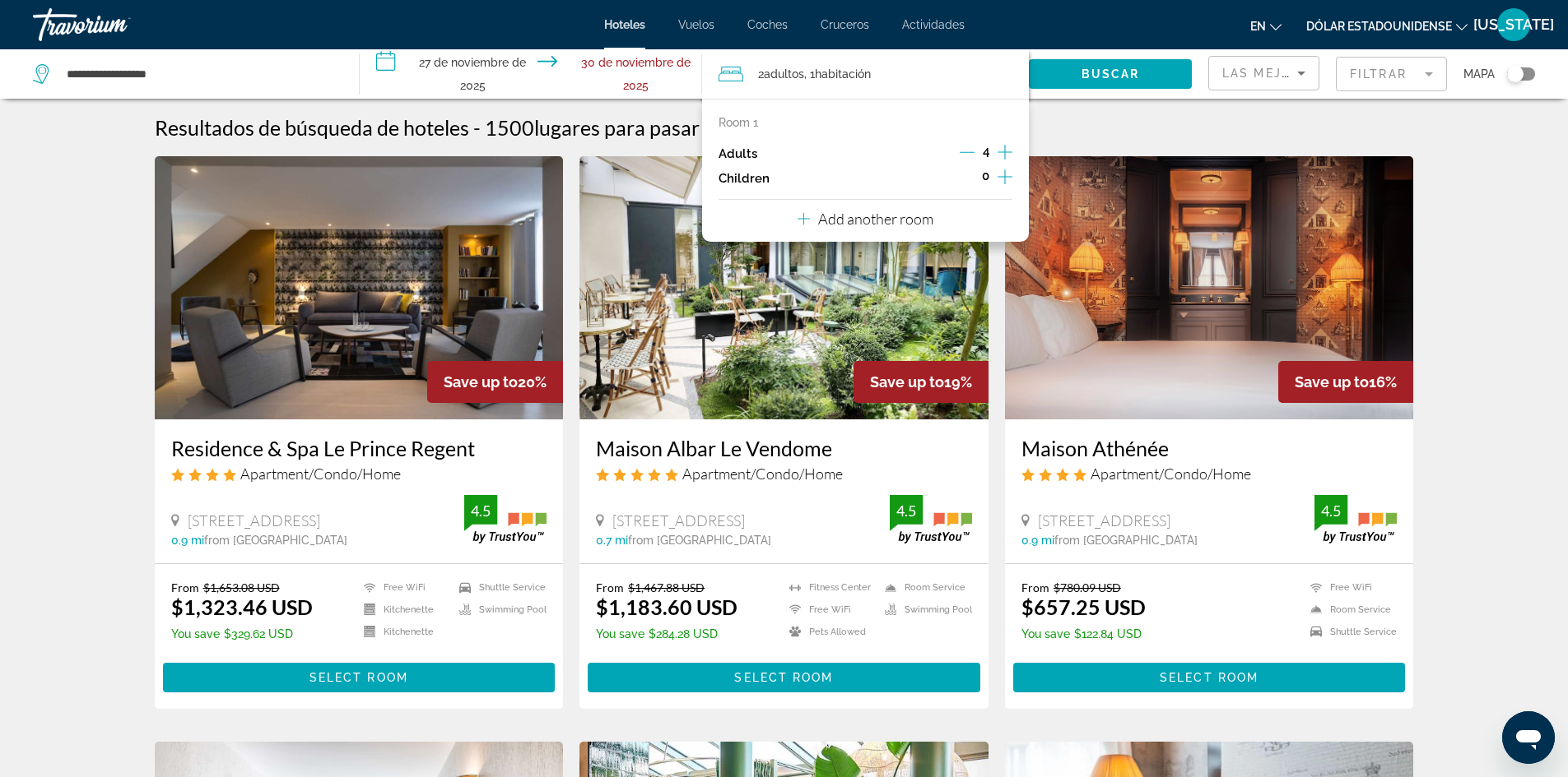
click at [744, 151] on p "Adults" at bounding box center [737, 154] width 38 height 14
click at [1006, 154] on icon "Increment adults" at bounding box center [1005, 152] width 15 height 20
click at [962, 149] on icon "Decrement adults" at bounding box center [967, 151] width 15 height 15
click at [841, 66] on span ", 1 Habitación rooms" at bounding box center [837, 74] width 67 height 23
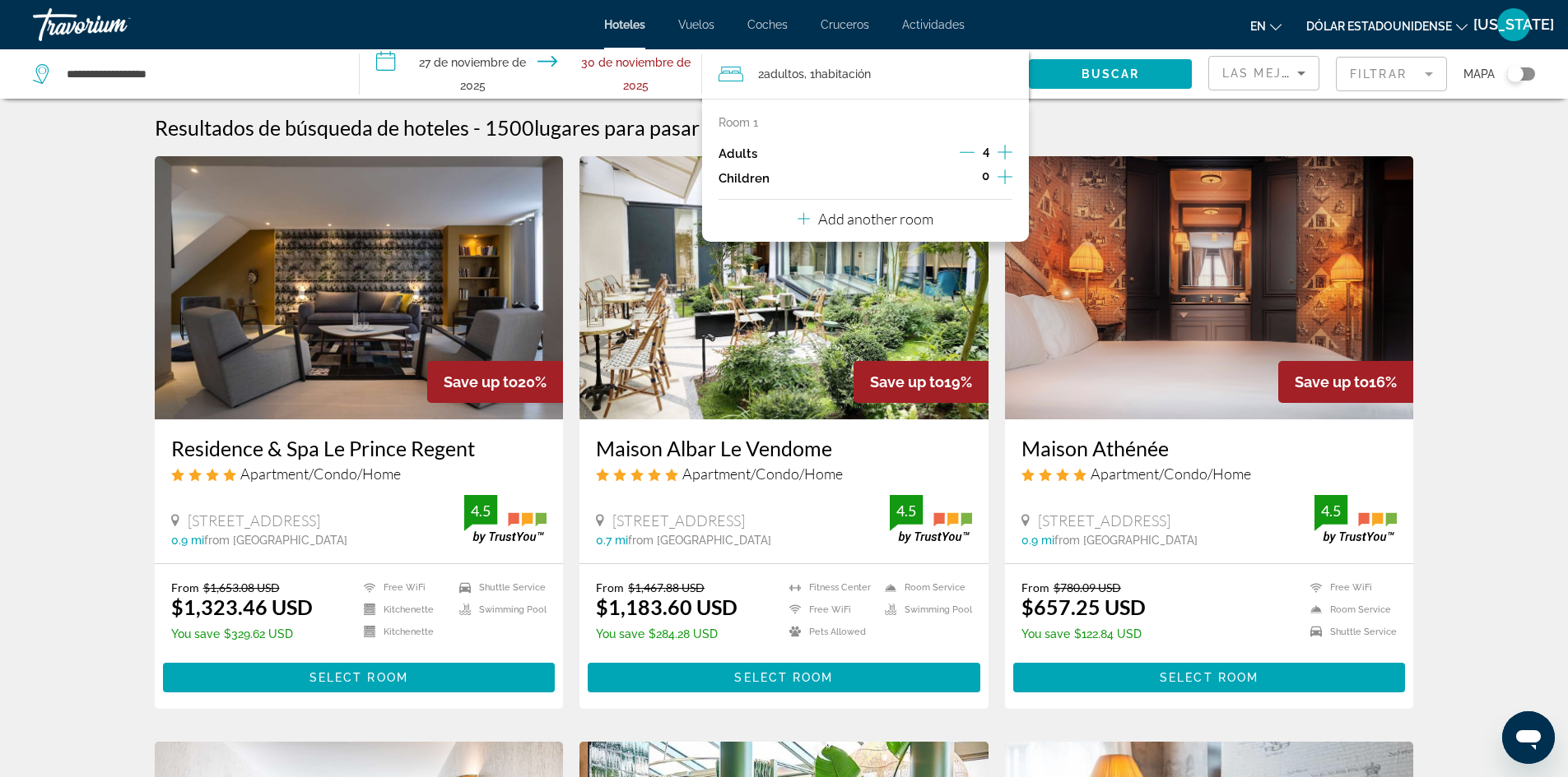
click at [841, 72] on font "Habitación" at bounding box center [842, 74] width 56 height 13
click at [989, 154] on div "4" at bounding box center [986, 154] width 53 height 25
click at [1032, 302] on img "Contenido principal" at bounding box center [1209, 287] width 409 height 263
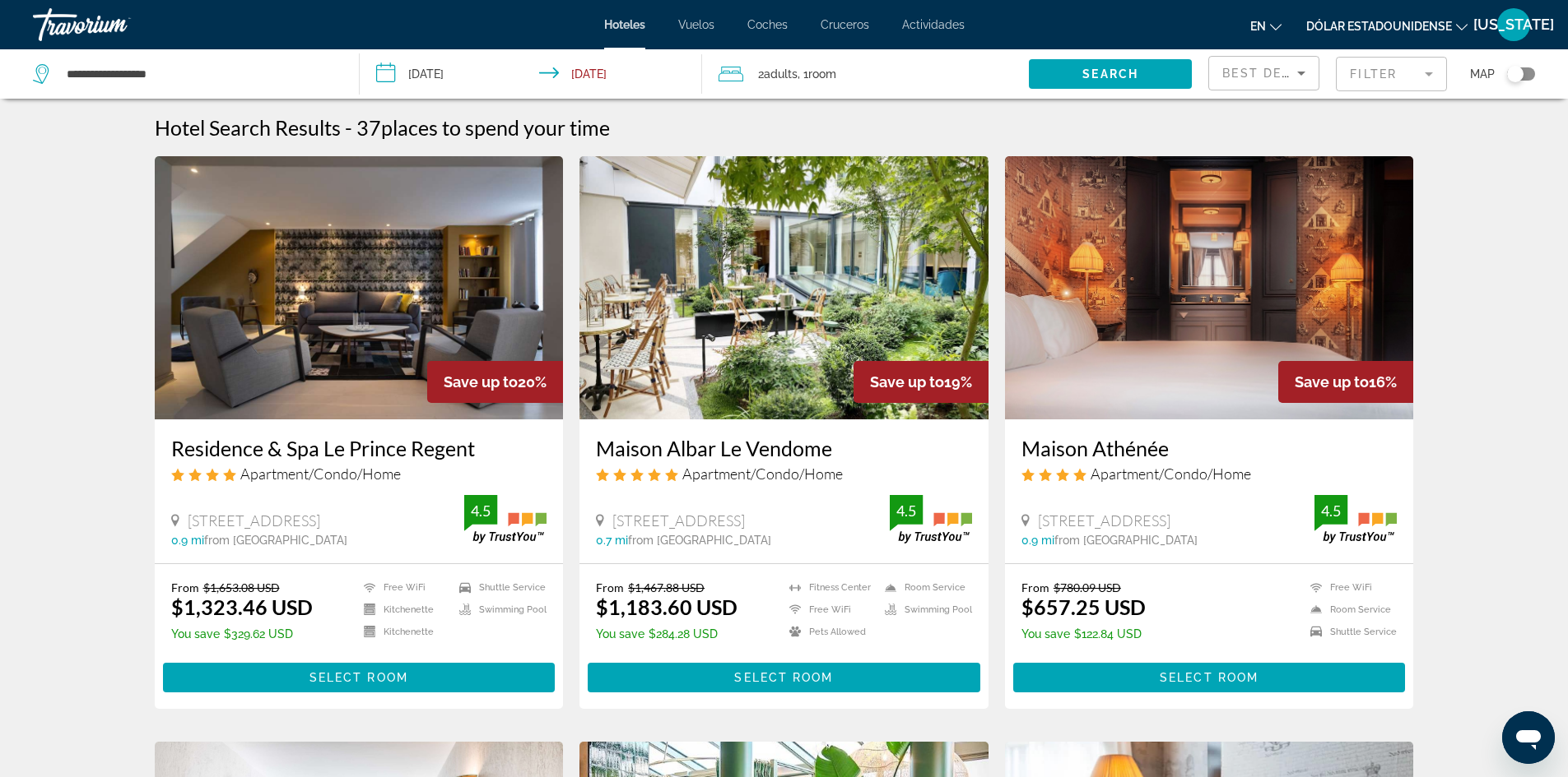
click at [828, 70] on span "Room" at bounding box center [822, 74] width 28 height 13
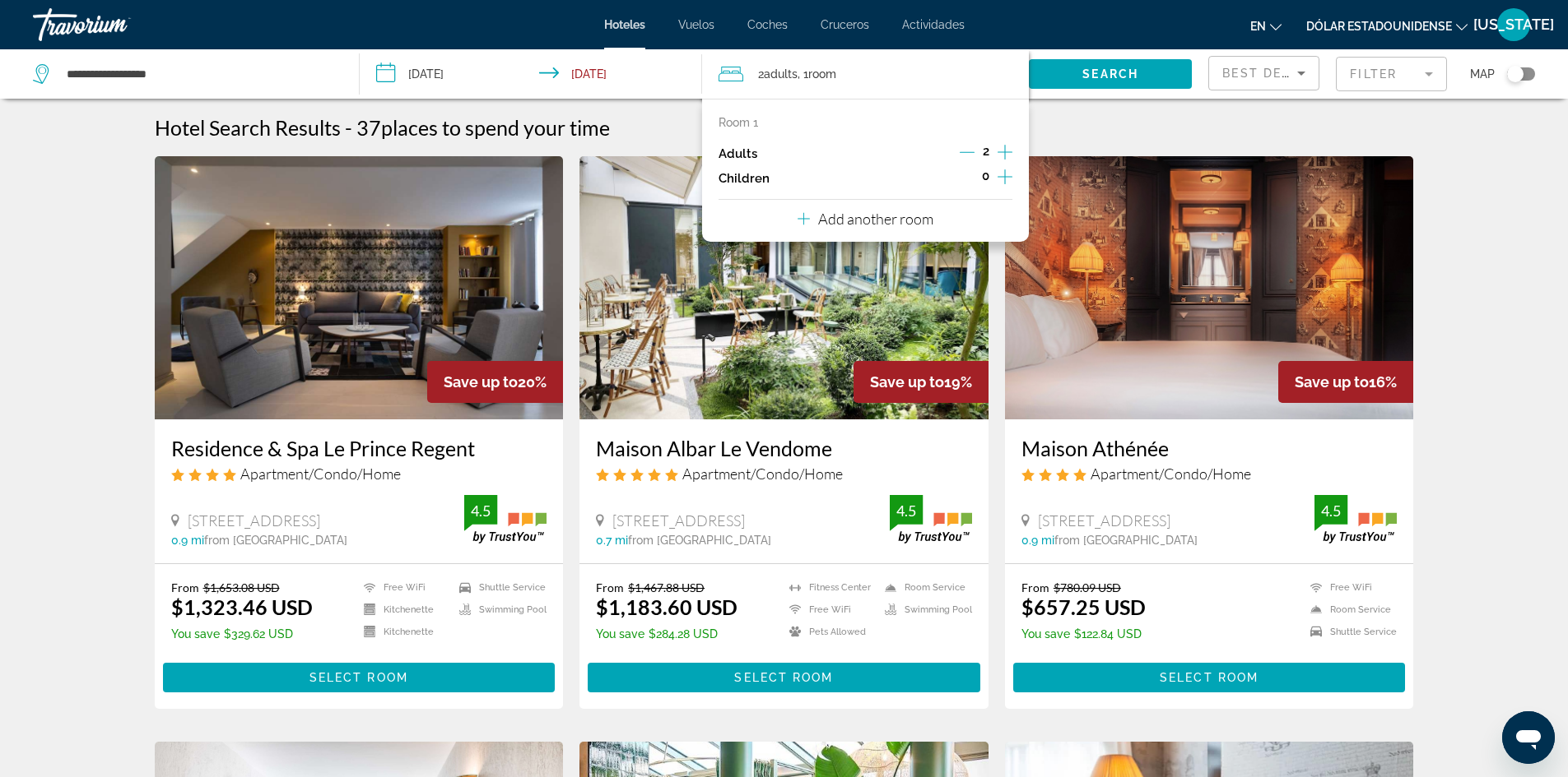
click at [761, 66] on span "2 Adult Adults" at bounding box center [777, 74] width 39 height 23
click at [1074, 135] on div "Hotel Search Results - 37 places to spend your time" at bounding box center [784, 127] width 1260 height 25
